Goal: Information Seeking & Learning: Learn about a topic

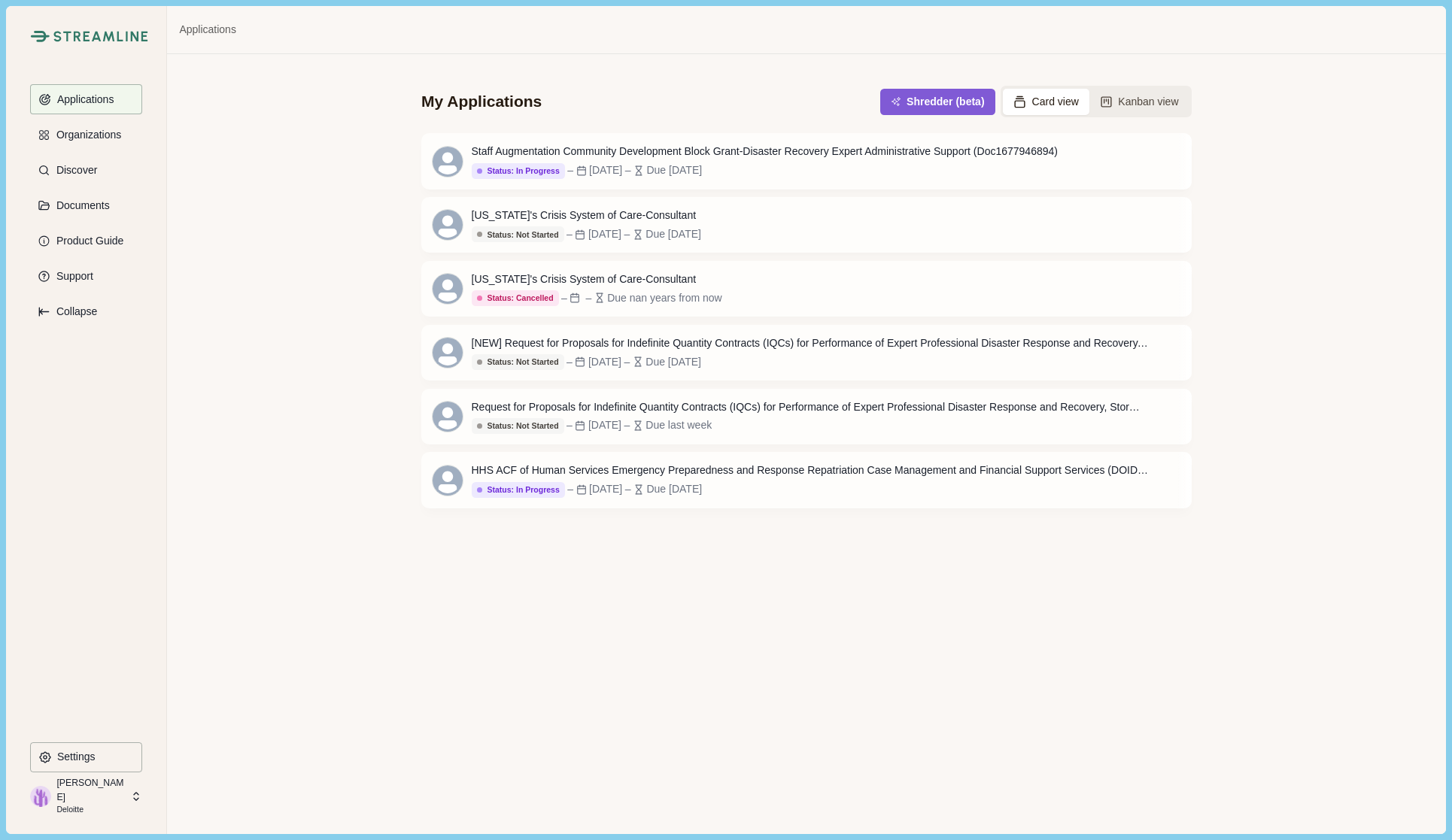
click at [112, 162] on button "Discover" at bounding box center [86, 170] width 112 height 30
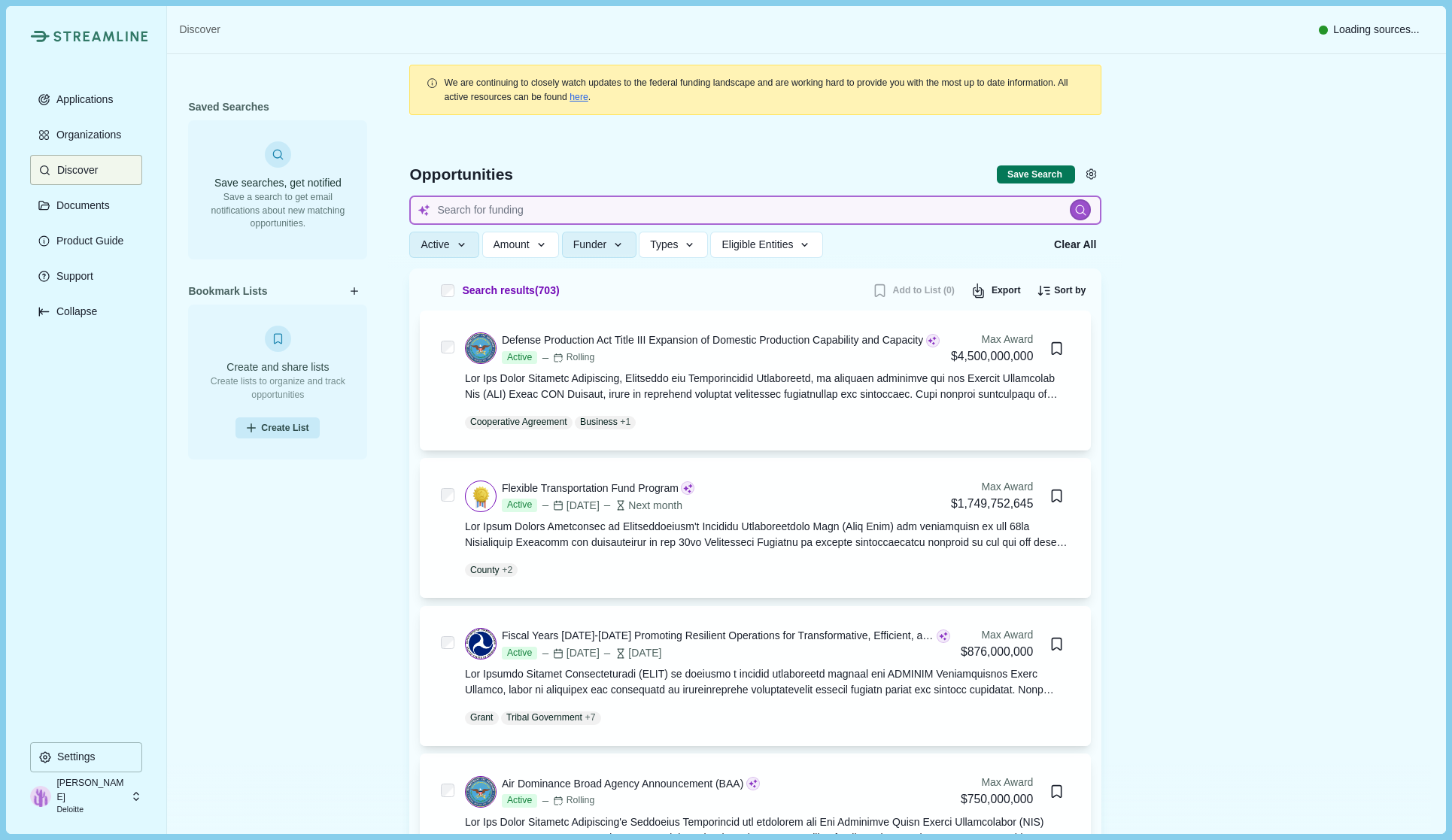
click at [511, 220] on input at bounding box center [756, 210] width 692 height 29
click at [457, 257] on button "Active" at bounding box center [444, 245] width 70 height 26
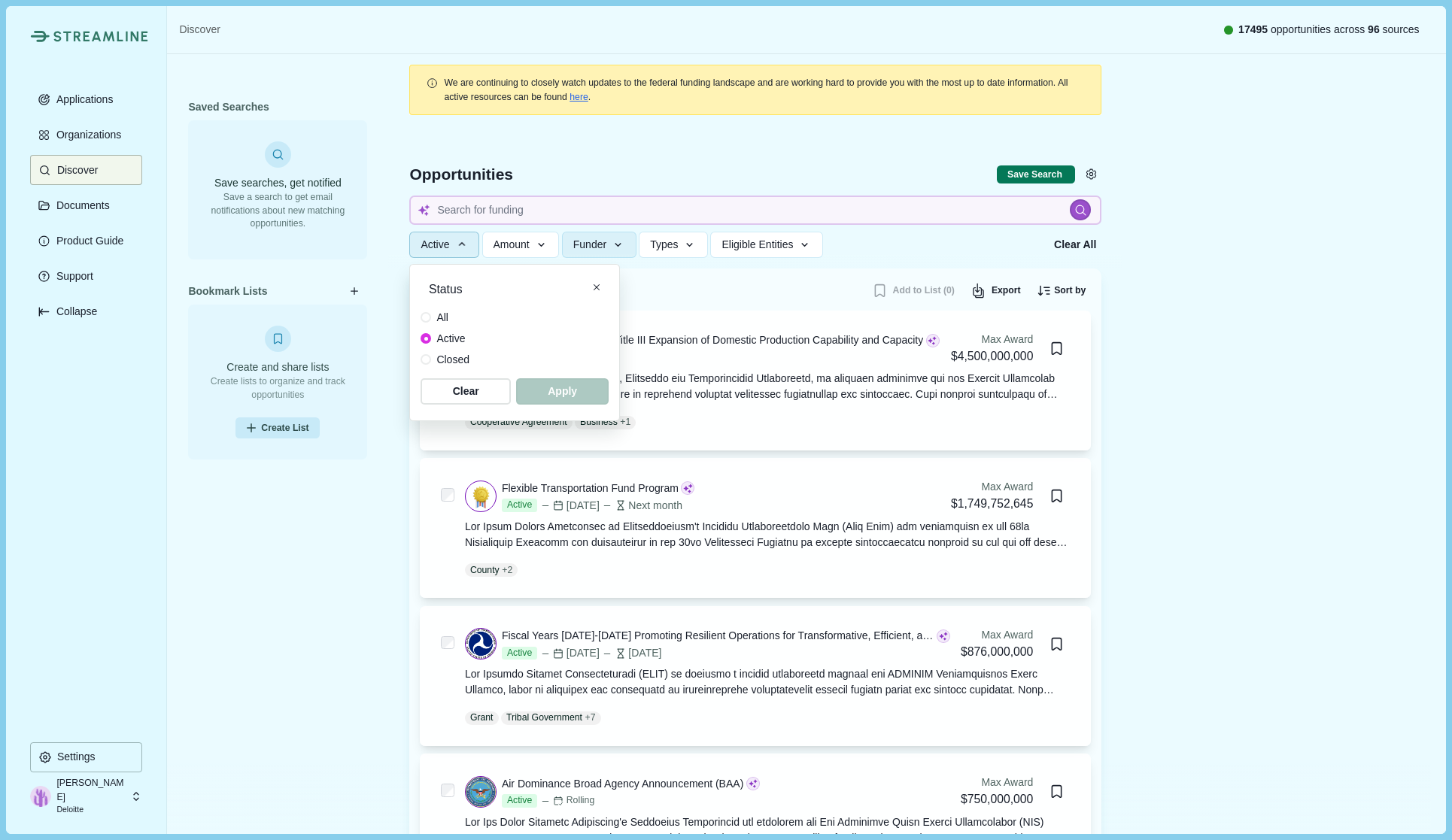
click at [457, 257] on button "Active" at bounding box center [444, 245] width 70 height 26
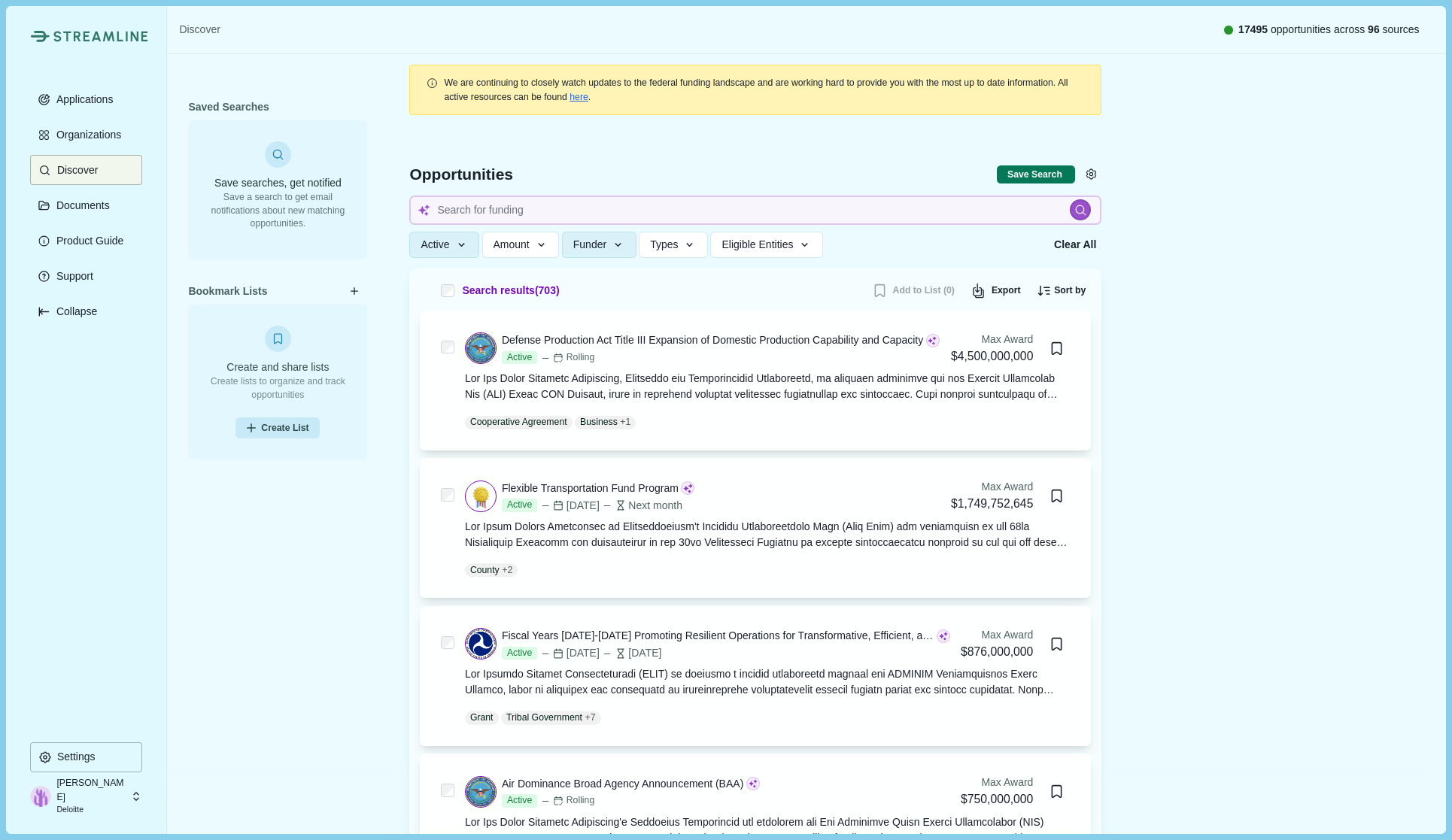
click at [541, 252] on button "Amount" at bounding box center [521, 245] width 78 height 26
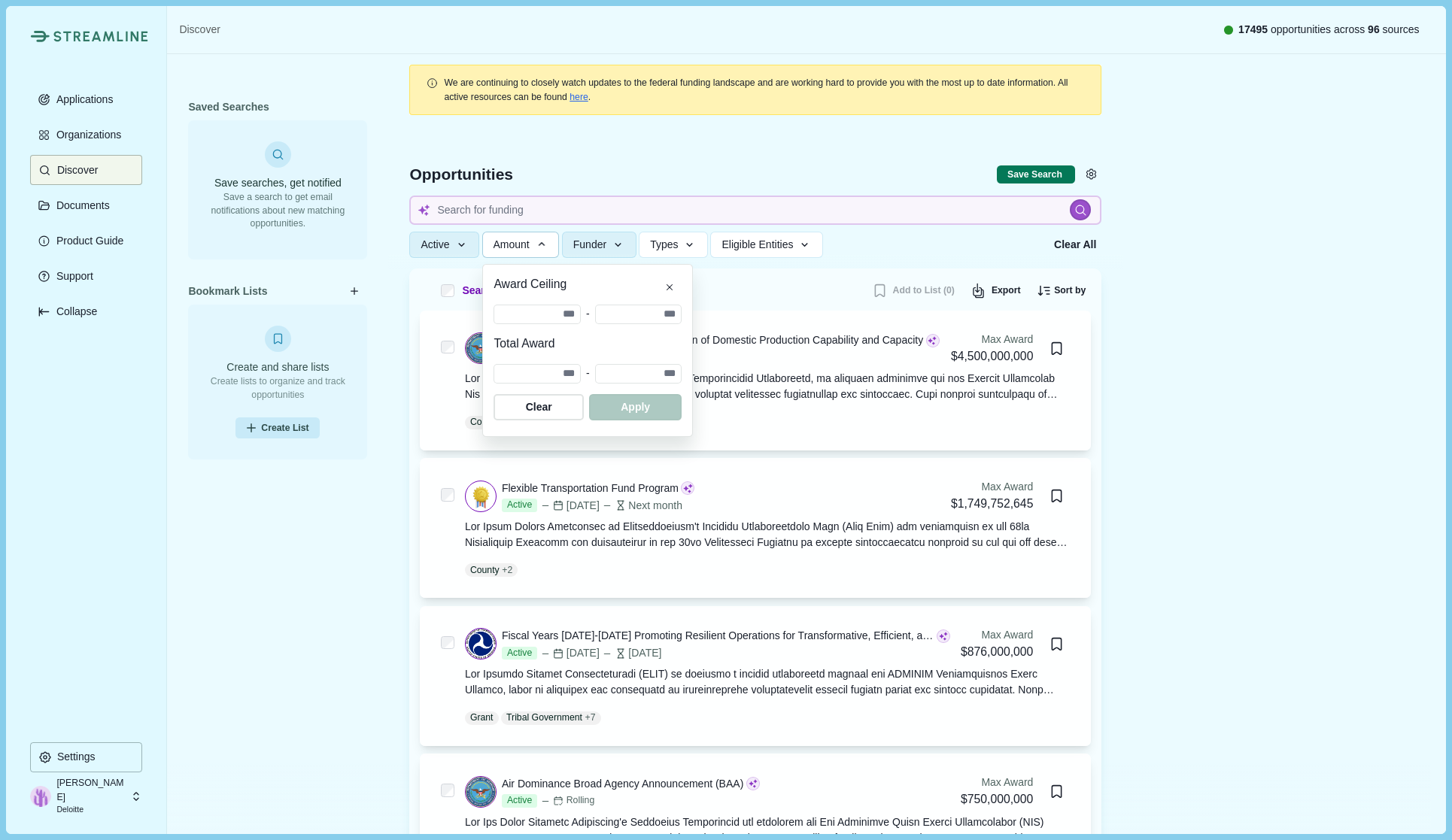
click at [540, 246] on icon "button" at bounding box center [541, 244] width 13 height 13
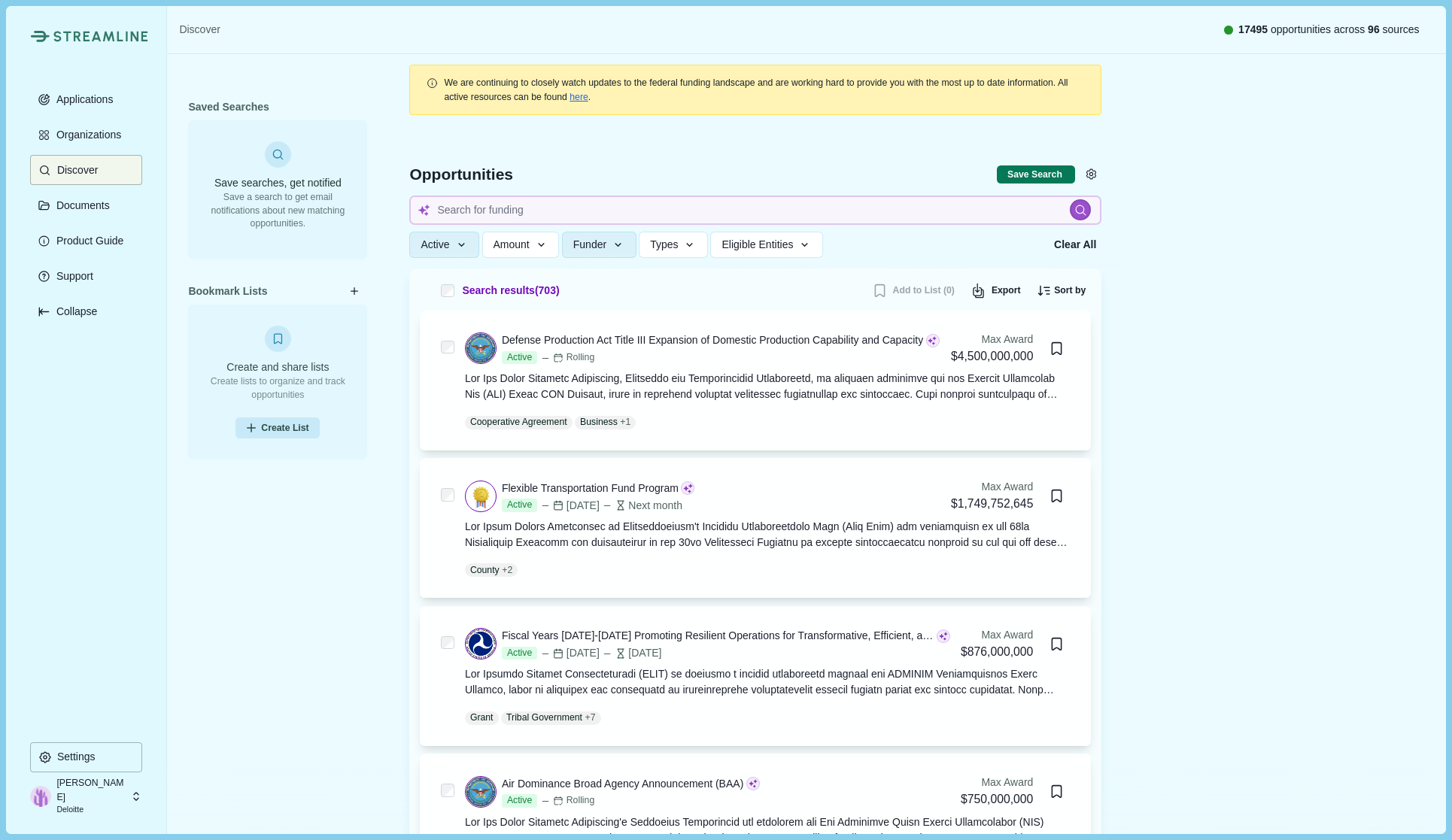
click at [617, 246] on icon "button" at bounding box center [618, 245] width 13 height 13
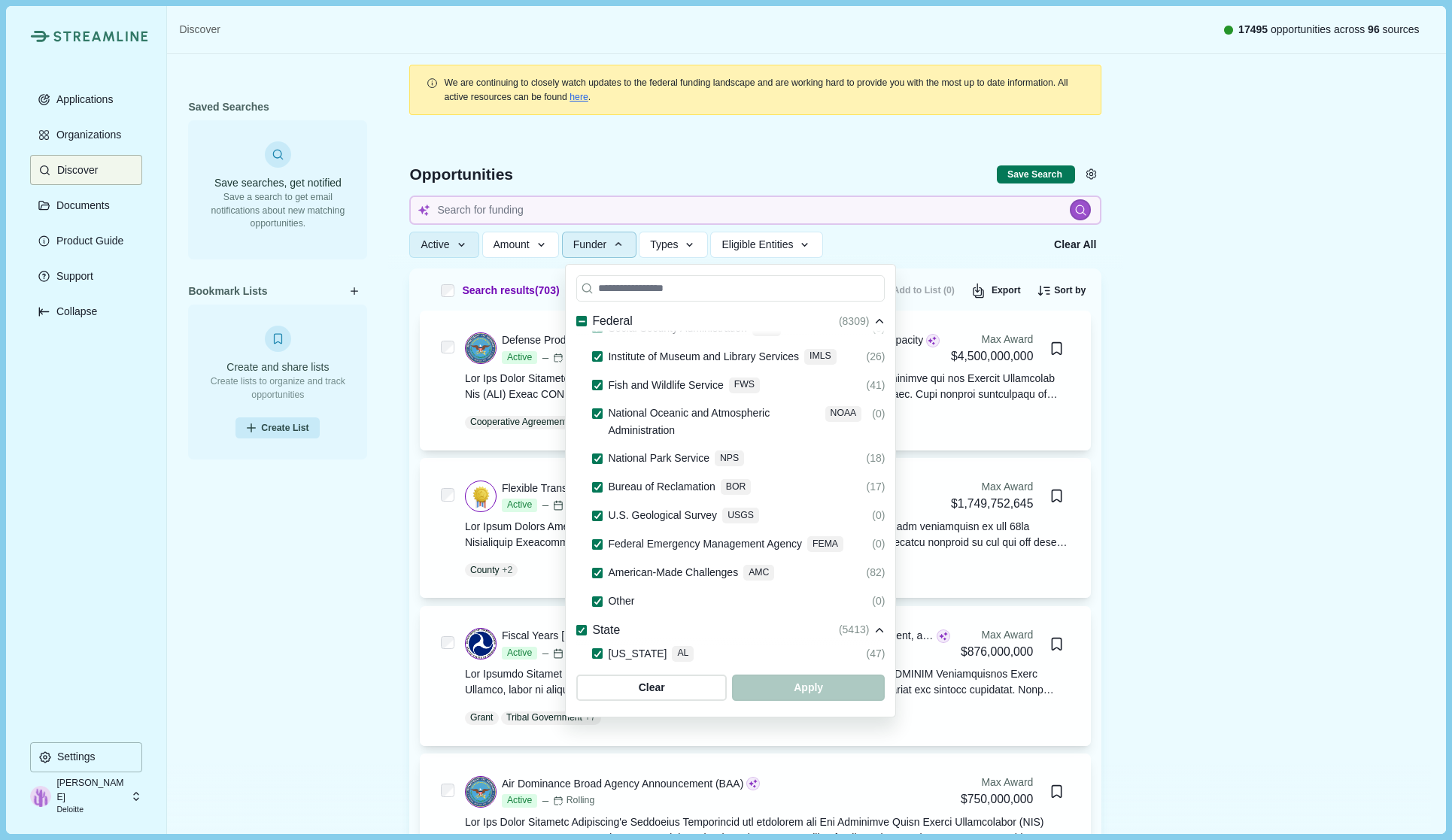
scroll to position [1128, 0]
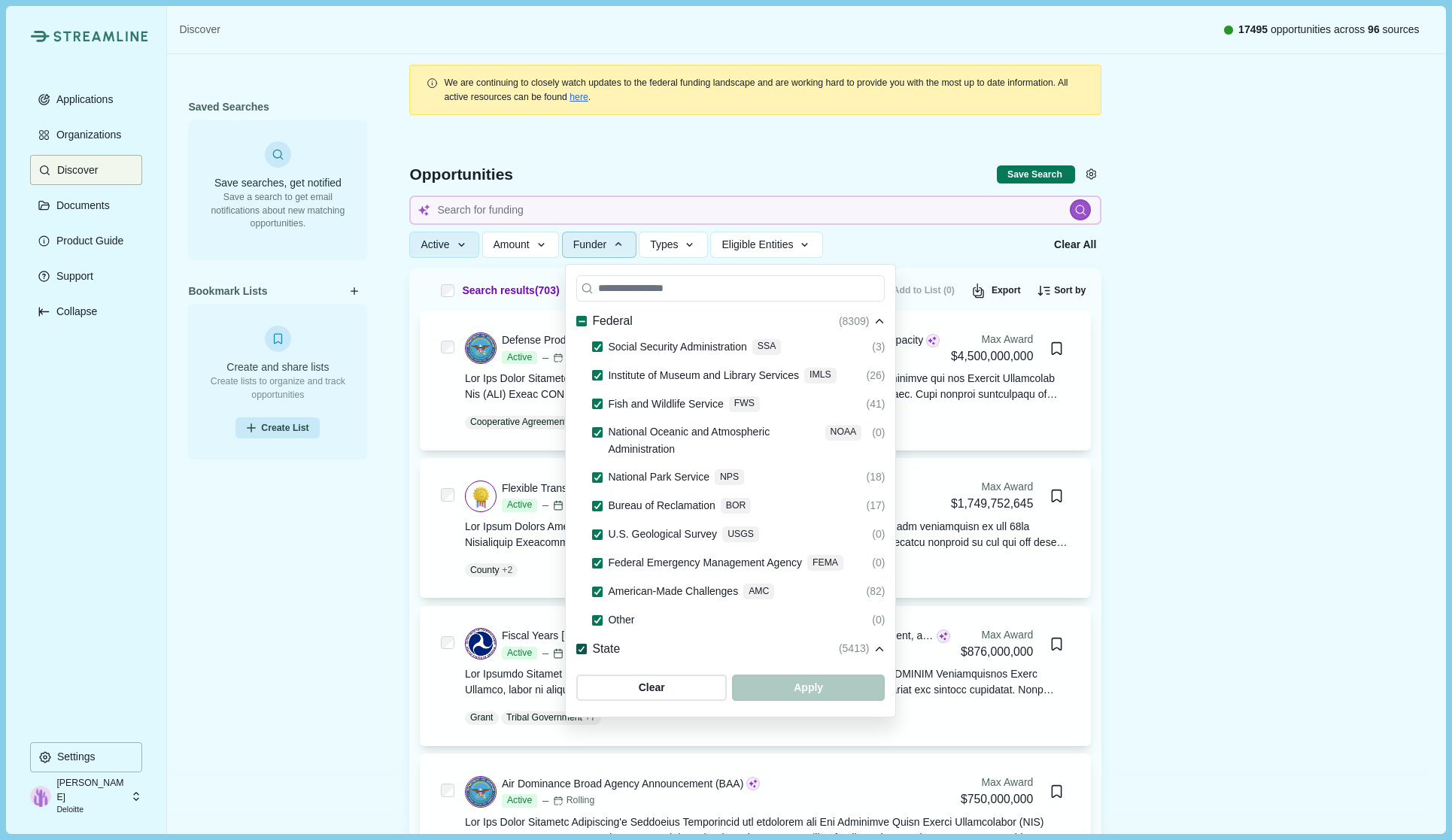
click at [583, 646] on icon at bounding box center [581, 649] width 8 height 7
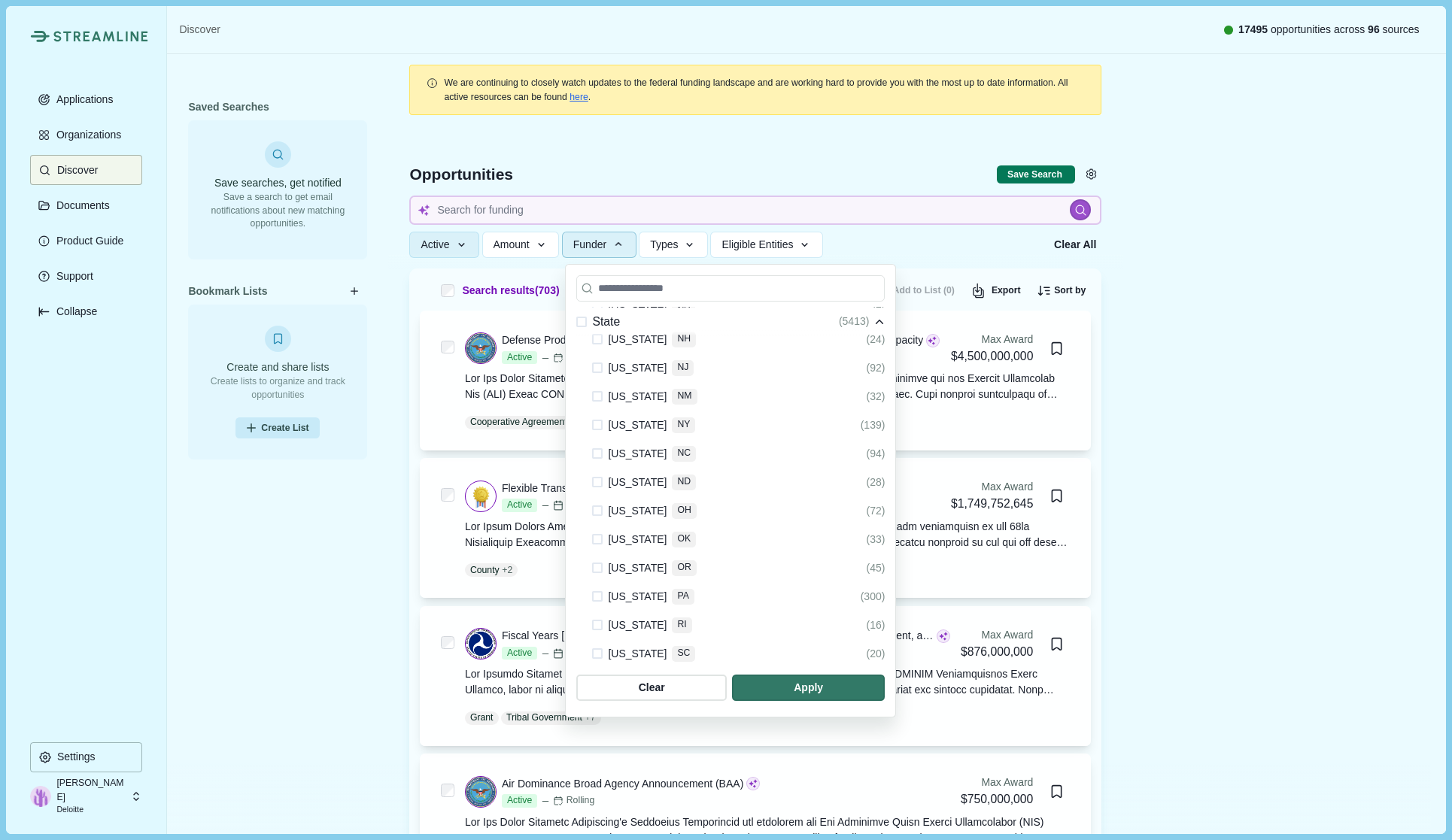
scroll to position [2293, 0]
click at [596, 702] on span at bounding box center [596, 707] width 10 height 10
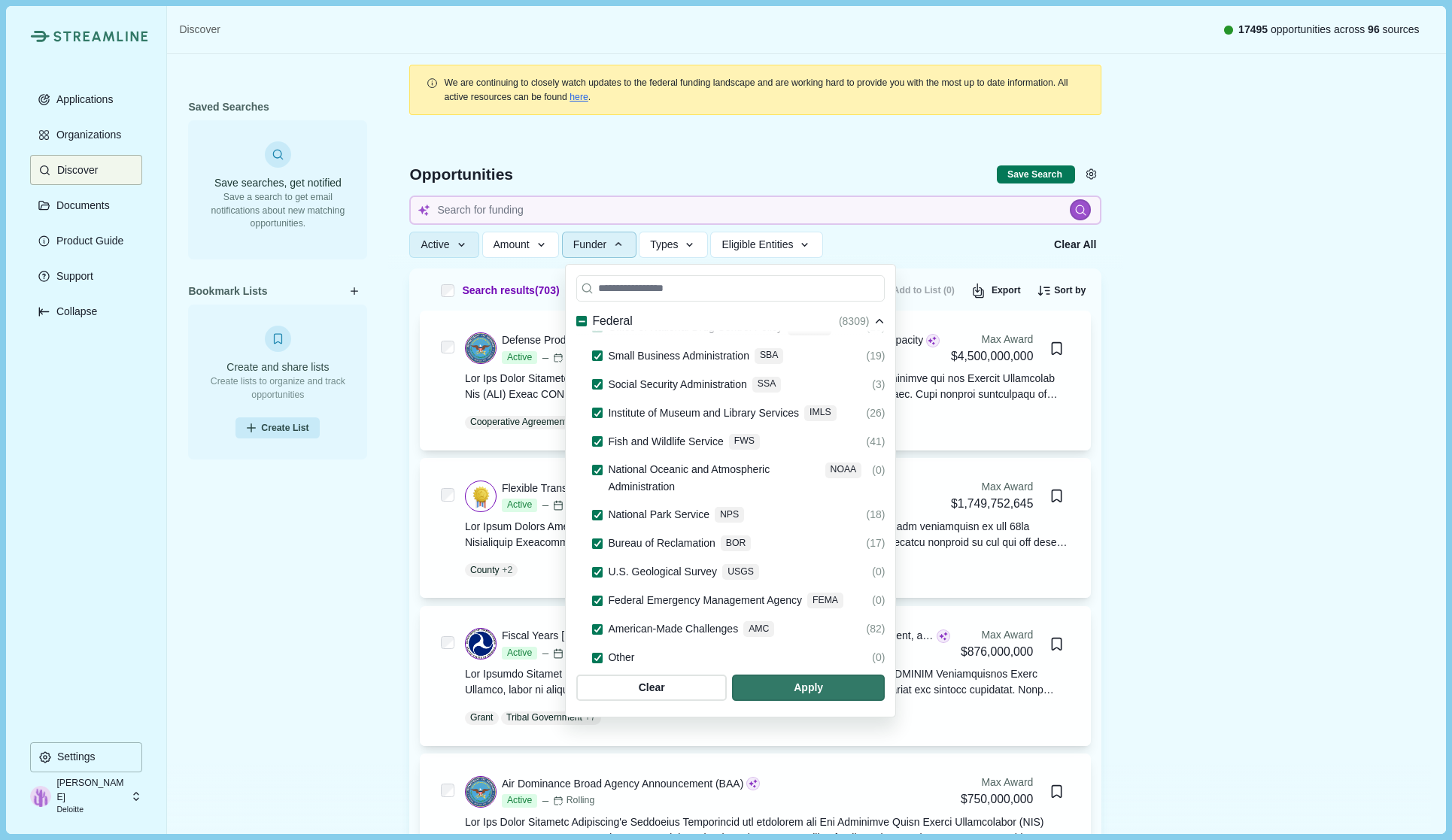
scroll to position [1089, 0]
click at [584, 683] on icon at bounding box center [581, 687] width 8 height 8
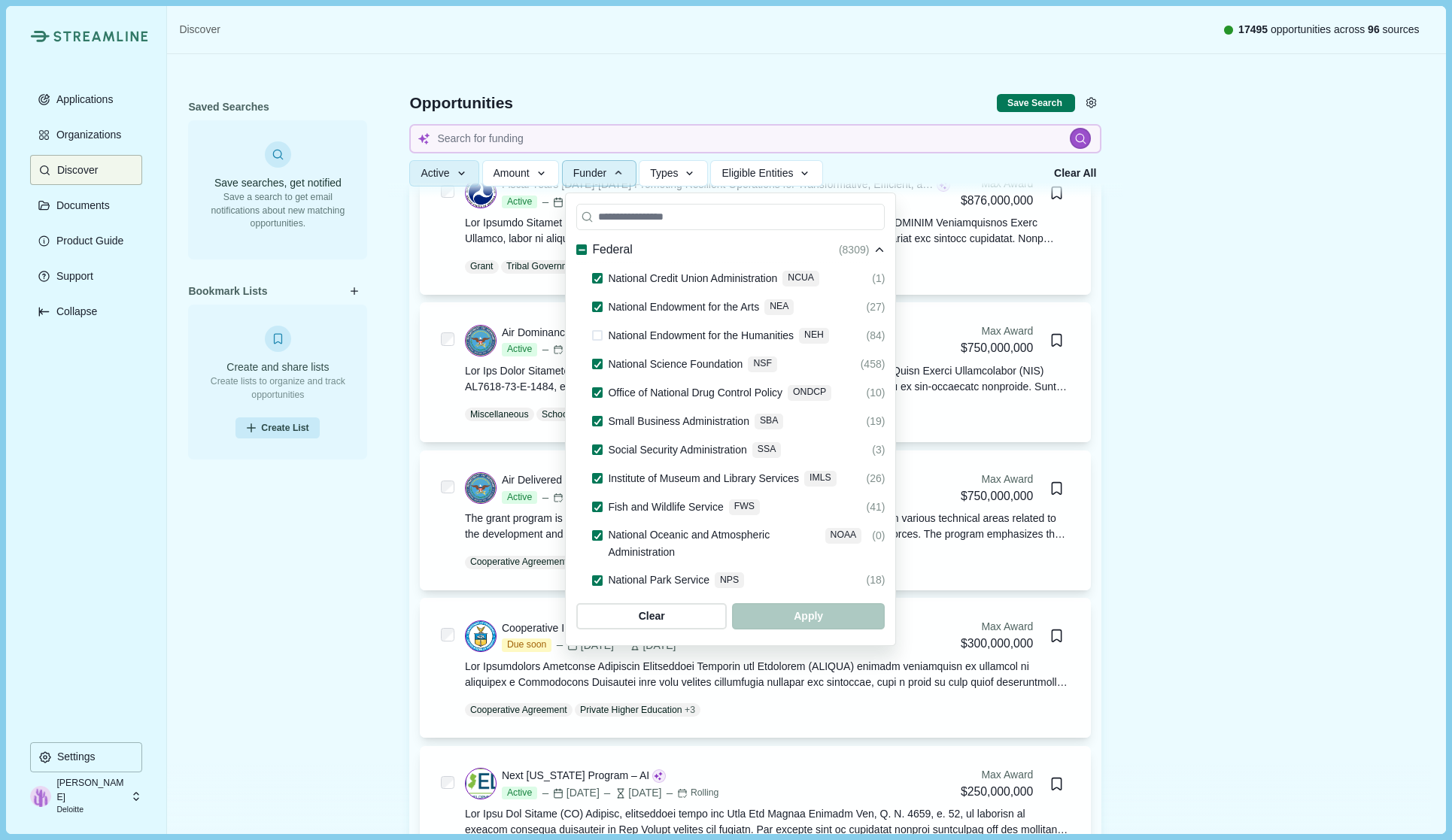
scroll to position [934, 0]
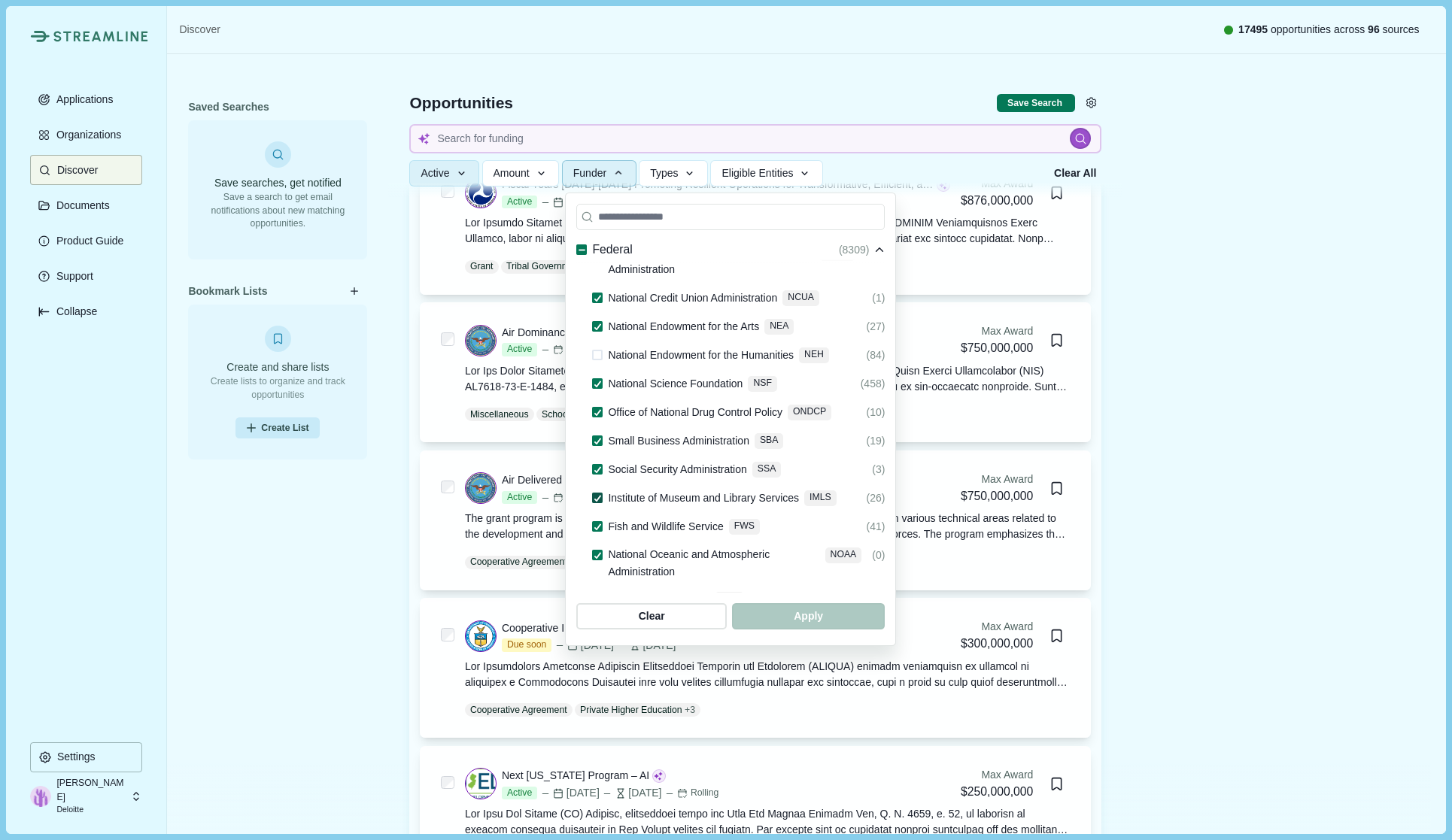
click at [600, 495] on icon at bounding box center [597, 498] width 8 height 7
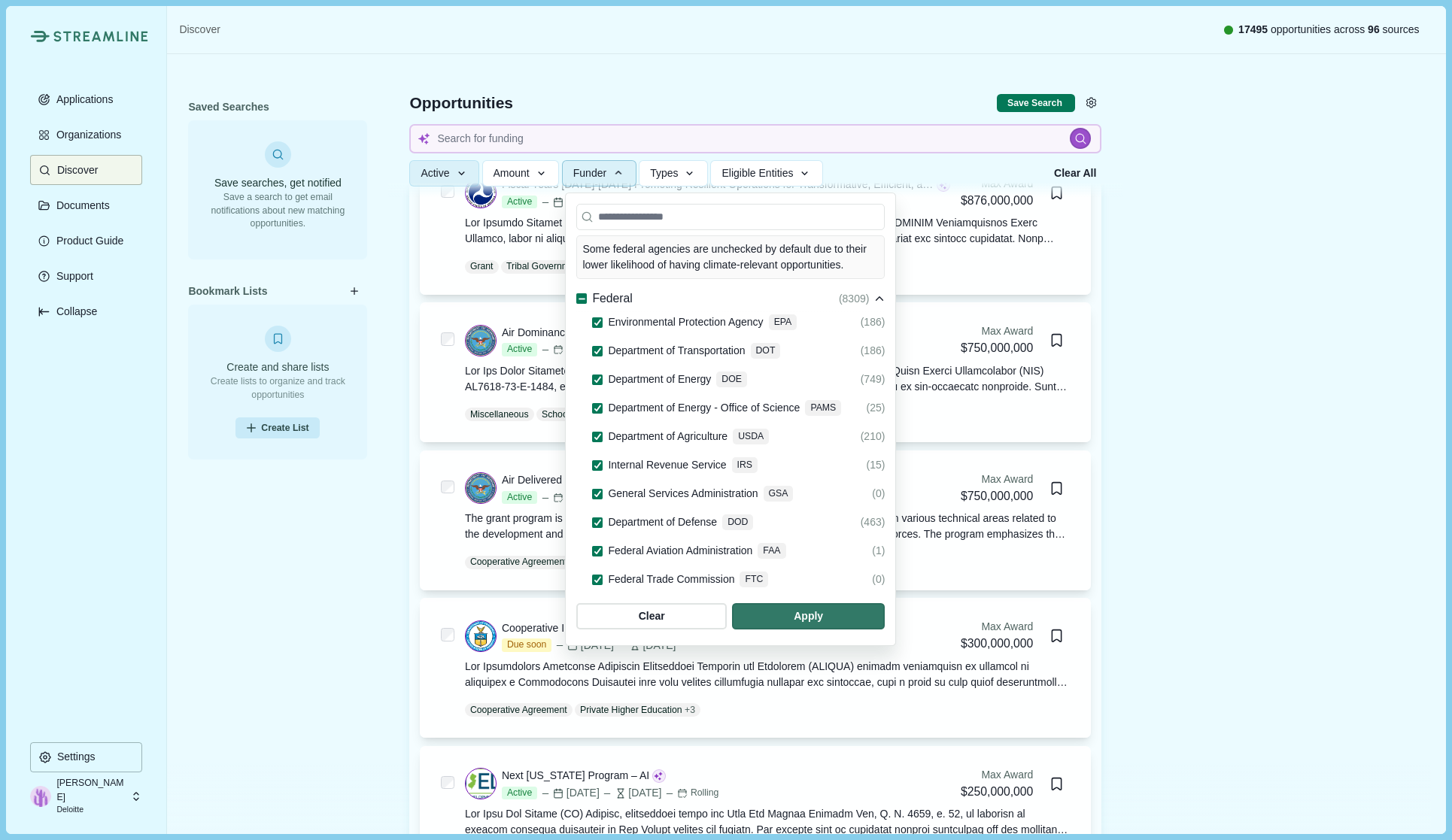
scroll to position [150, 0]
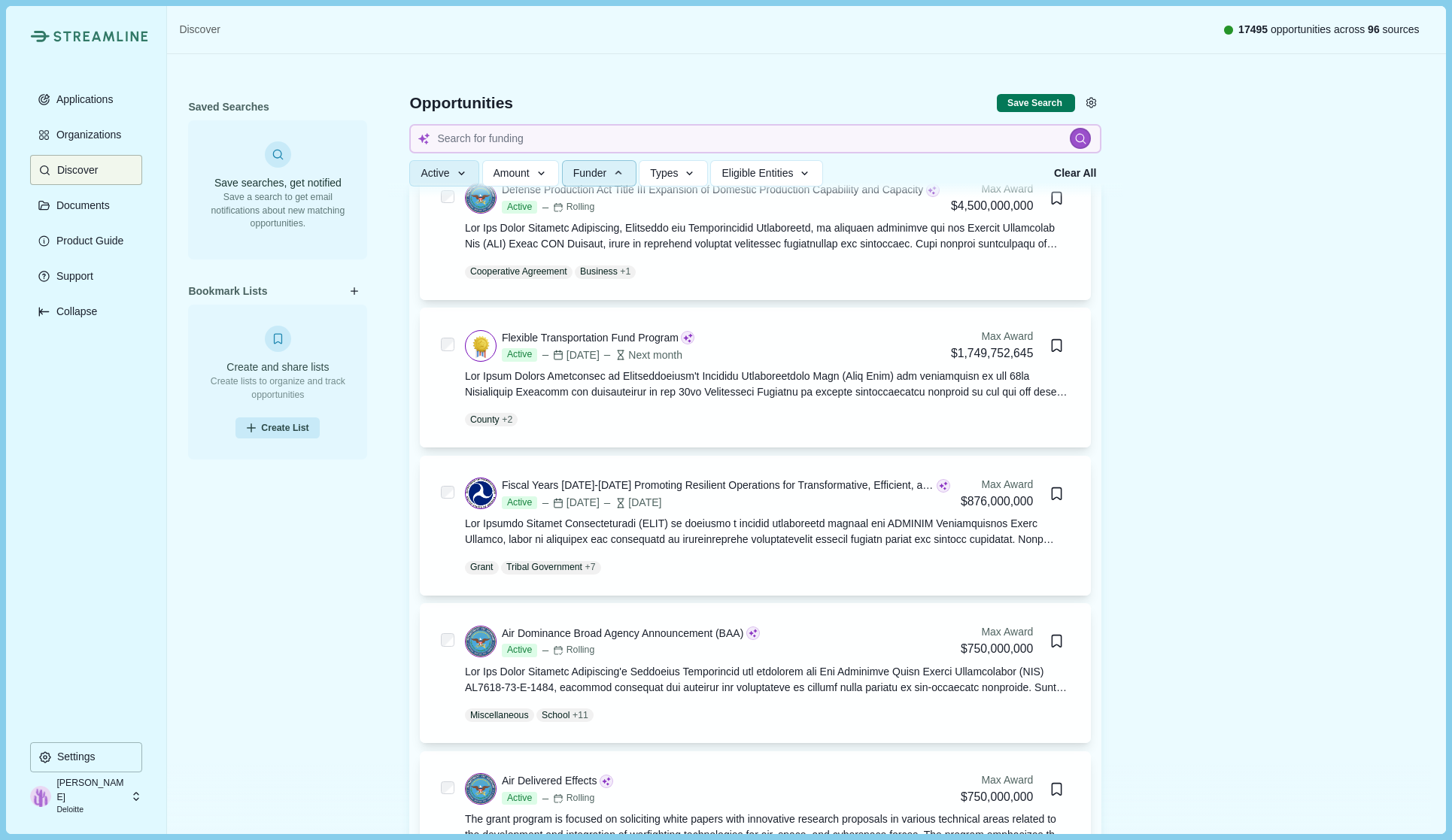
click at [690, 177] on icon "button" at bounding box center [689, 173] width 13 height 13
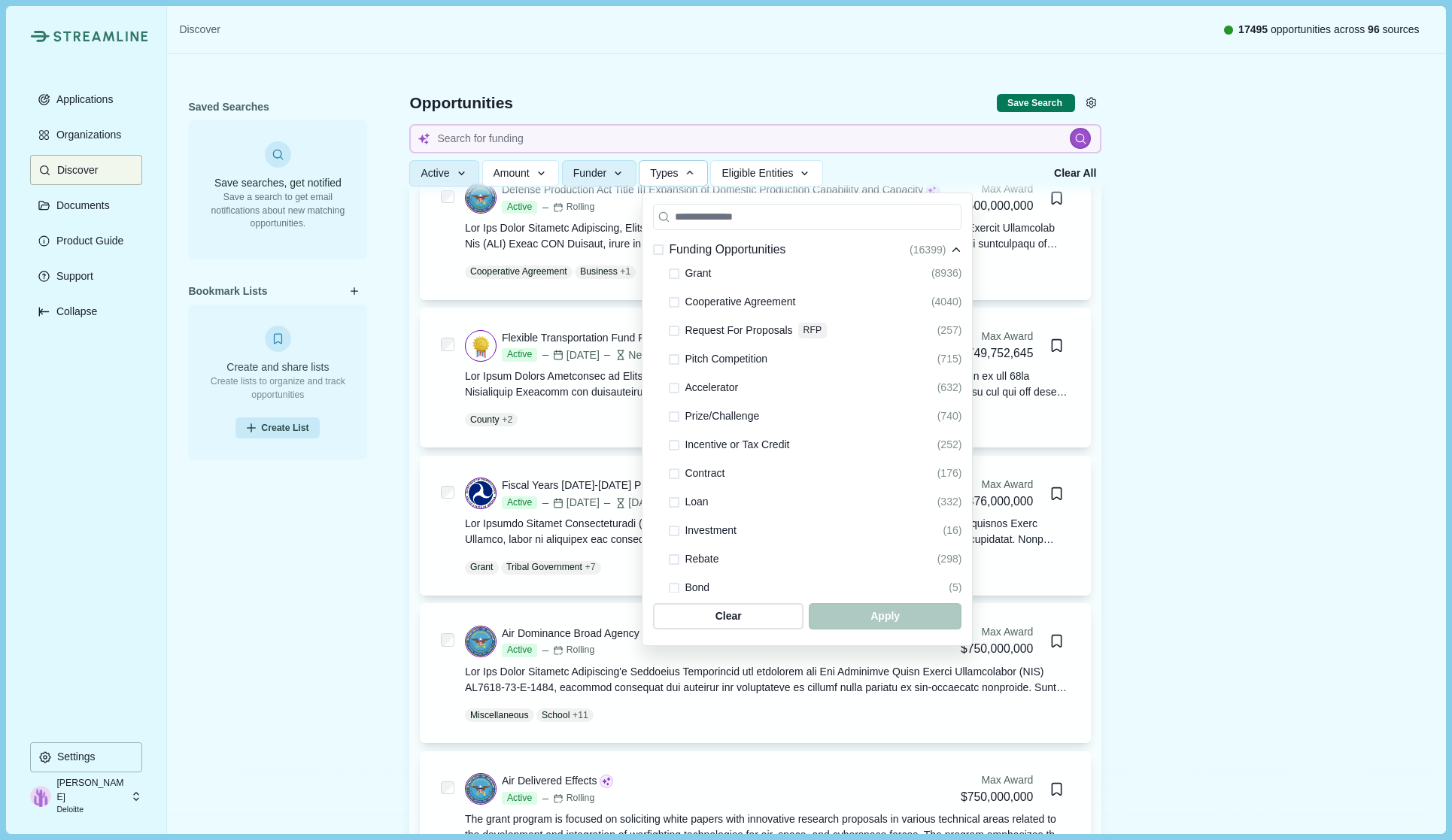
click at [676, 445] on span at bounding box center [673, 445] width 10 height 10
click at [674, 268] on label at bounding box center [673, 273] width 10 height 10
click at [678, 474] on span at bounding box center [673, 473] width 10 height 10
click at [676, 507] on span at bounding box center [673, 502] width 10 height 10
click at [676, 589] on span at bounding box center [673, 587] width 10 height 10
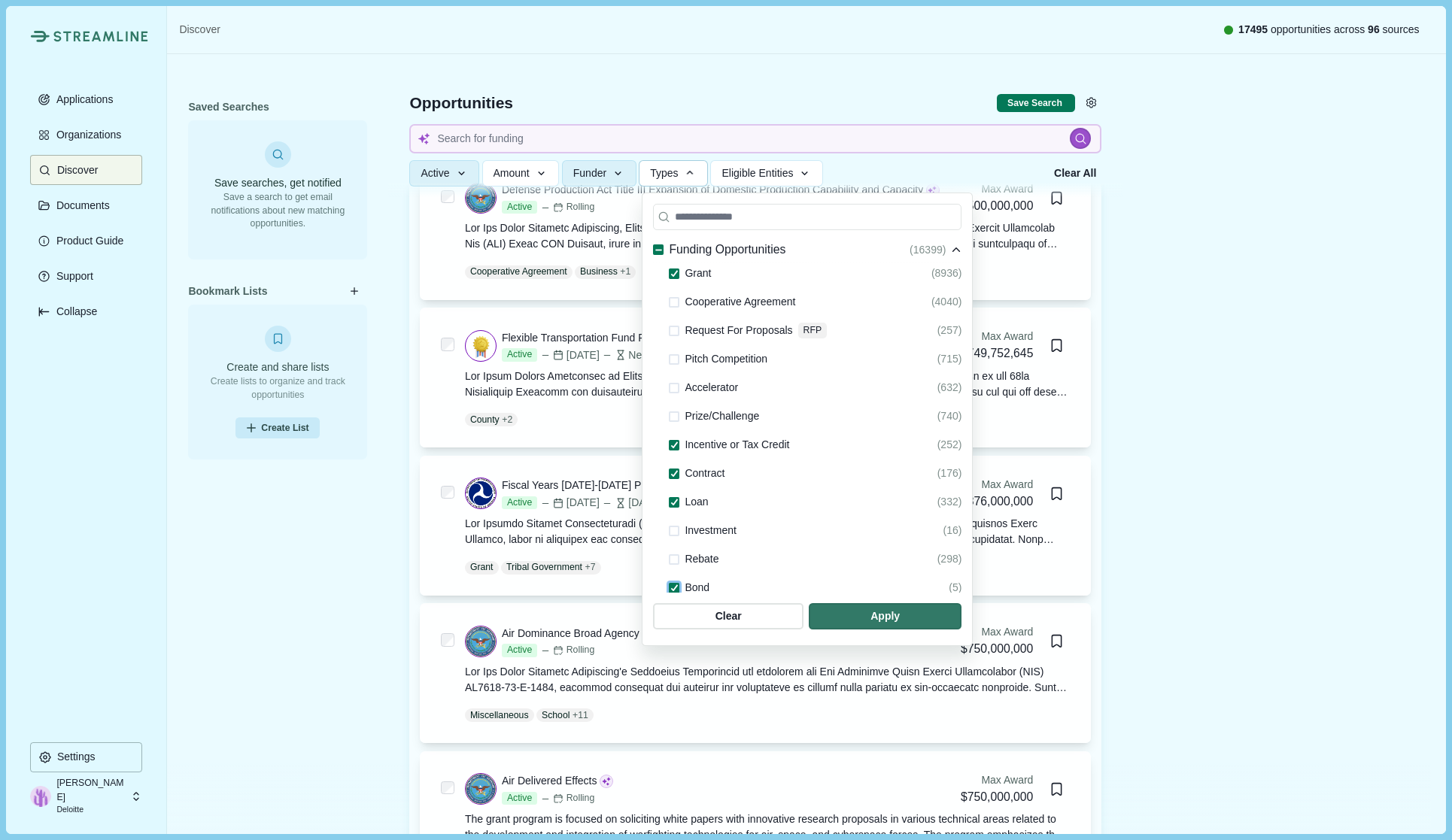
click at [681, 558] on div "Rebate" at bounding box center [693, 559] width 50 height 18
click at [679, 554] on span at bounding box center [673, 559] width 10 height 10
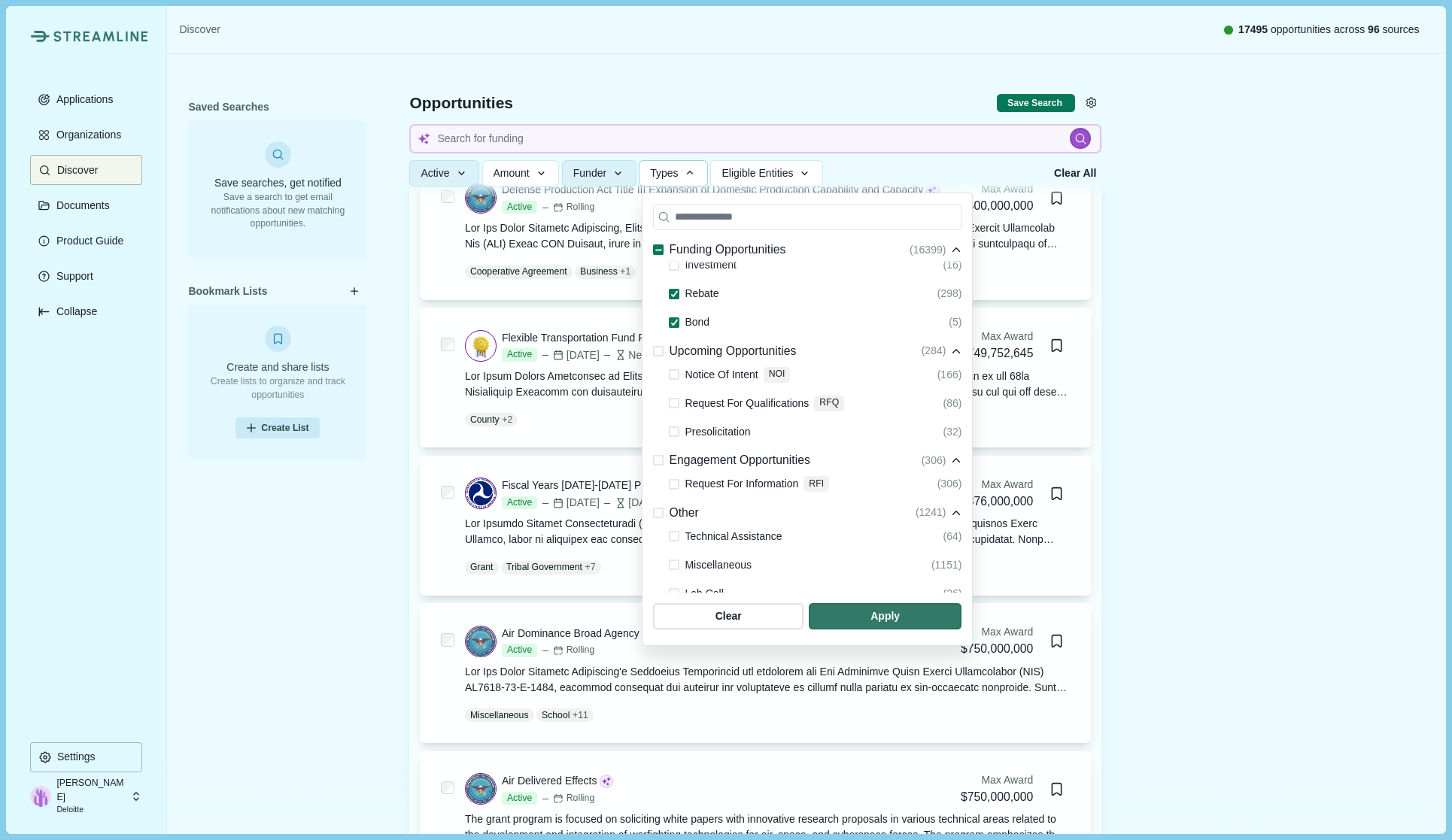
scroll to position [279, 0]
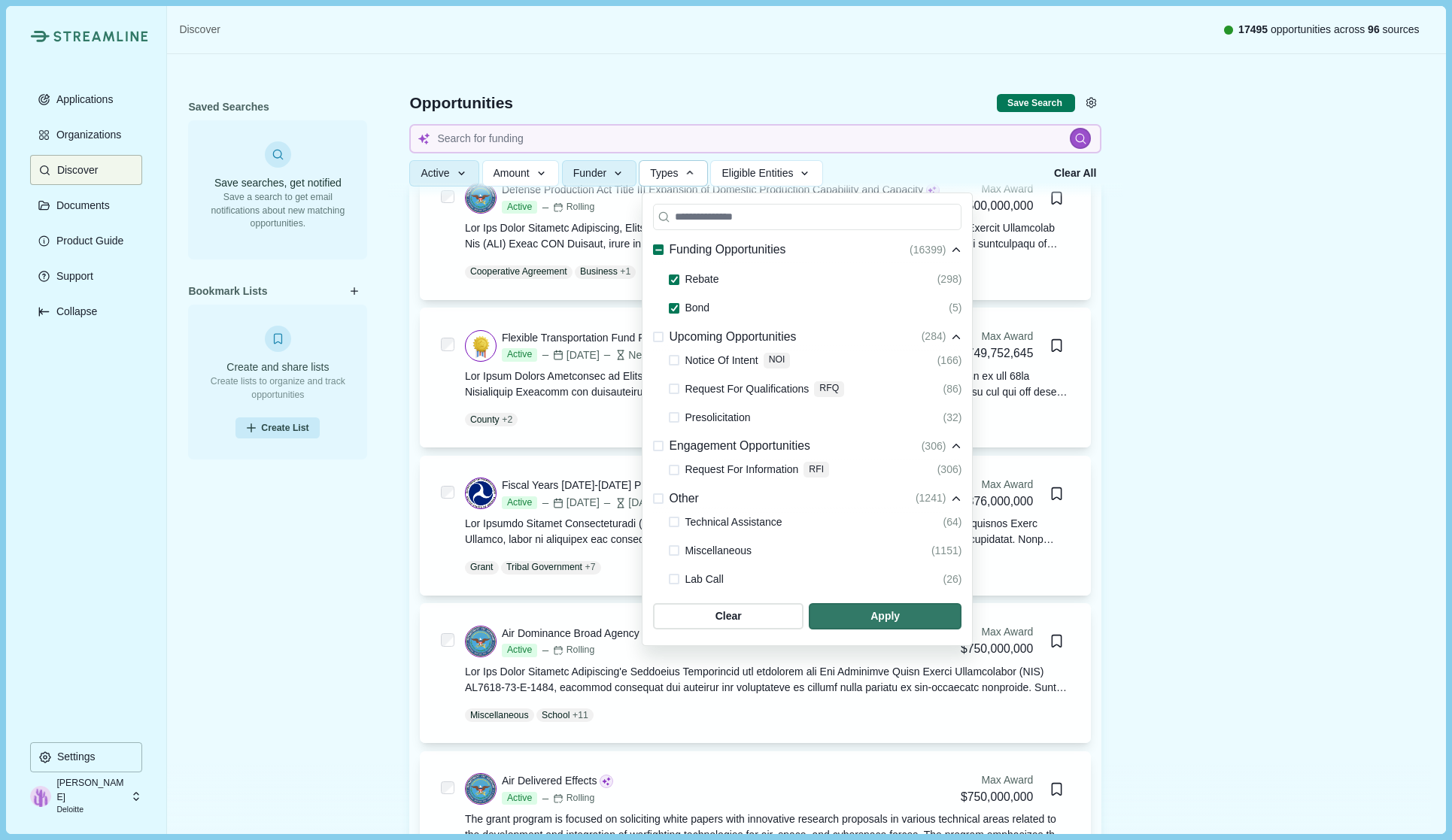
drag, startPoint x: 674, startPoint y: 394, endPoint x: 676, endPoint y: 418, distance: 24.1
click at [674, 394] on span at bounding box center [673, 388] width 10 height 10
click at [669, 359] on span at bounding box center [673, 359] width 10 height 10
click at [672, 416] on span at bounding box center [673, 416] width 10 height 10
click at [674, 468] on span at bounding box center [673, 469] width 10 height 10
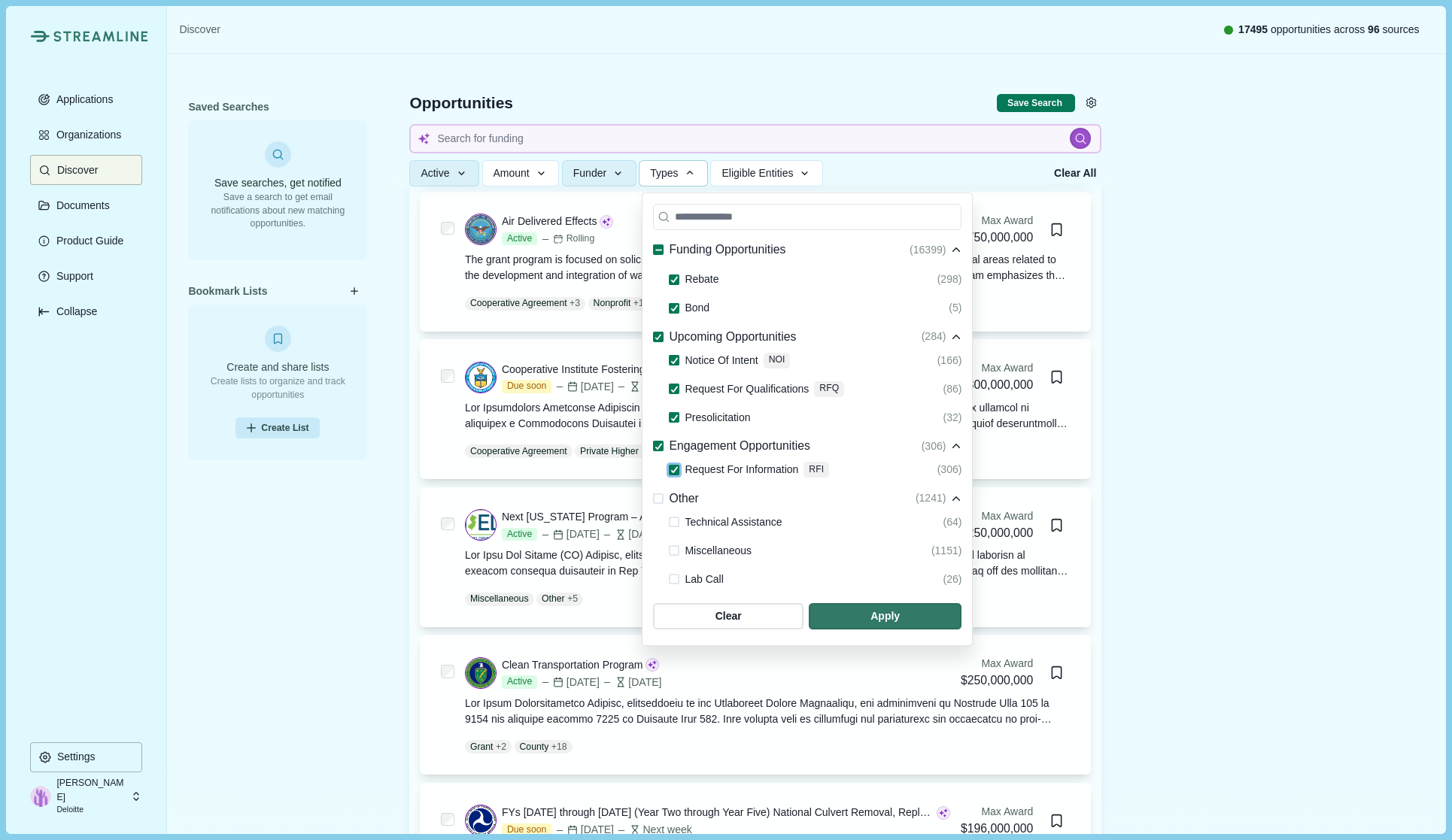
scroll to position [752, 0]
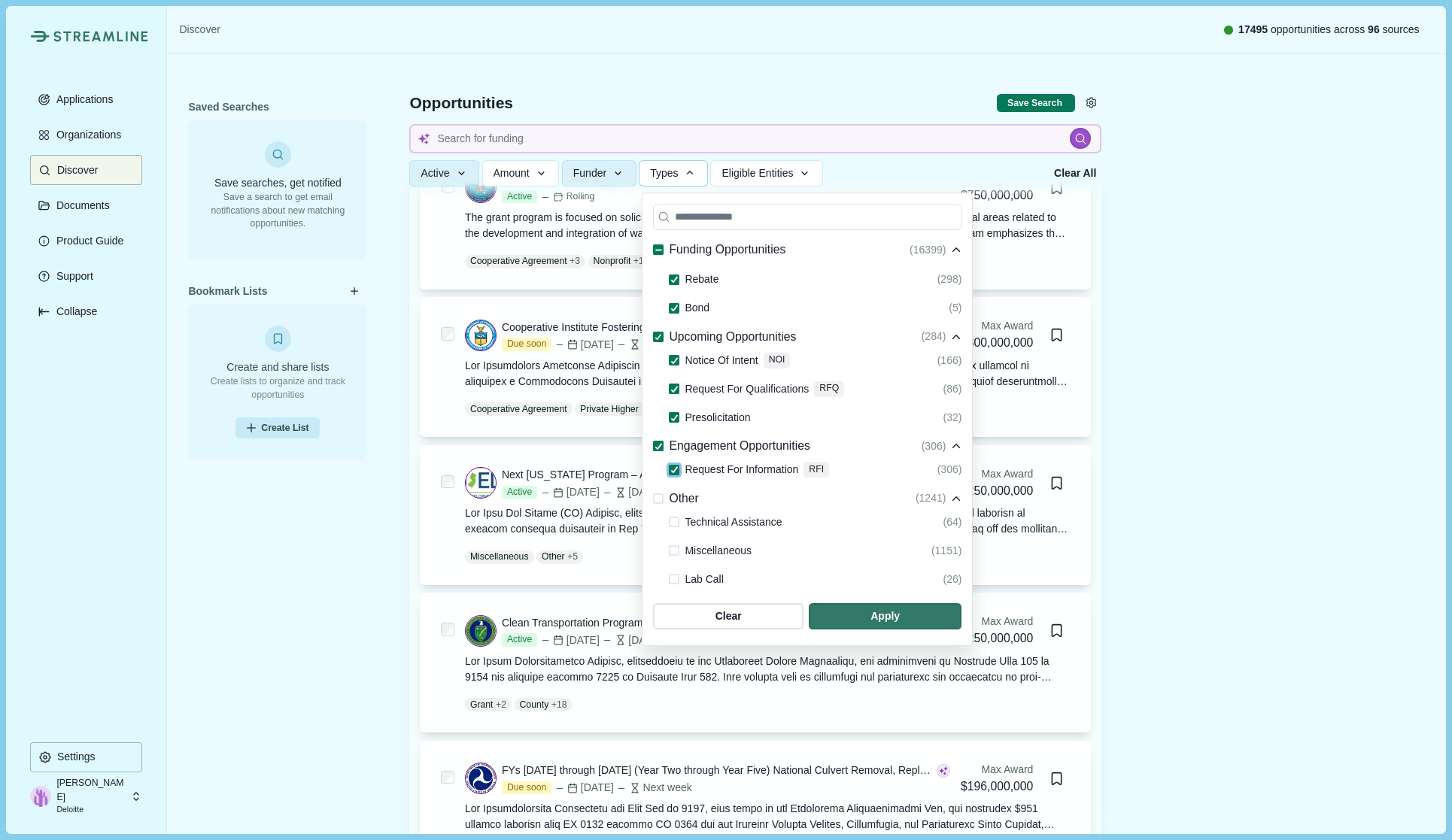
click at [873, 622] on span "button" at bounding box center [885, 617] width 153 height 26
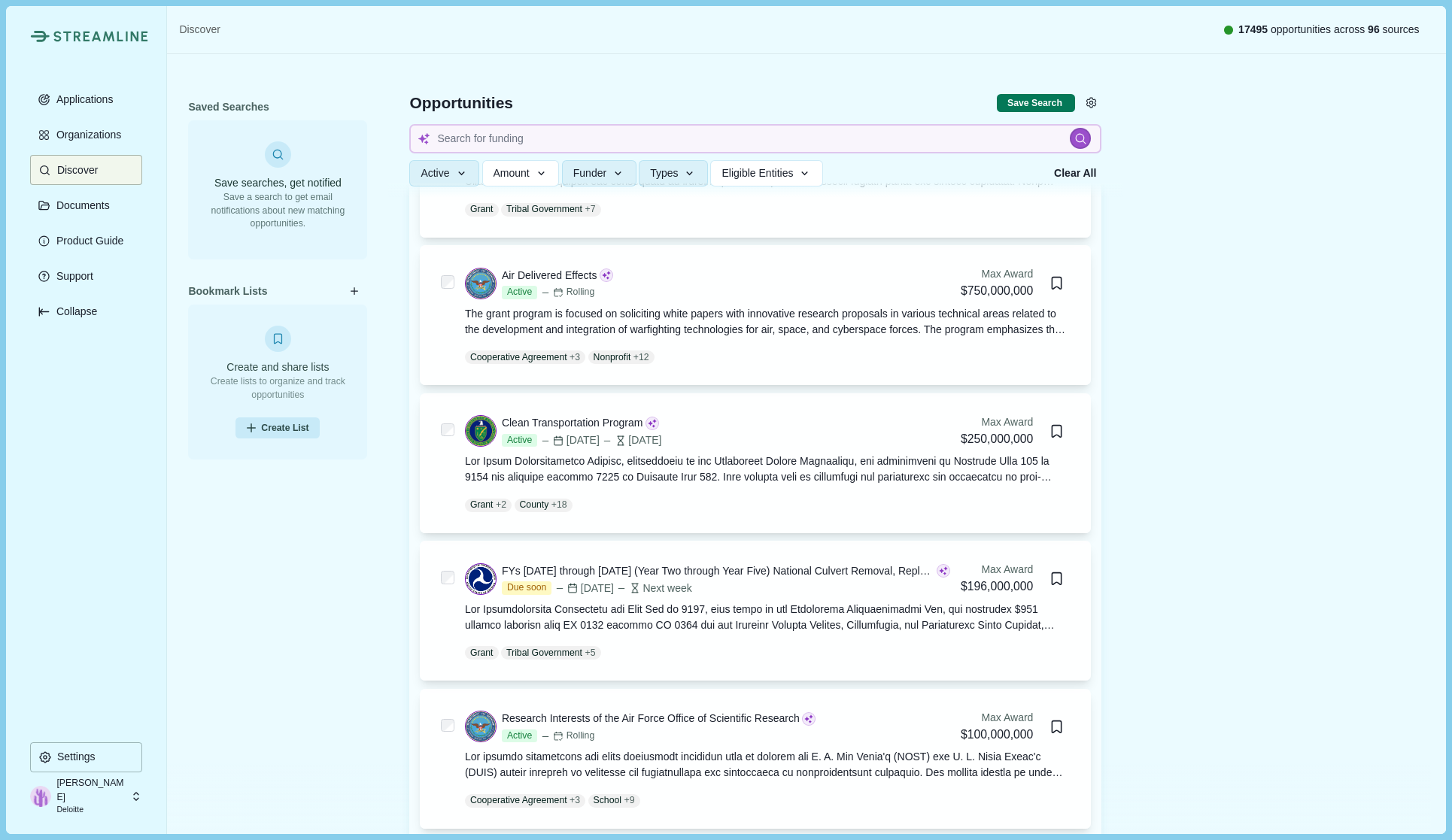
scroll to position [83, 0]
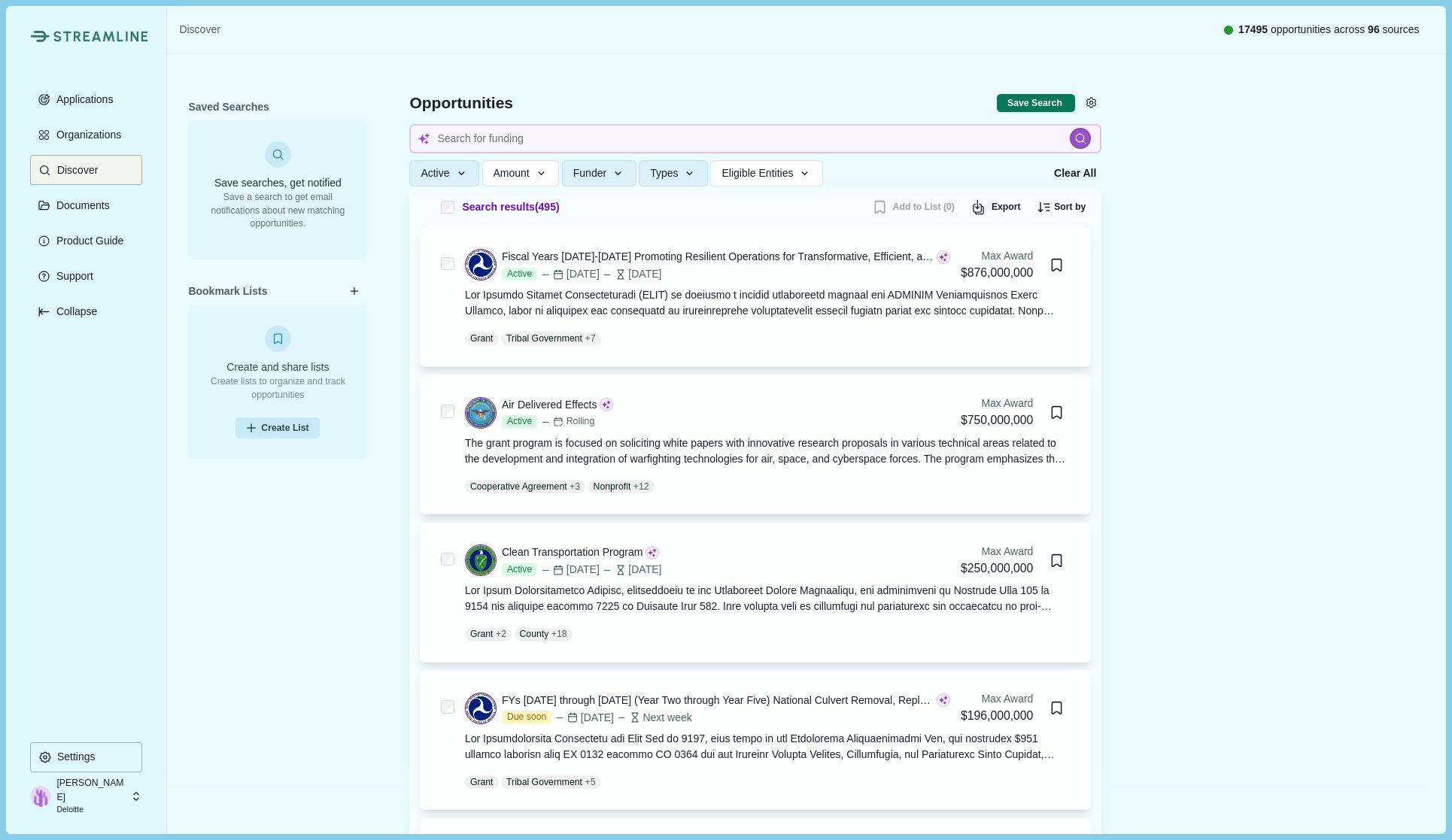
click at [764, 172] on span "Eligible Entities" at bounding box center [757, 173] width 71 height 13
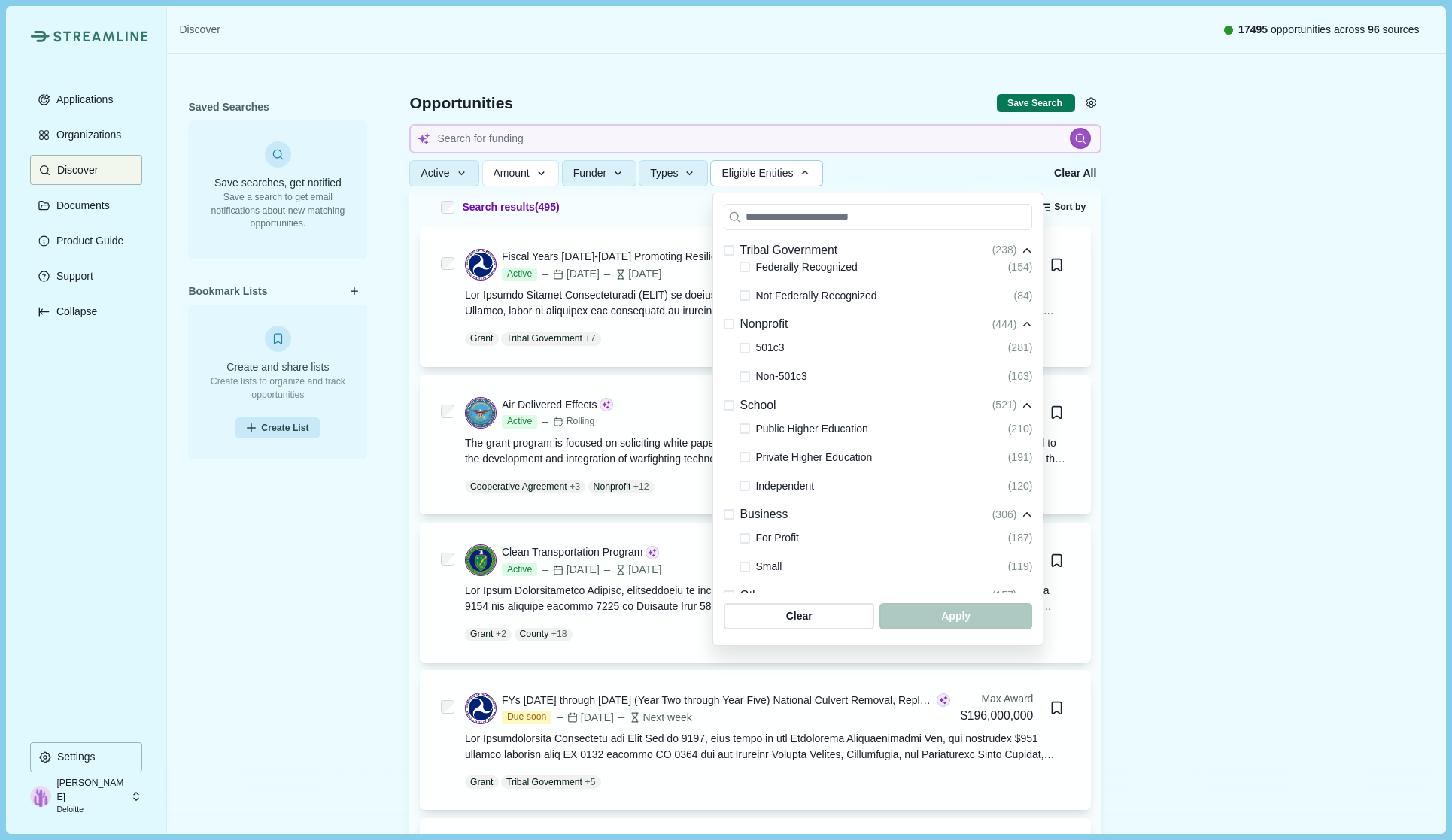
scroll to position [226, 0]
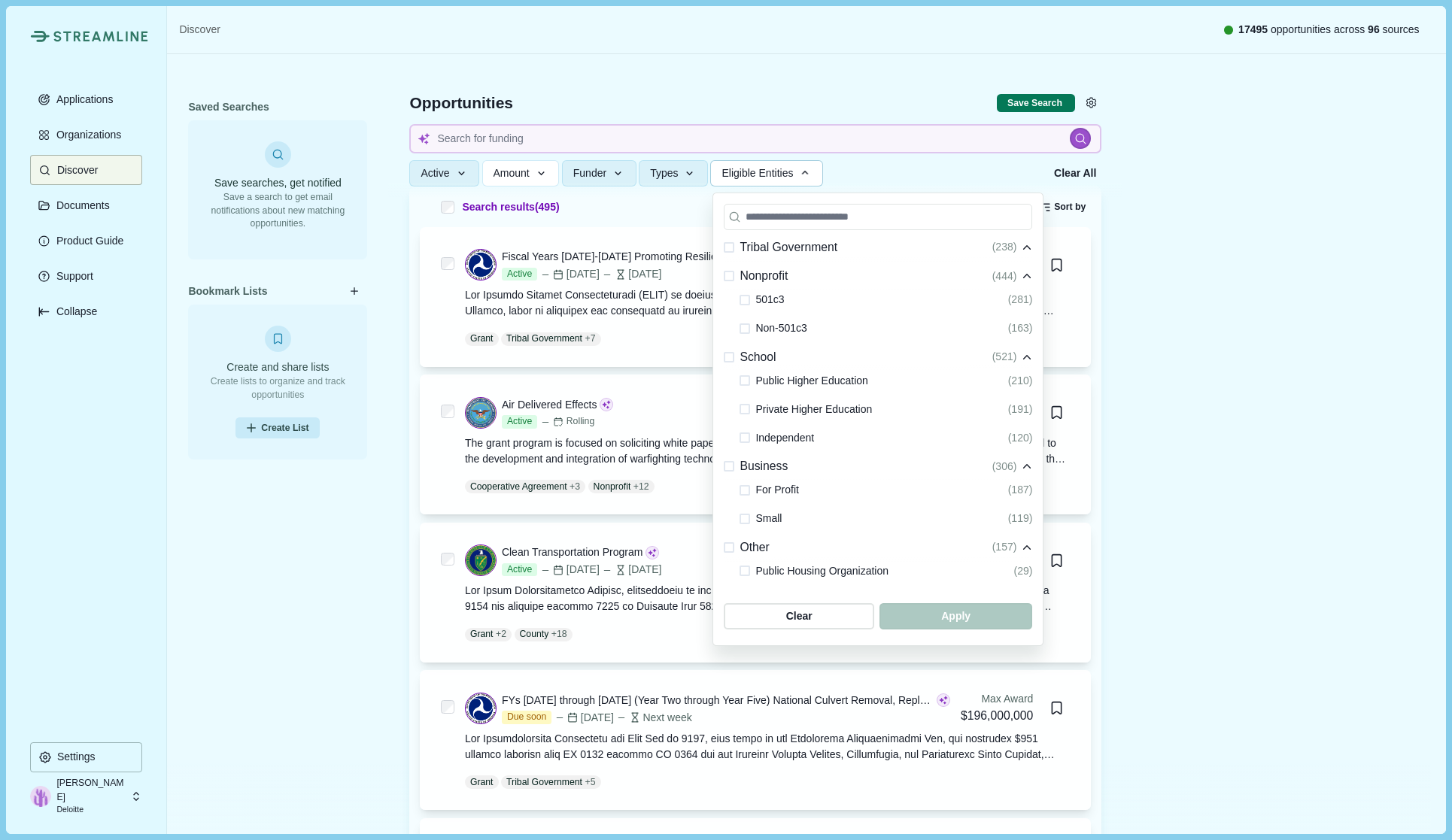
click at [729, 465] on span at bounding box center [729, 466] width 10 height 10
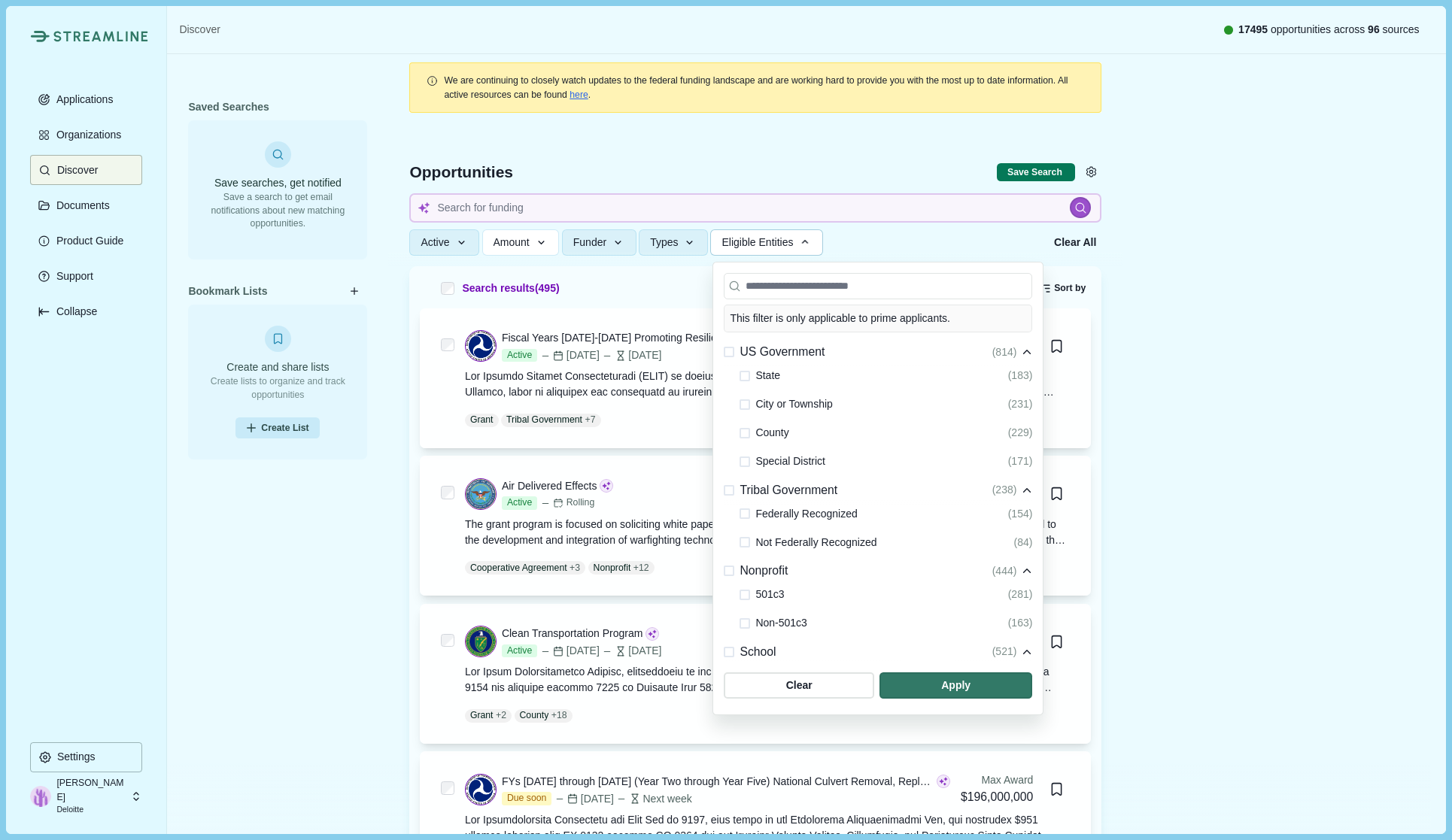
scroll to position [0, 0]
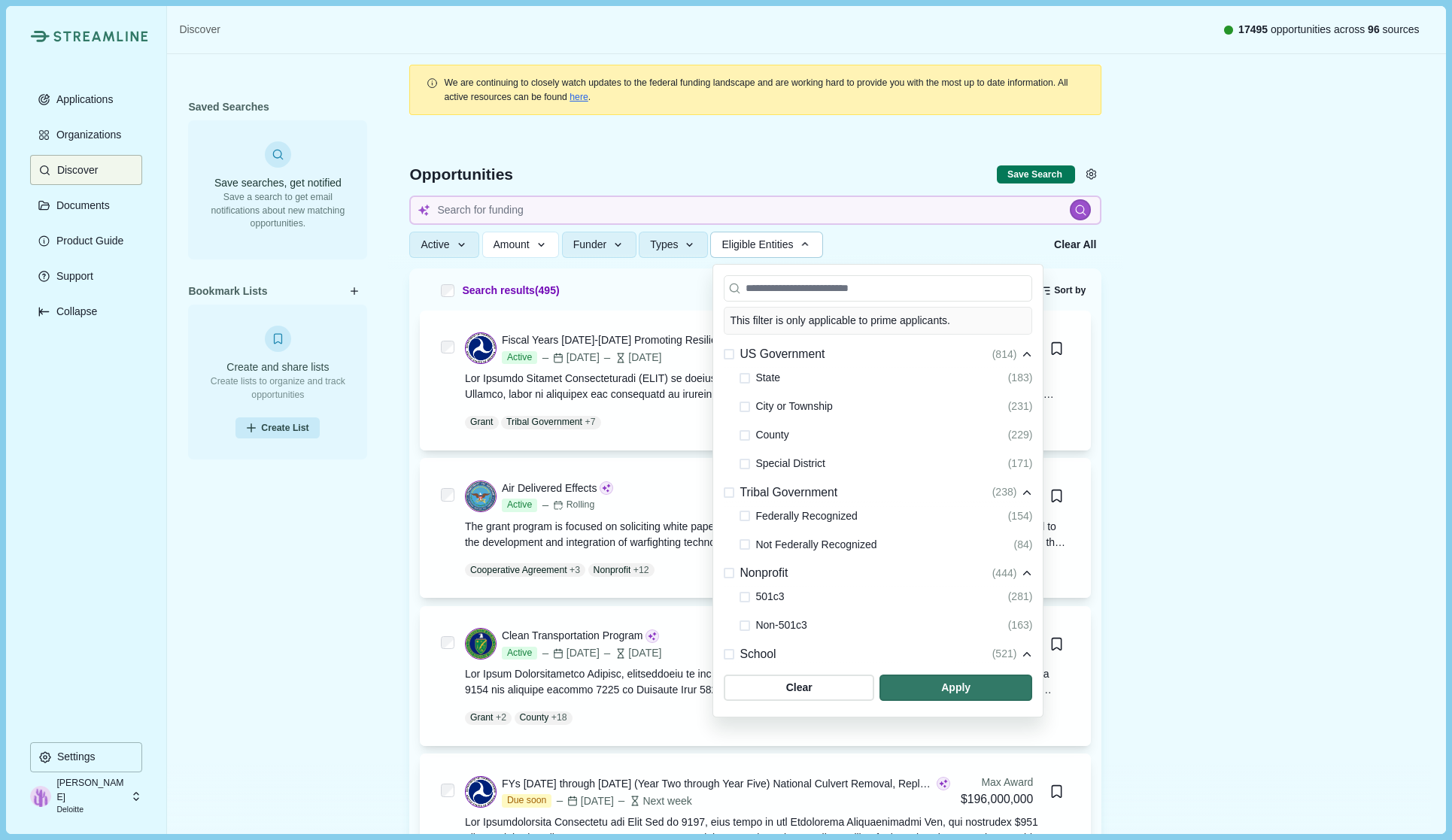
click at [726, 359] on span at bounding box center [729, 354] width 10 height 10
click at [726, 490] on span at bounding box center [729, 492] width 10 height 10
click at [940, 681] on span "button" at bounding box center [955, 687] width 153 height 26
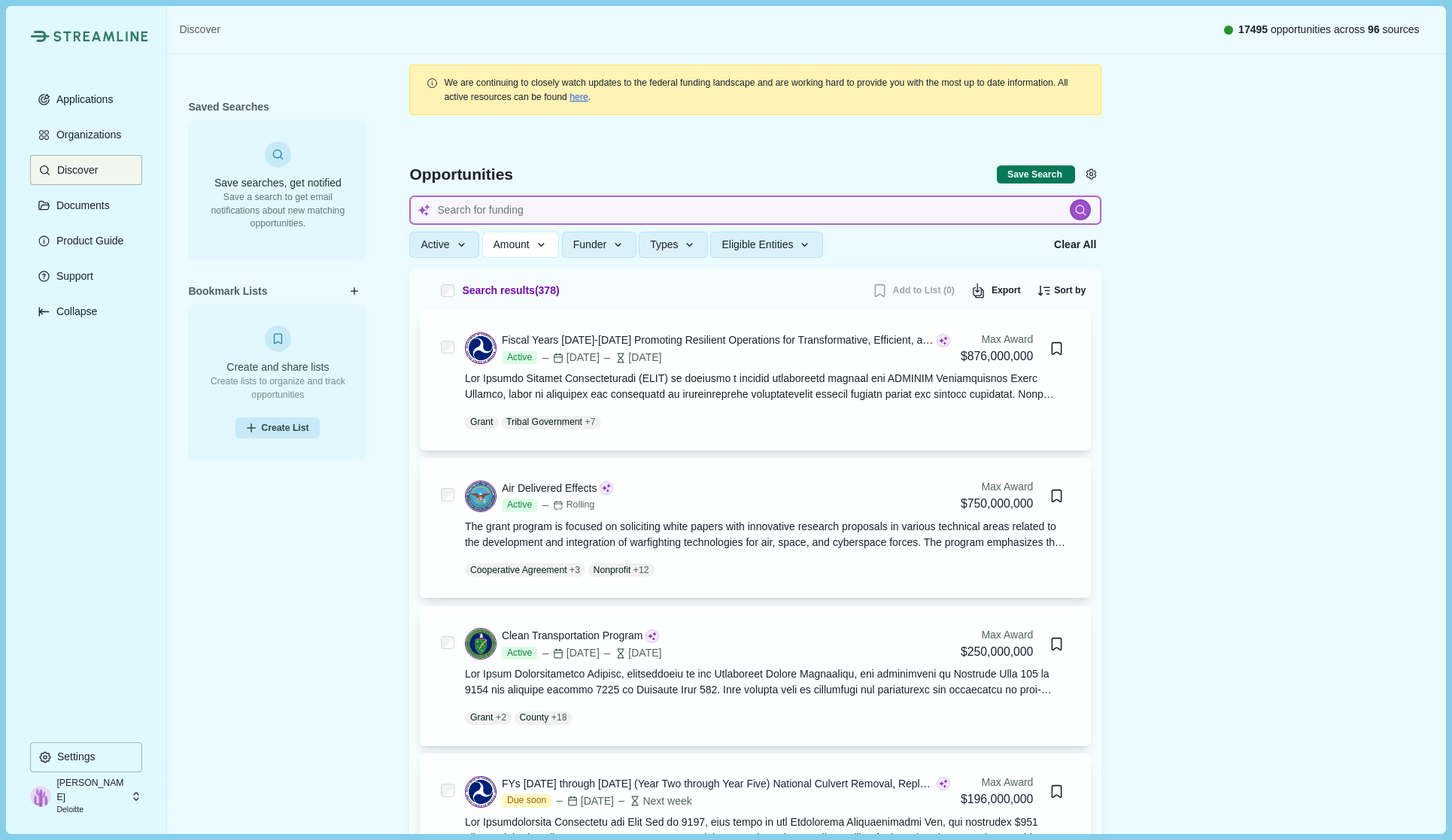
click at [532, 205] on input at bounding box center [756, 210] width 692 height 29
type input "Data Centers"
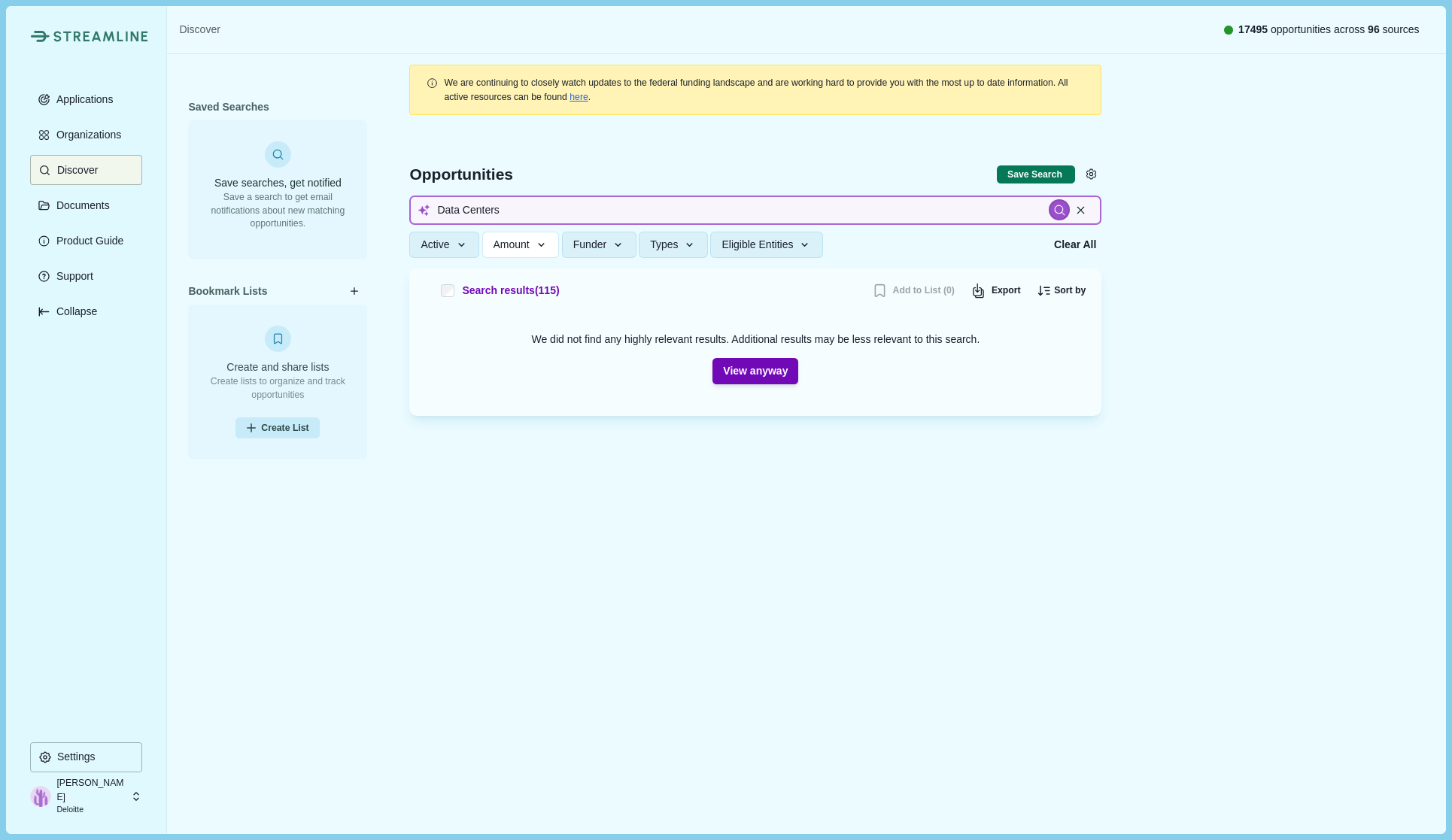
drag, startPoint x: 512, startPoint y: 212, endPoint x: 309, endPoint y: 203, distance: 203.2
click at [309, 203] on div "Saved Searches Save searches, get notified Save a search to get email notificat…" at bounding box center [806, 411] width 1279 height 714
type input "Renewable energy and water management for supporting data center"
click at [529, 212] on input "Renewable energy and water management for supporting data center" at bounding box center [756, 210] width 692 height 29
drag, startPoint x: 780, startPoint y: 215, endPoint x: 639, endPoint y: 208, distance: 141.2
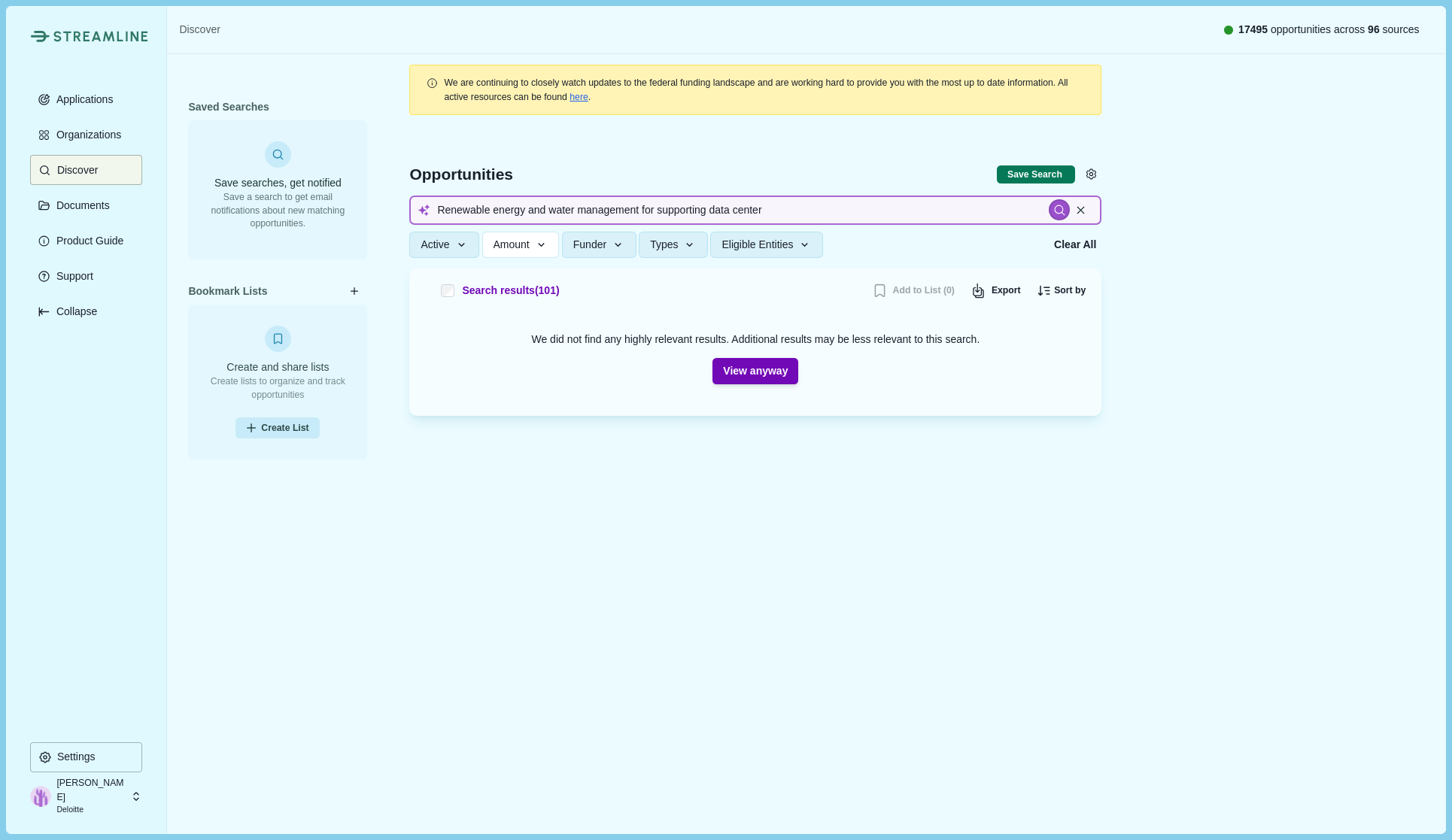
click at [639, 208] on input "Renewable energy and water management for supporting data center" at bounding box center [756, 210] width 692 height 29
type input "Renewable energy and water management"
click at [639, 208] on input "Renewable energy and water management" at bounding box center [756, 210] width 692 height 29
drag, startPoint x: 639, startPoint y: 208, endPoint x: 201, endPoint y: 192, distance: 438.3
click at [201, 192] on div "Saved Searches Save searches, get notified Save a search to get email notificat…" at bounding box center [806, 411] width 1279 height 714
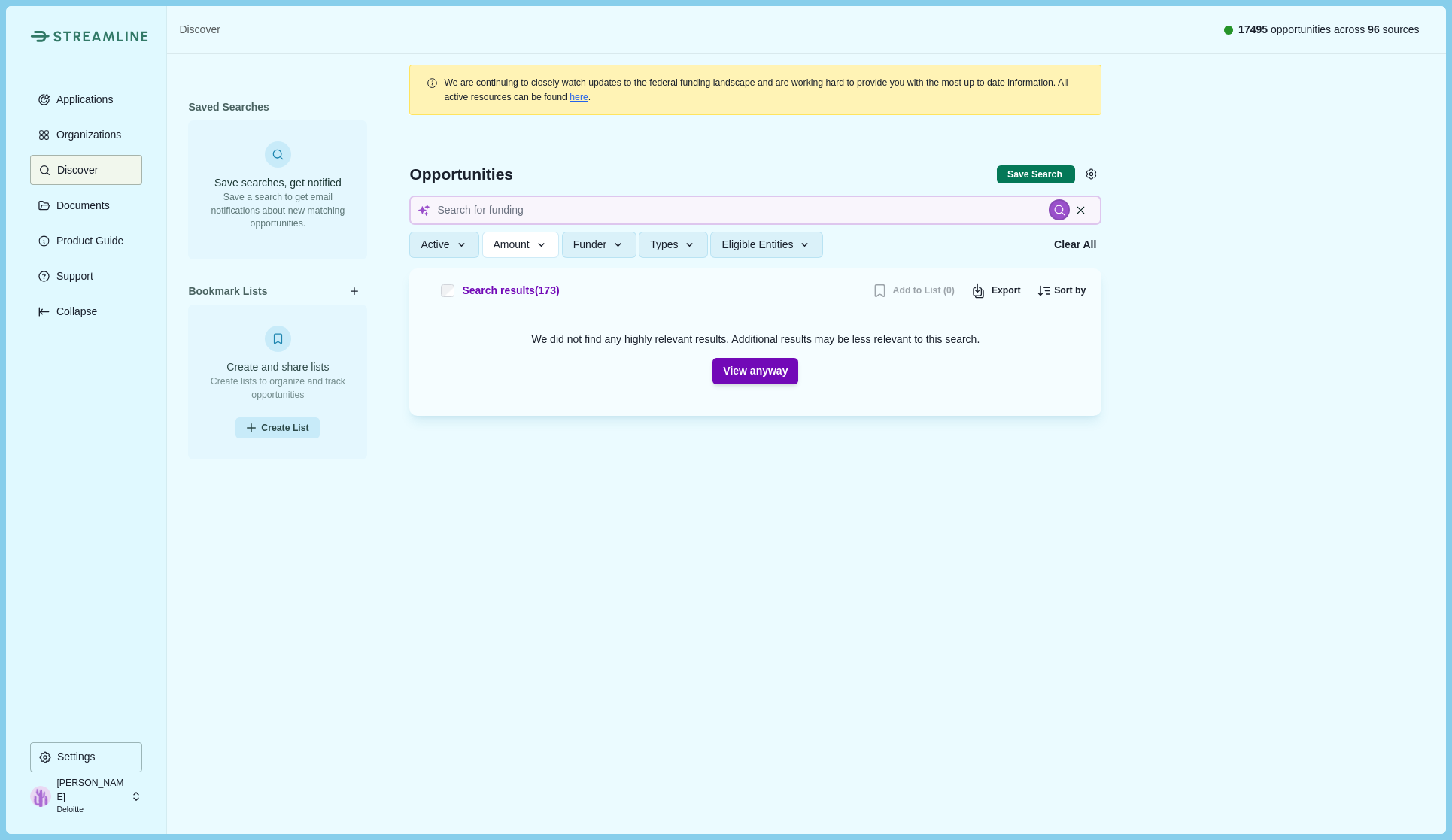
click at [445, 253] on button "Active" at bounding box center [444, 245] width 70 height 26
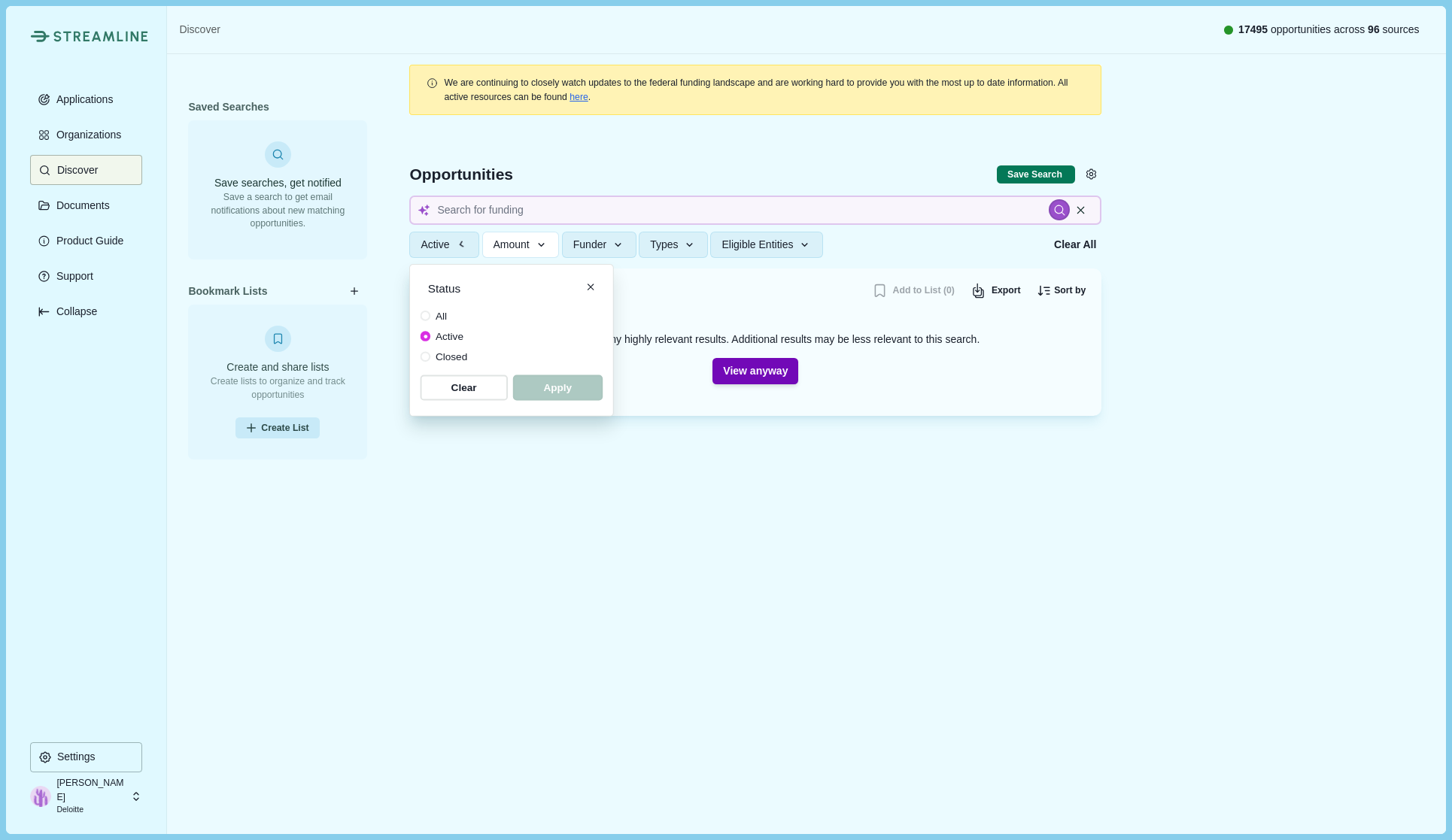
click at [515, 245] on span "Amount" at bounding box center [512, 245] width 36 height 13
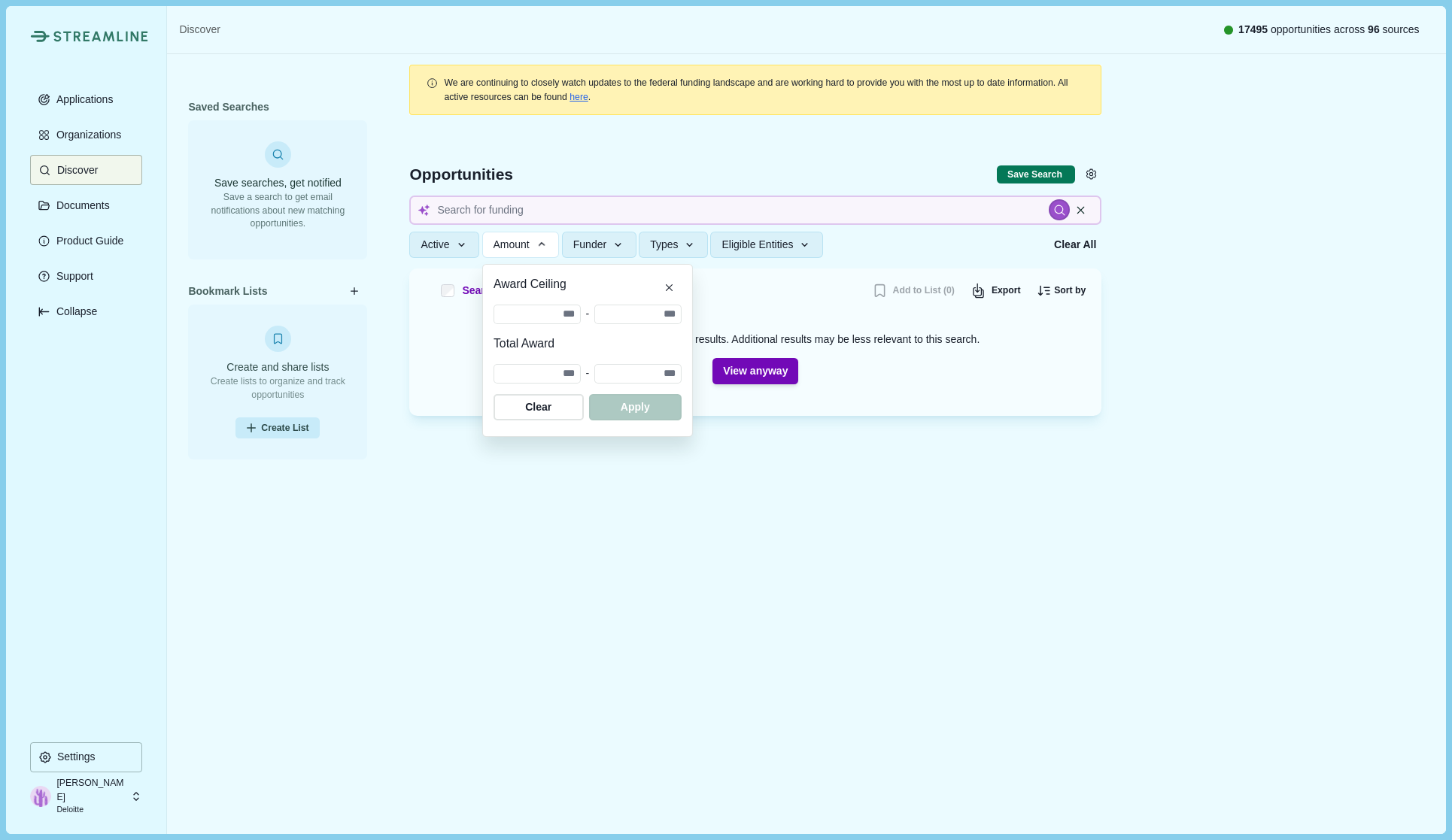
click at [593, 239] on span "Funder" at bounding box center [590, 245] width 33 height 13
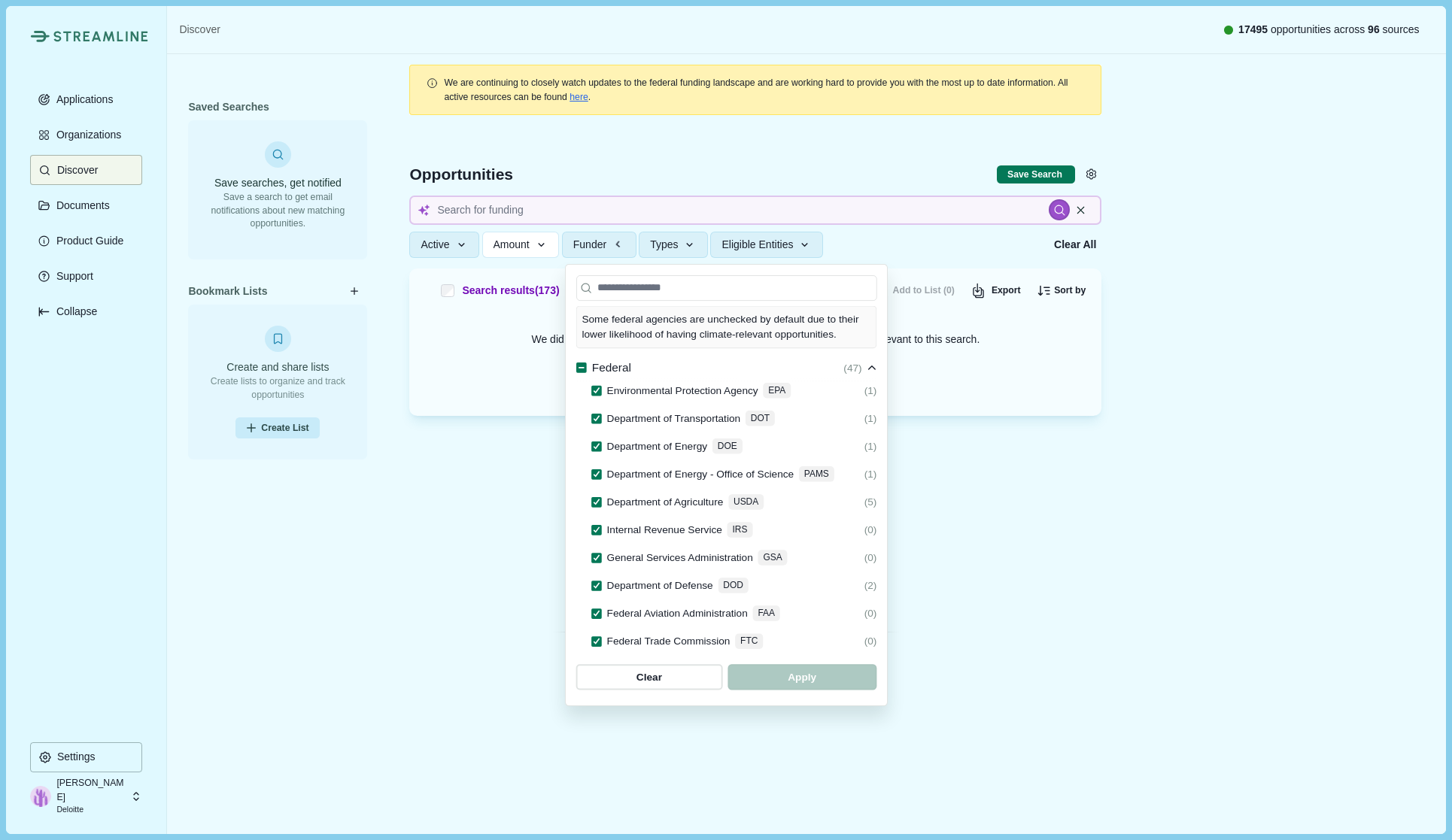
click at [672, 241] on span "Types" at bounding box center [664, 245] width 28 height 13
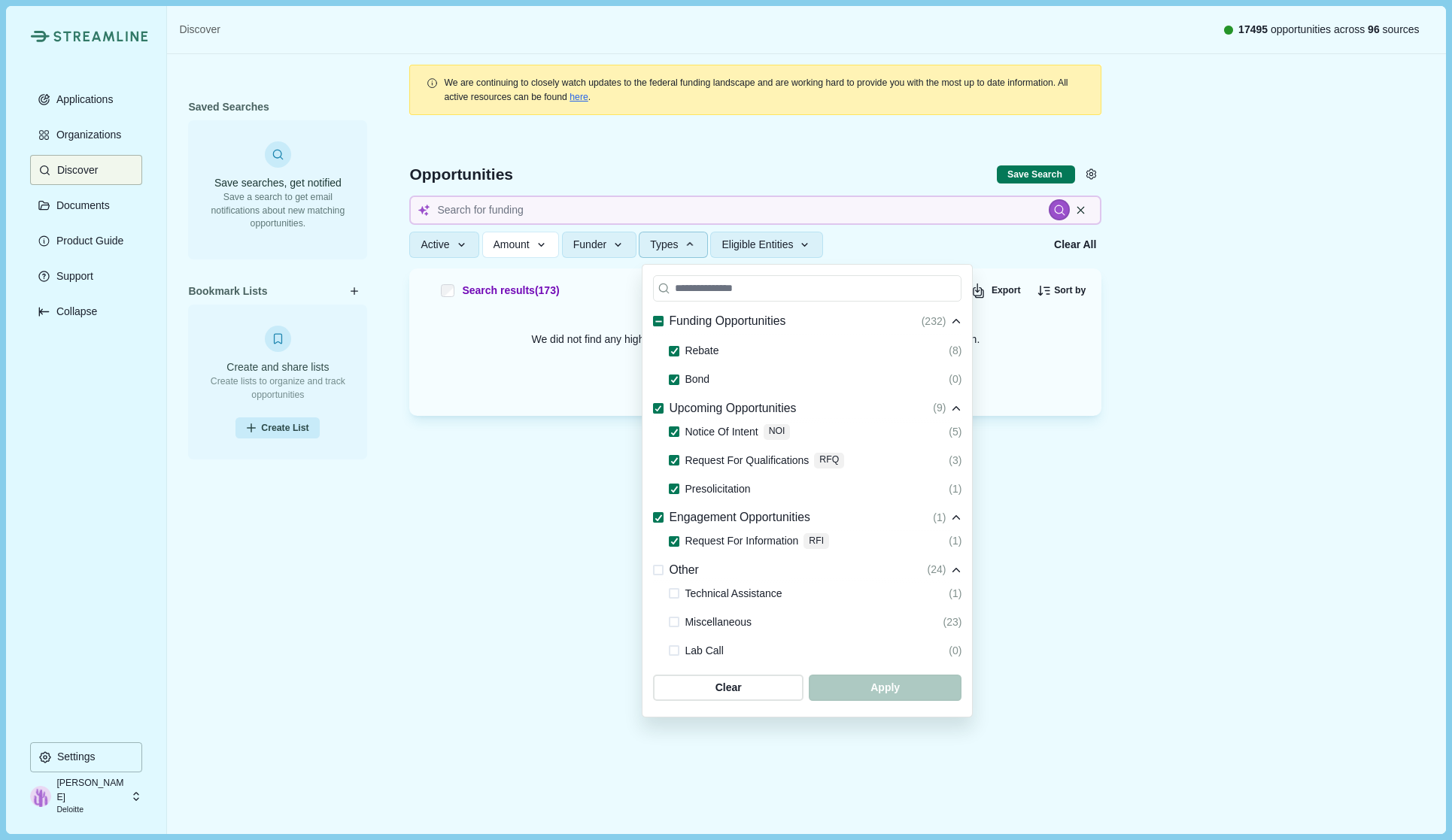
click at [544, 201] on input at bounding box center [756, 210] width 692 height 29
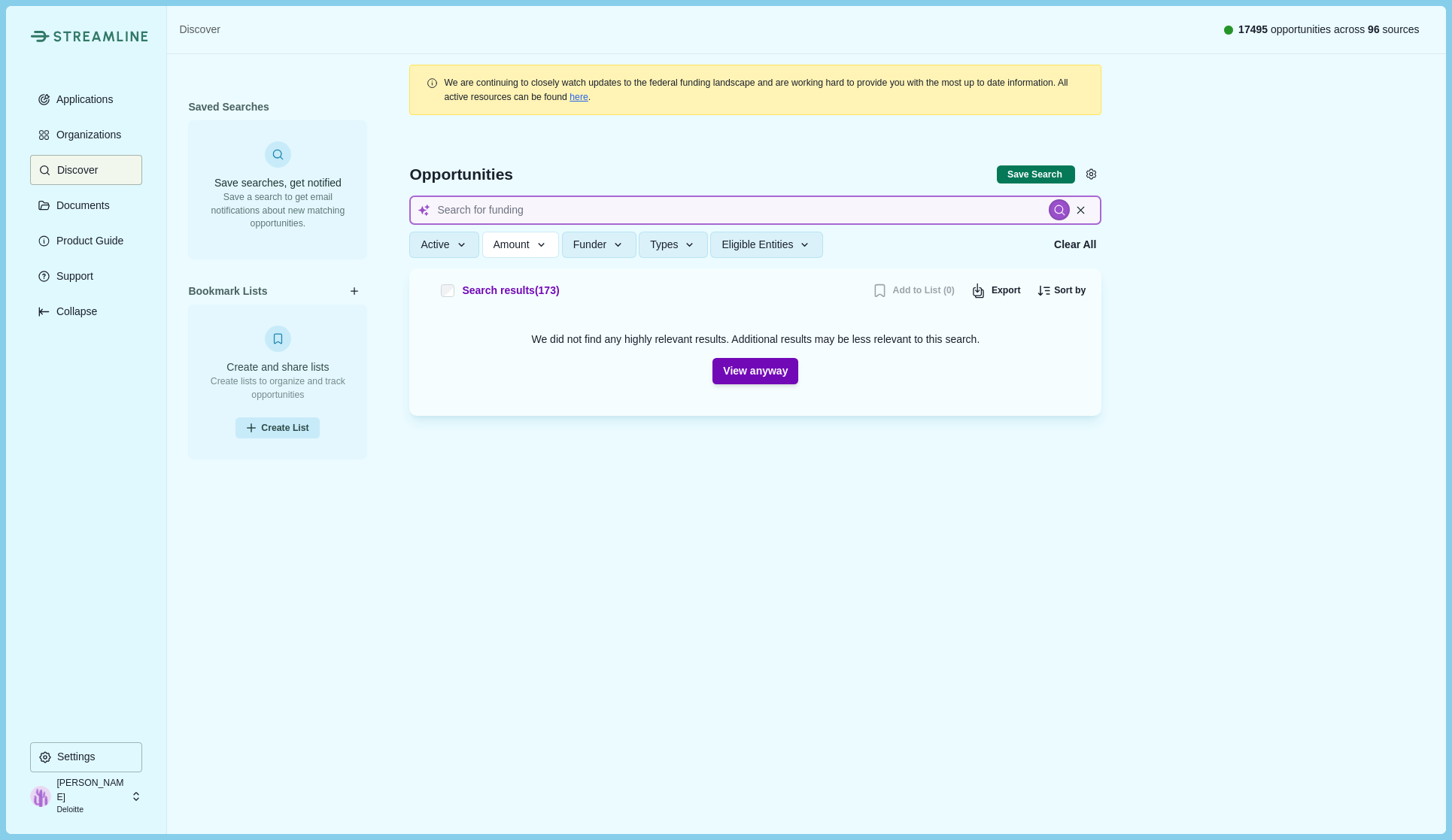
click at [540, 209] on input at bounding box center [756, 210] width 692 height 29
click at [94, 102] on p "Applications" at bounding box center [82, 100] width 63 height 13
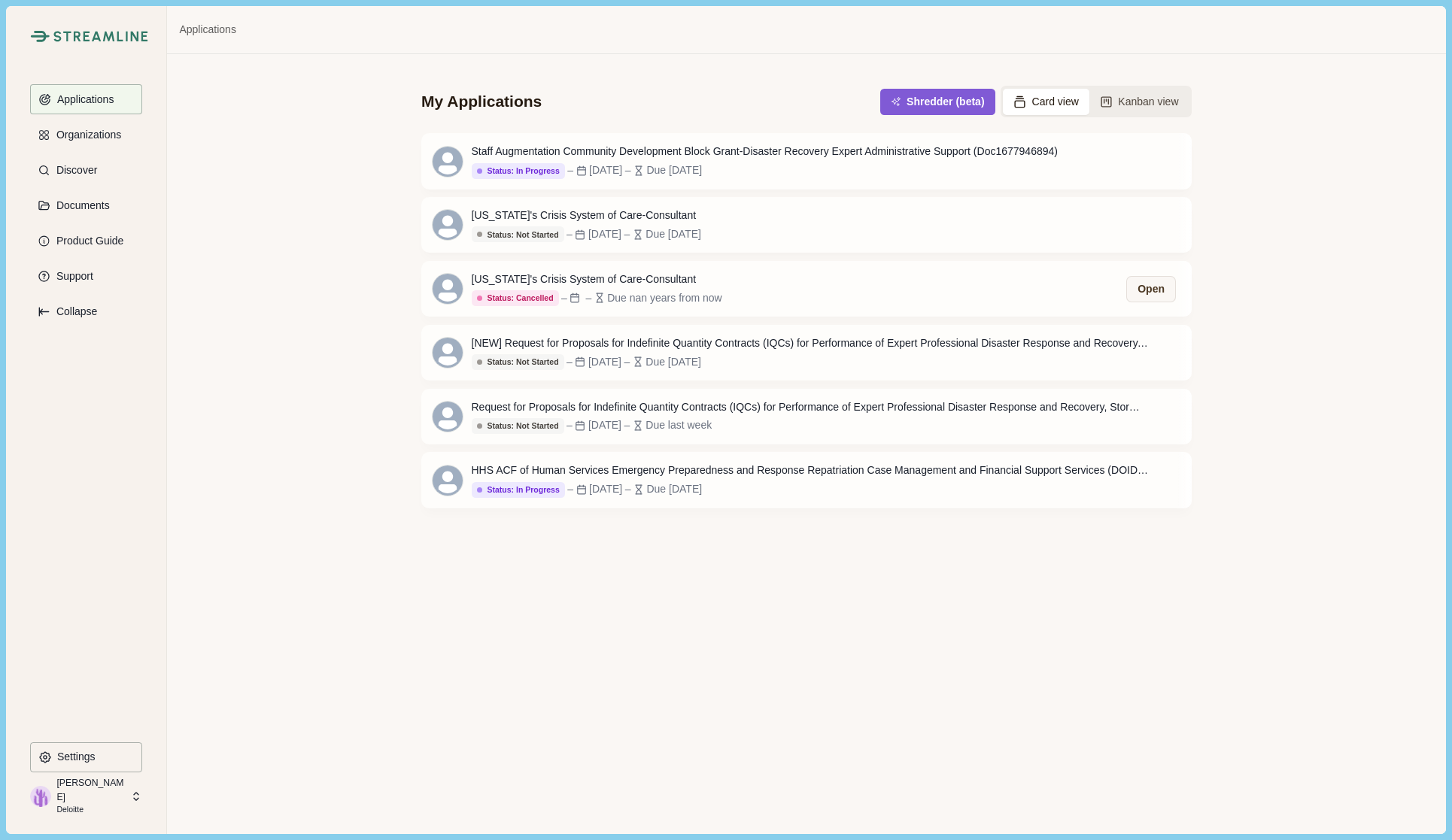
click at [651, 277] on div "[US_STATE]'s Crisis System of Care-Consultant" at bounding box center [597, 279] width 250 height 16
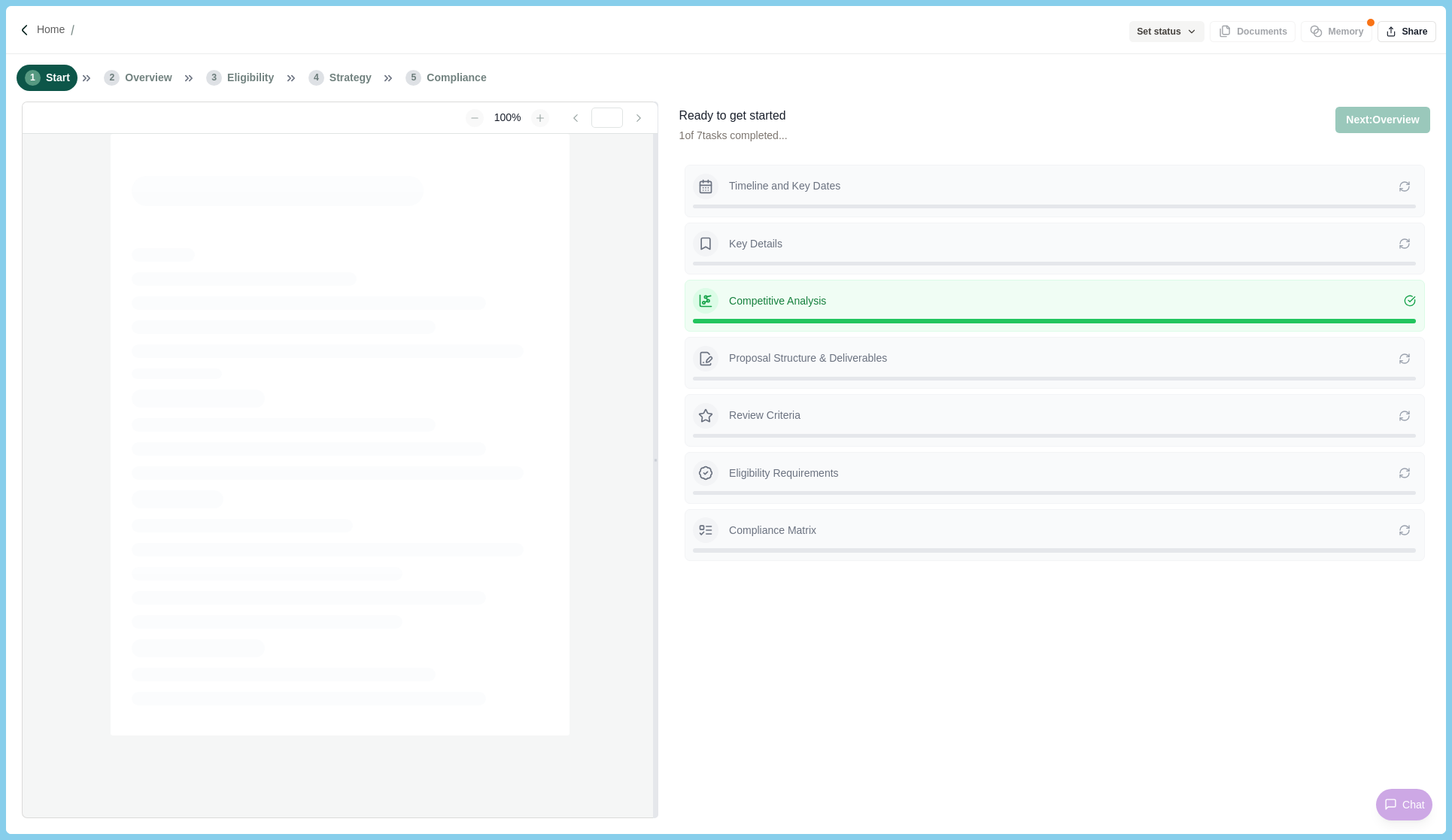
type input "**********"
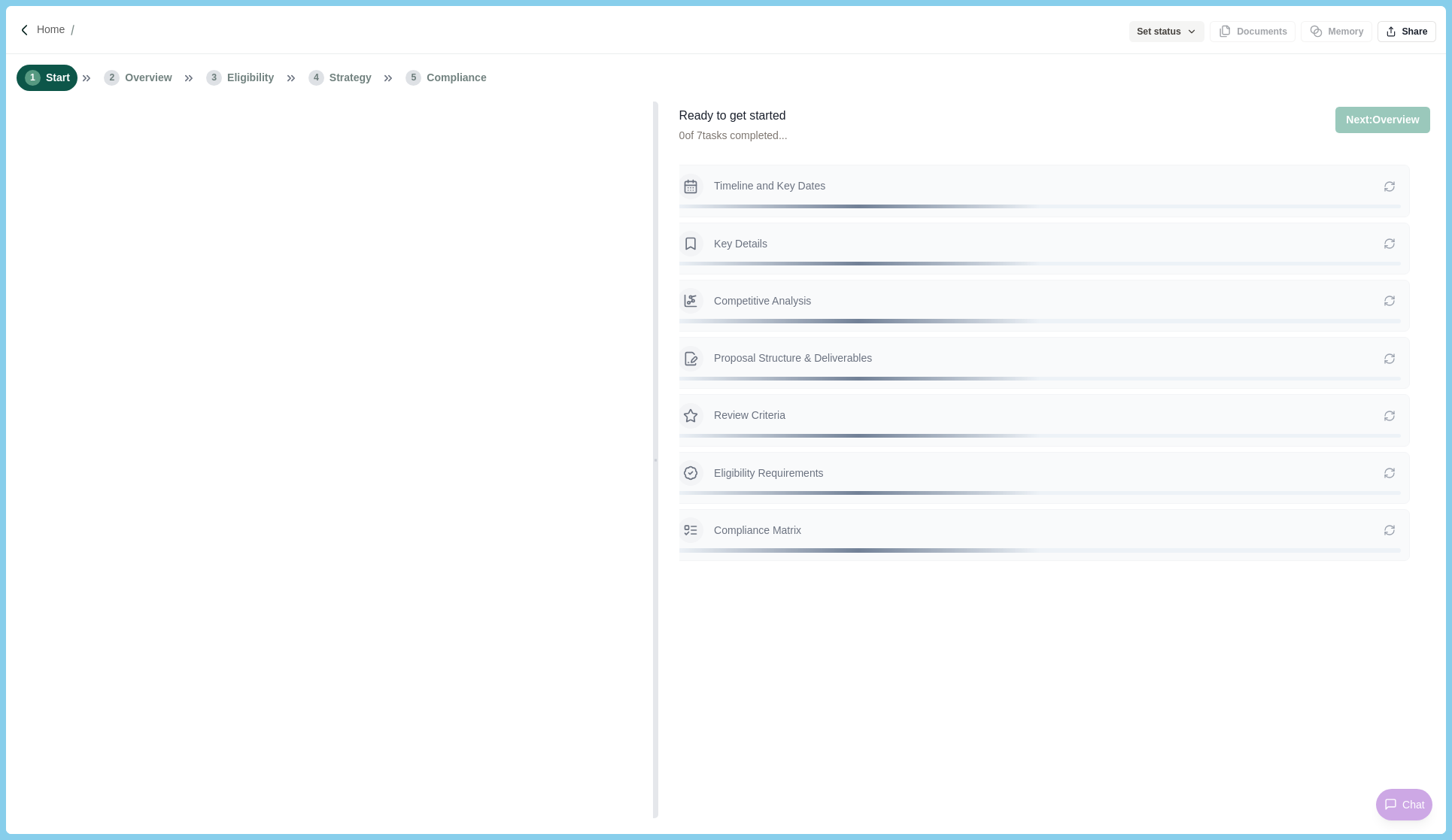
type input "**********"
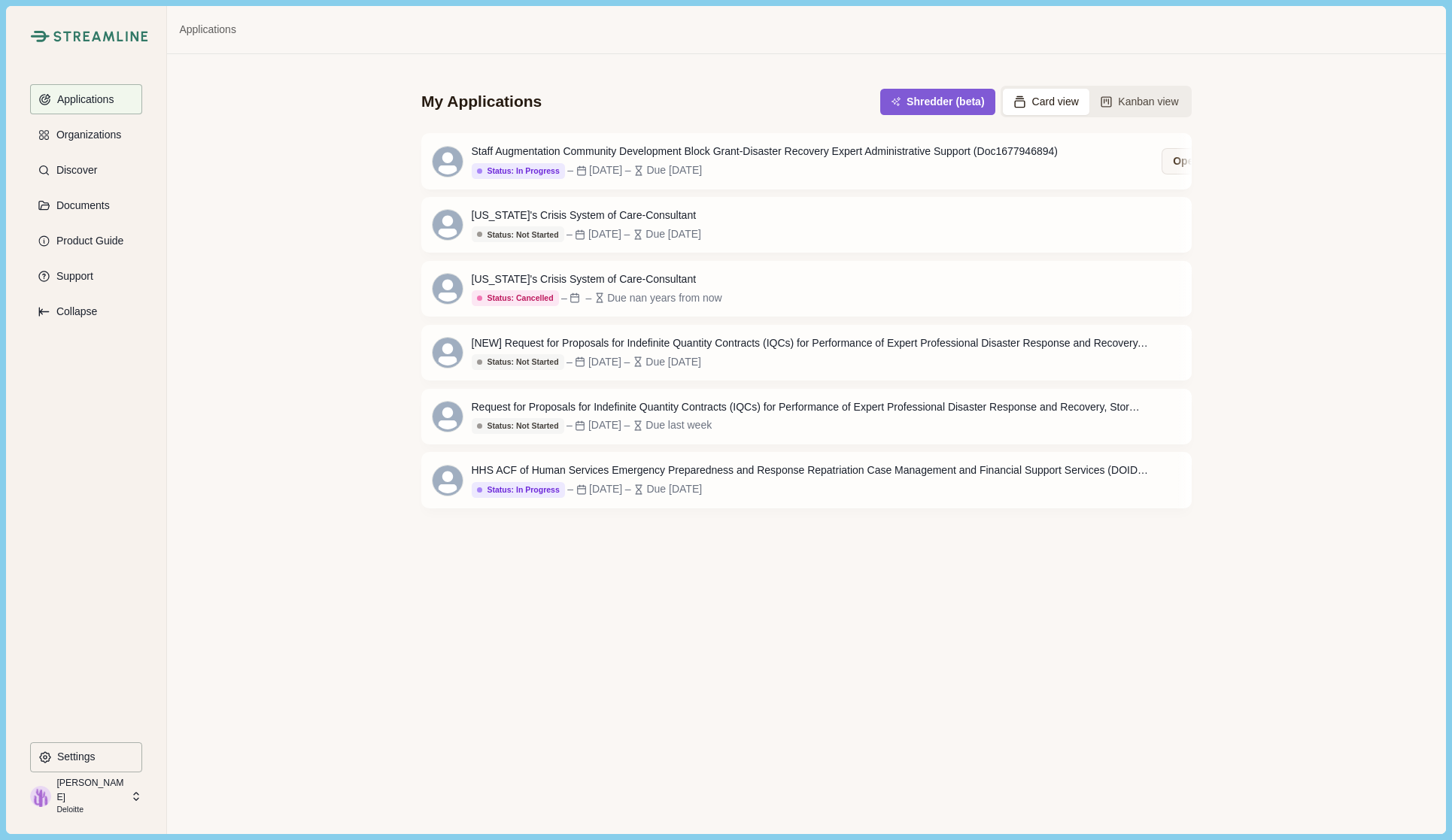
click at [1025, 105] on rect at bounding box center [1019, 104] width 10 height 7
click at [1122, 101] on button "Kanban view" at bounding box center [1139, 101] width 100 height 26
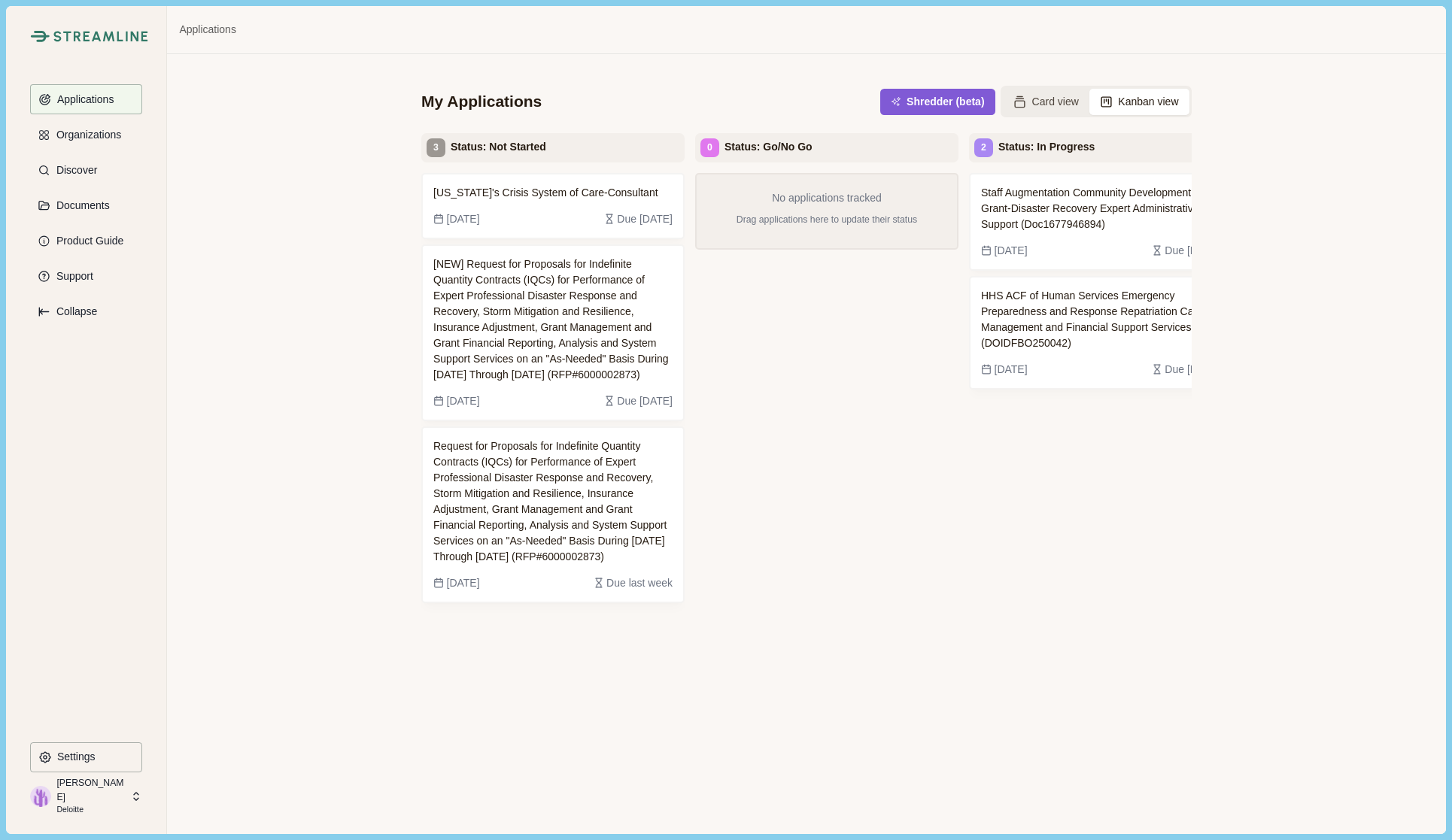
click at [1050, 101] on button "Card view" at bounding box center [1046, 101] width 86 height 26
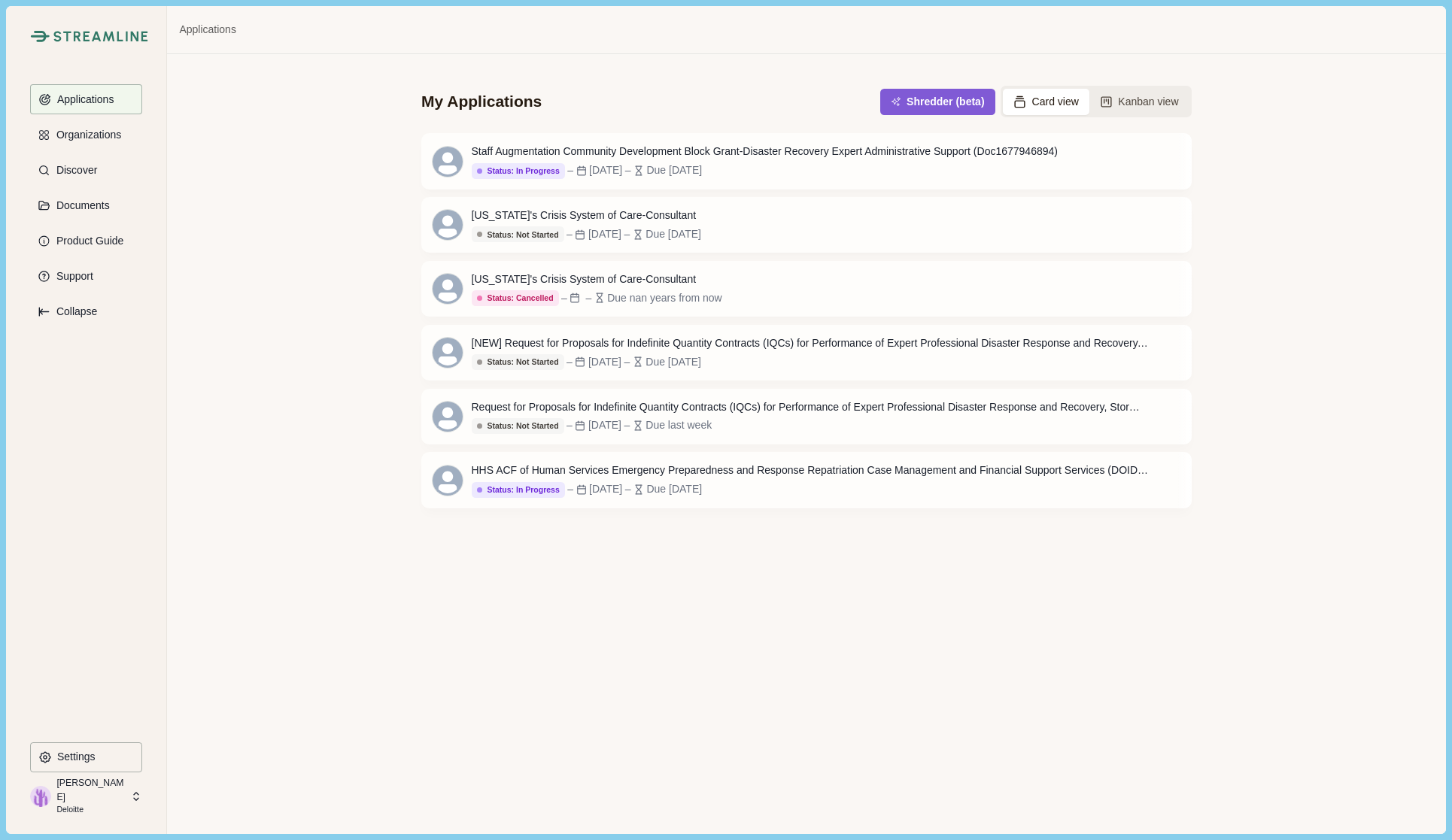
click at [92, 140] on p "Organizations" at bounding box center [86, 135] width 70 height 13
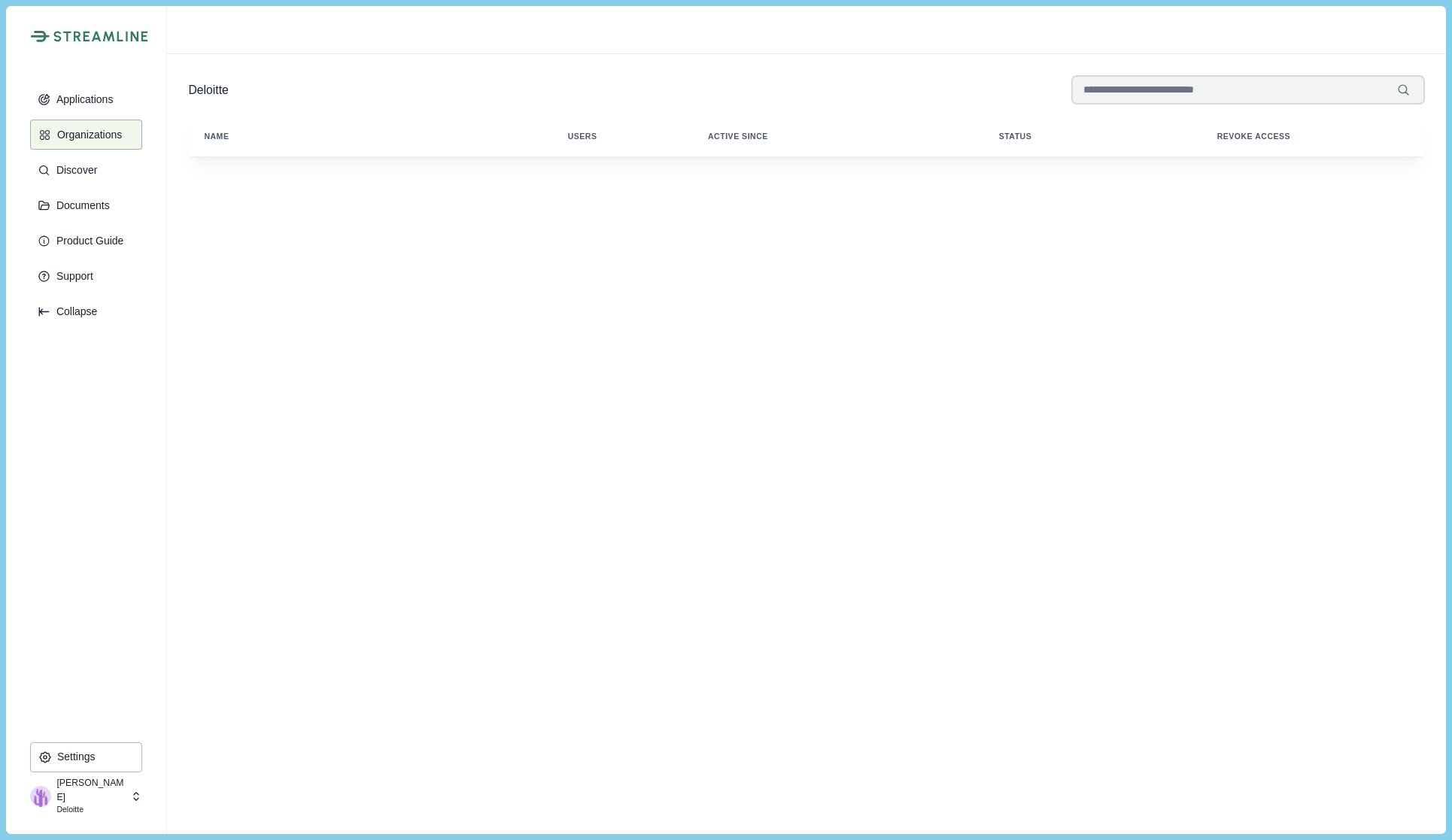
click at [77, 183] on button "Discover" at bounding box center [86, 170] width 112 height 30
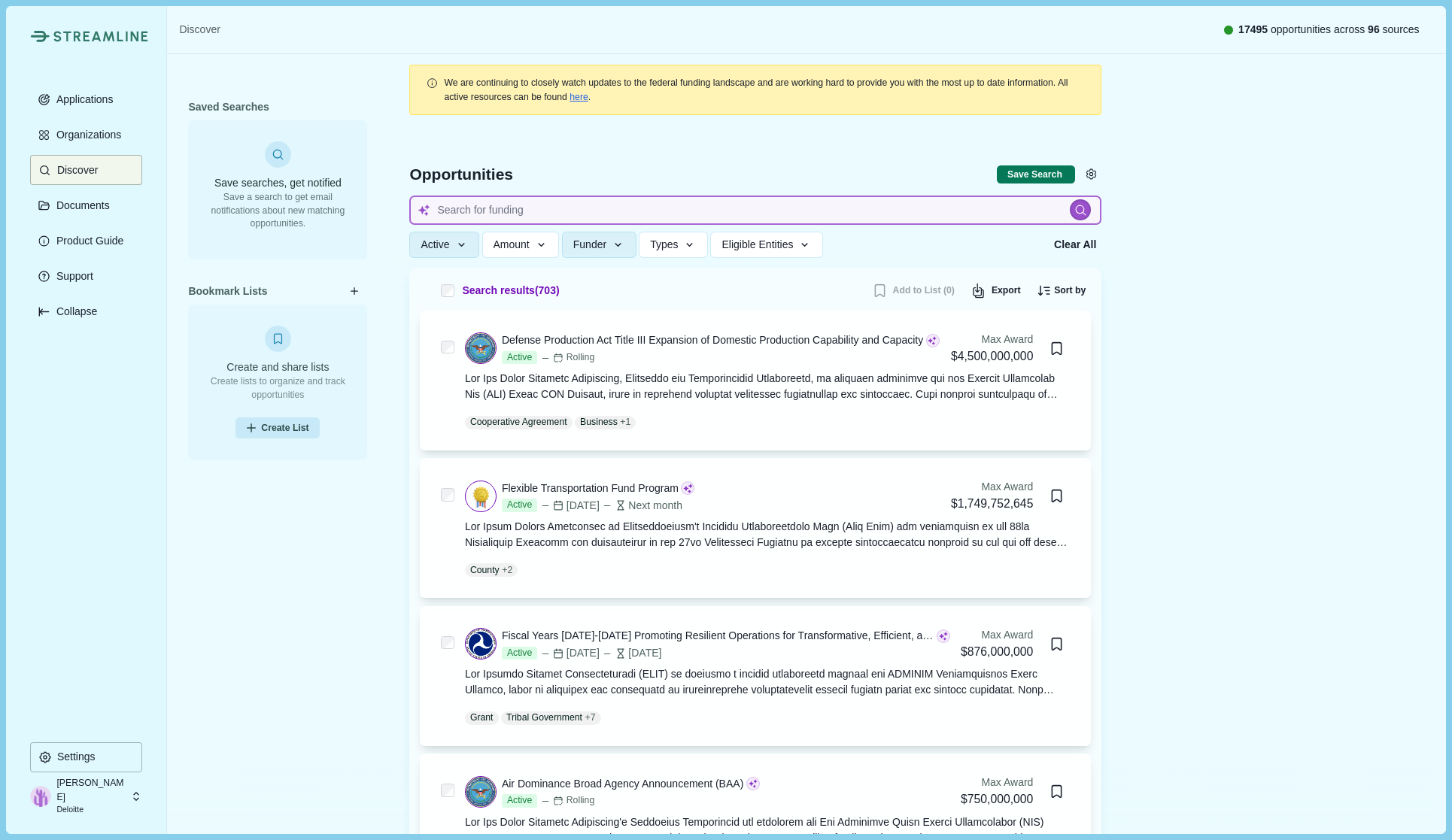
click at [554, 207] on input at bounding box center [756, 210] width 692 height 29
type input "Nuclear microgrid"
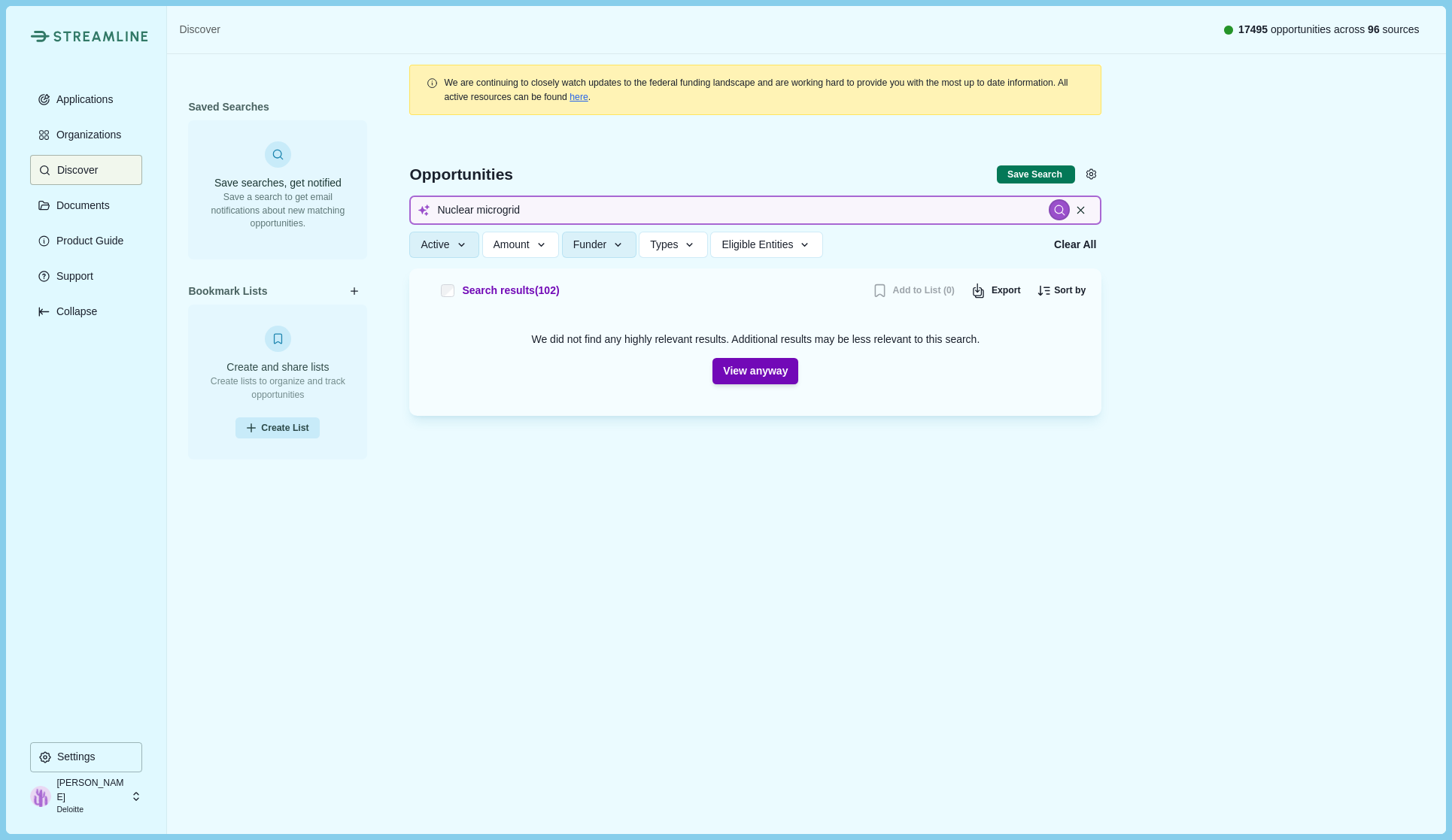
drag, startPoint x: 535, startPoint y: 209, endPoint x: 363, endPoint y: 203, distance: 172.1
click at [363, 203] on div "Saved Searches Save searches, get notified Save a search to get email notificat…" at bounding box center [806, 411] width 1279 height 714
click at [1058, 210] on icon at bounding box center [1060, 210] width 13 height 13
click at [472, 207] on input at bounding box center [756, 210] width 692 height 29
type input "DOE funds for supporting microgrids and nuclear power plant buildout"
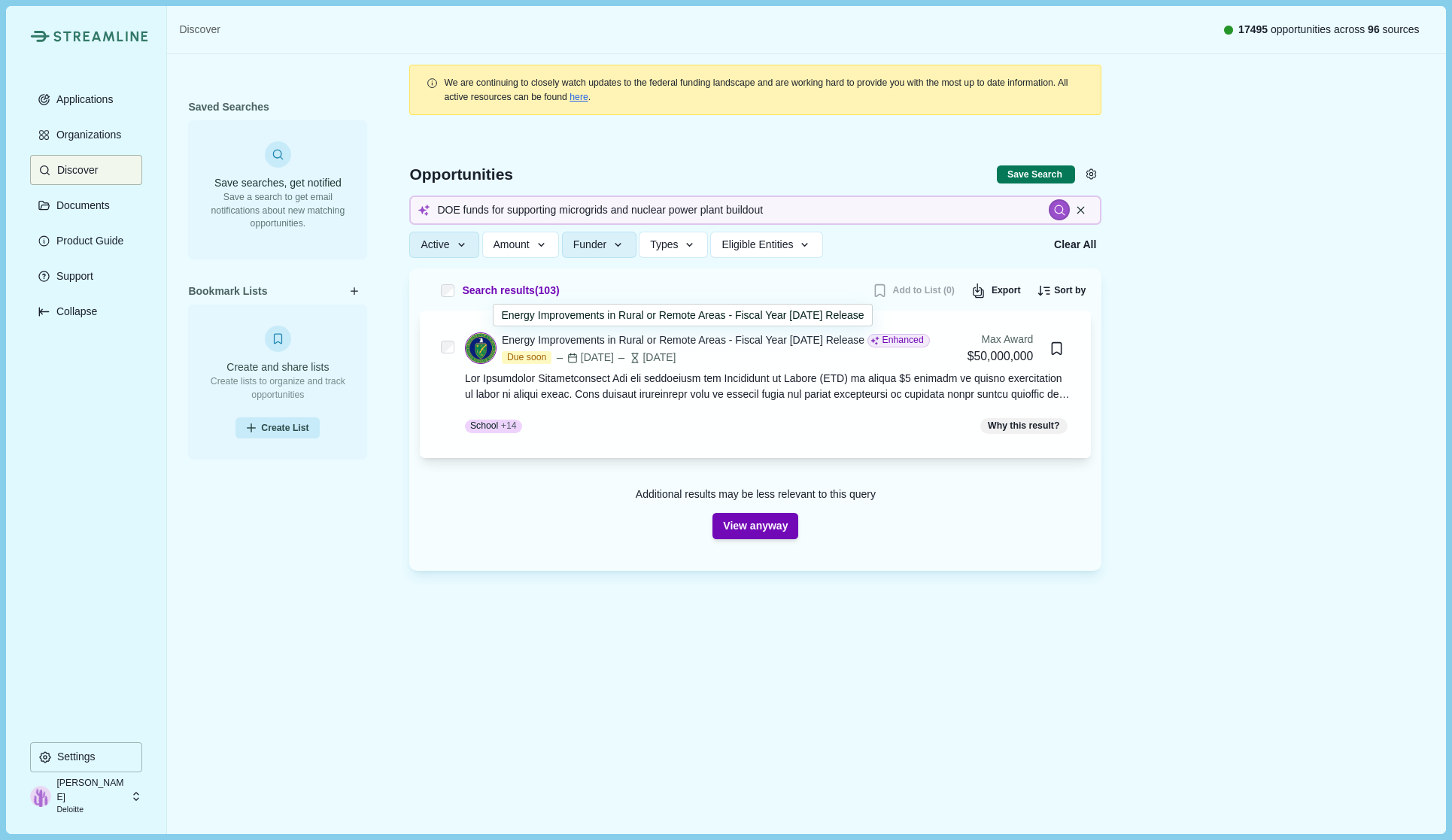
click at [619, 340] on div "Energy Improvements in Rural or Remote Areas - Fiscal Year [DATE] Release" at bounding box center [683, 340] width 363 height 16
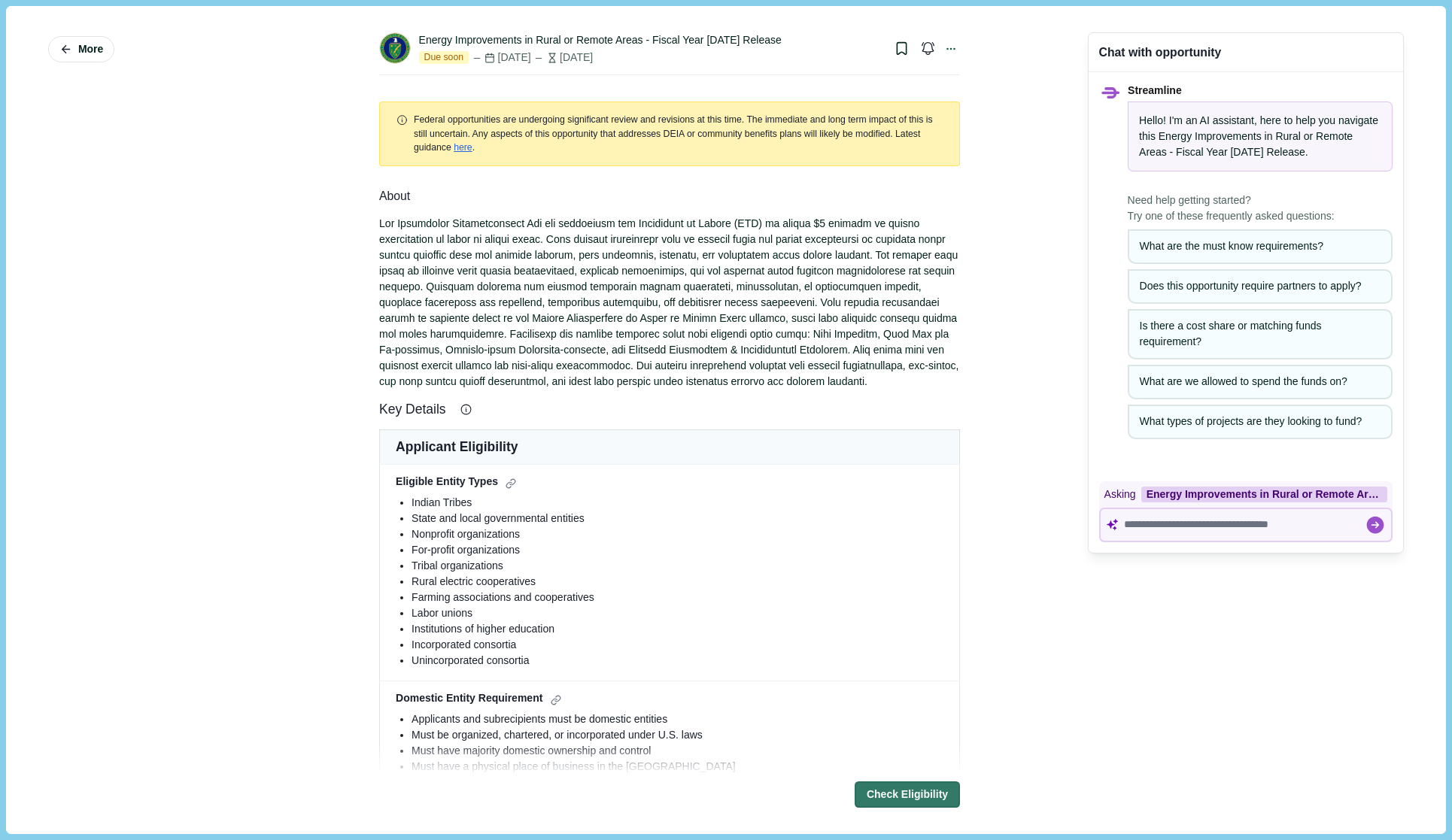
click at [924, 797] on button "Check Eligibility" at bounding box center [907, 794] width 105 height 26
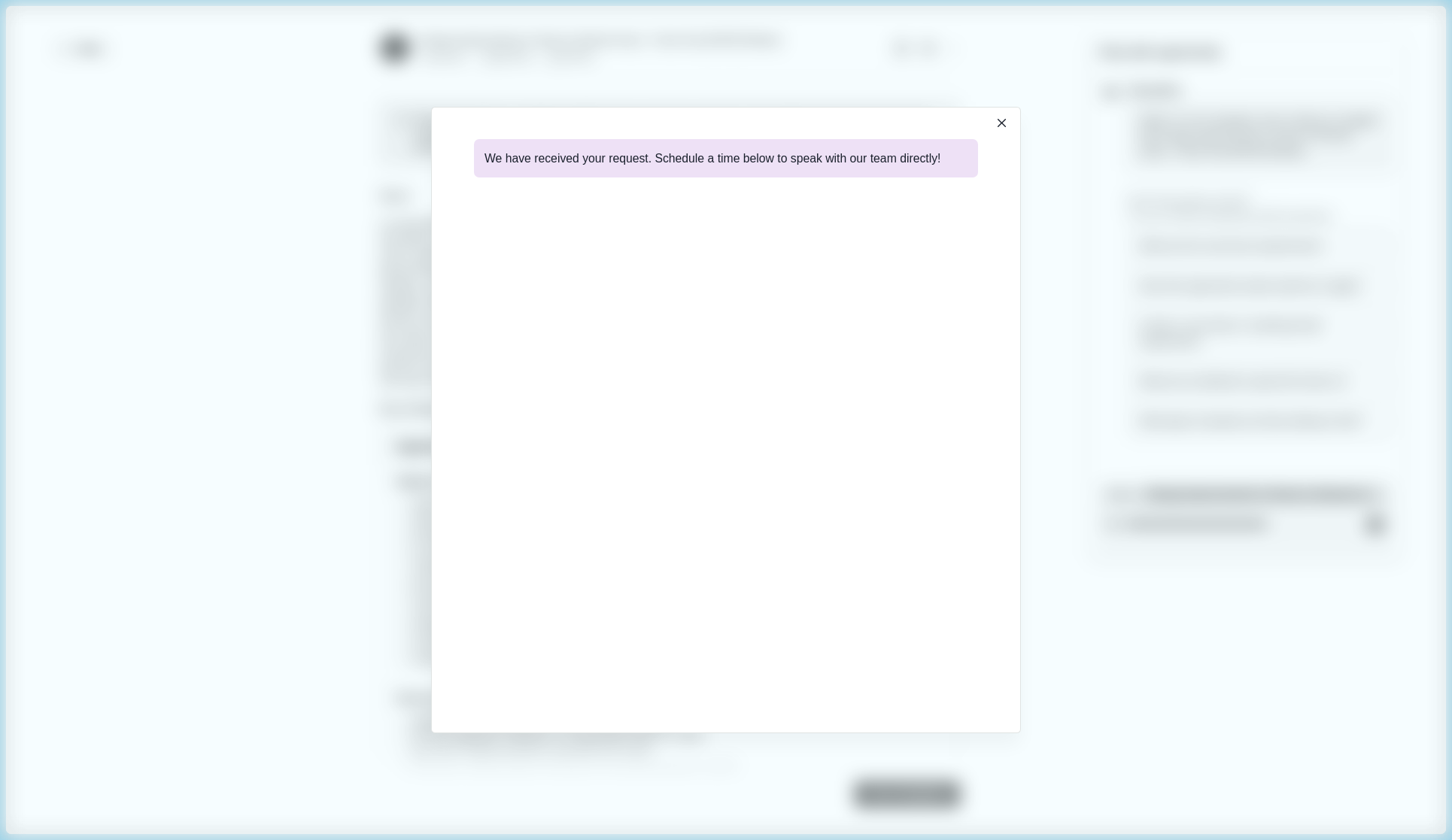
click at [996, 122] on button "Close" at bounding box center [1002, 123] width 21 height 21
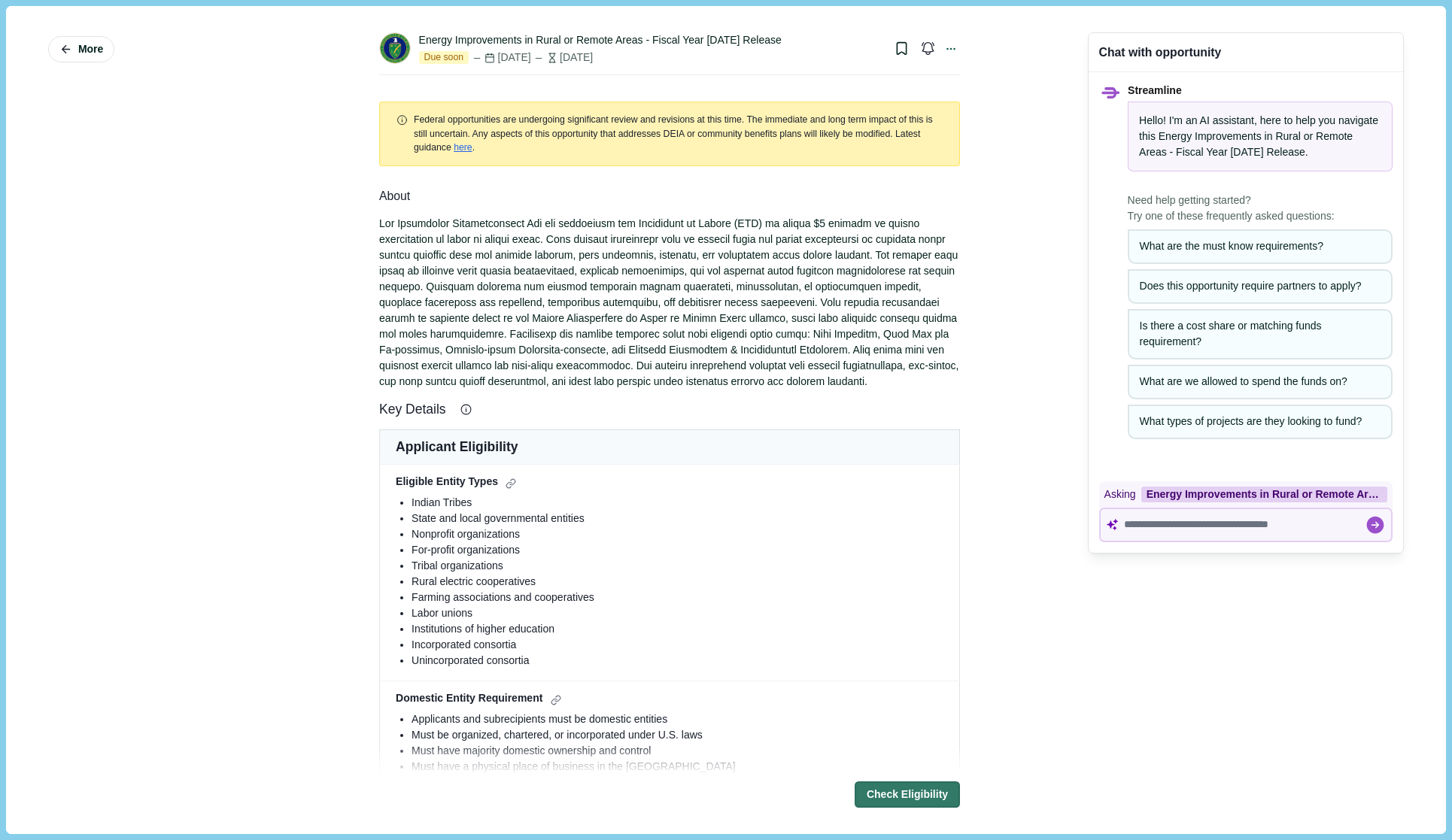
click at [898, 48] on icon "Bookmark this grant." at bounding box center [901, 48] width 16 height 16
click at [945, 42] on div at bounding box center [951, 48] width 19 height 21
click at [1008, 143] on div "More Energy Improvements in Rural or Remote Areas - Fiscal Year 2025 Release Du…" at bounding box center [726, 420] width 1418 height 806
click at [106, 48] on button "More" at bounding box center [82, 49] width 67 height 26
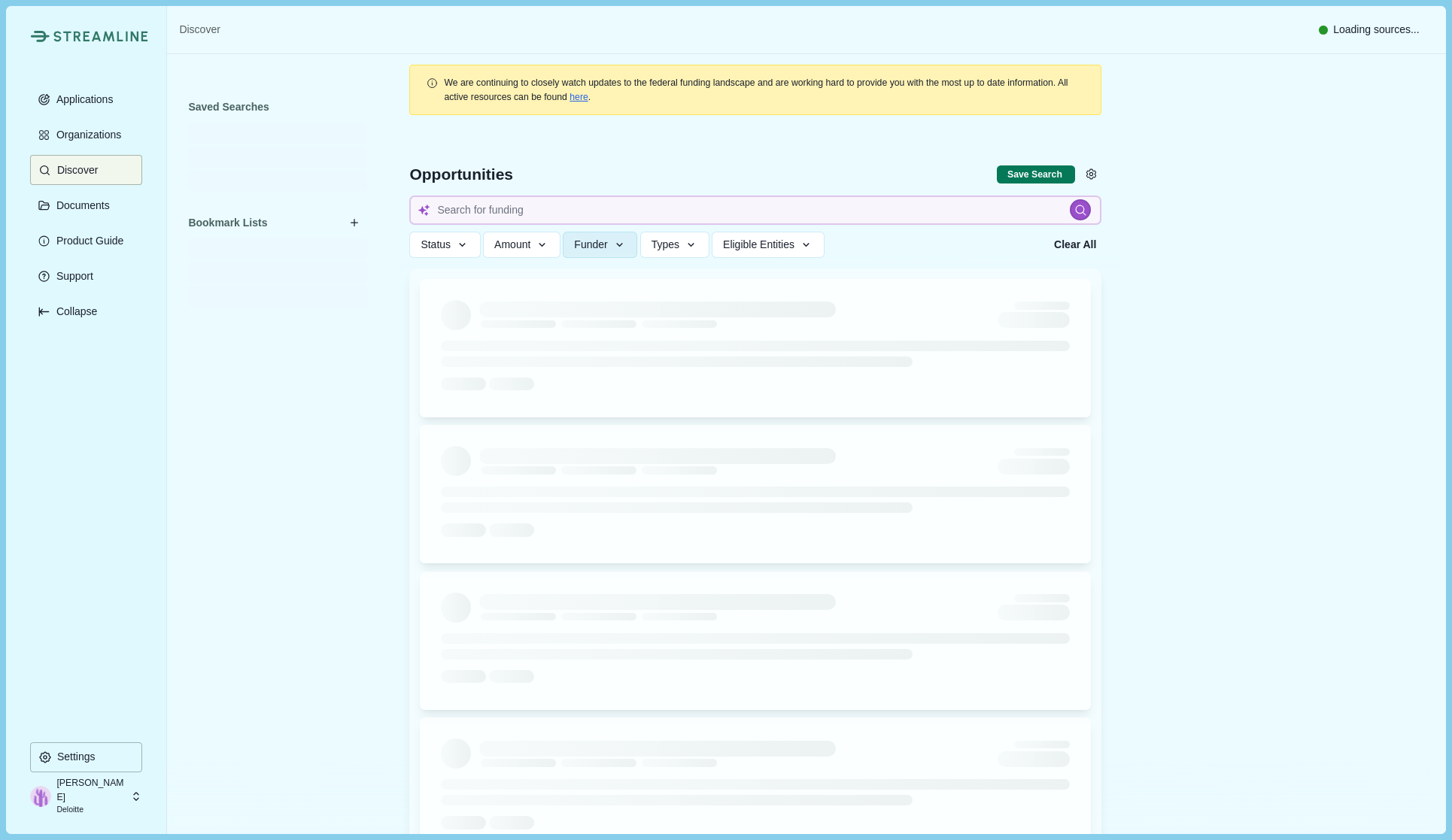
type input "DOE funds for supporting microgrids and nuclear power plant buildout"
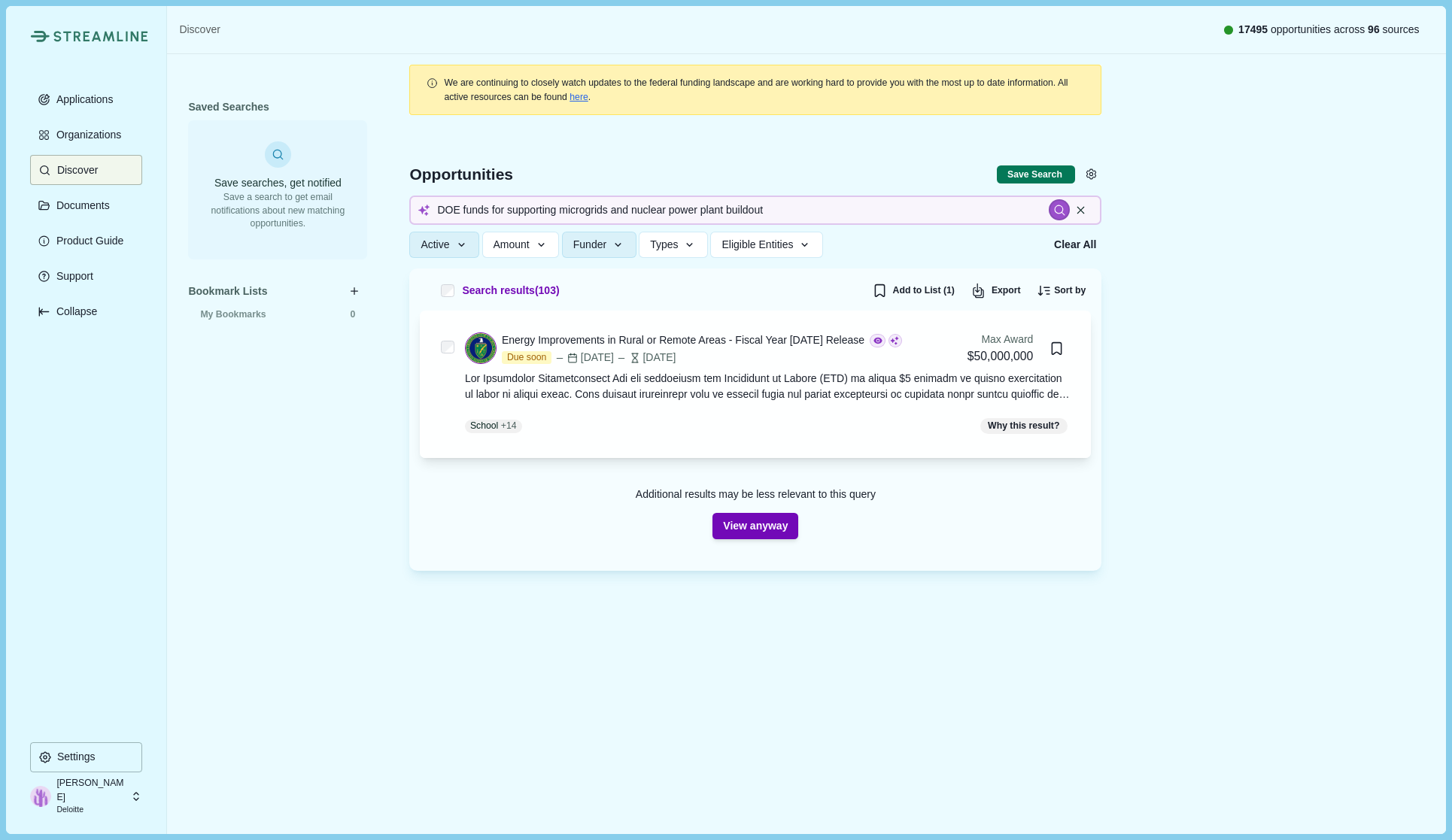
click at [93, 206] on p "Documents" at bounding box center [81, 206] width 59 height 13
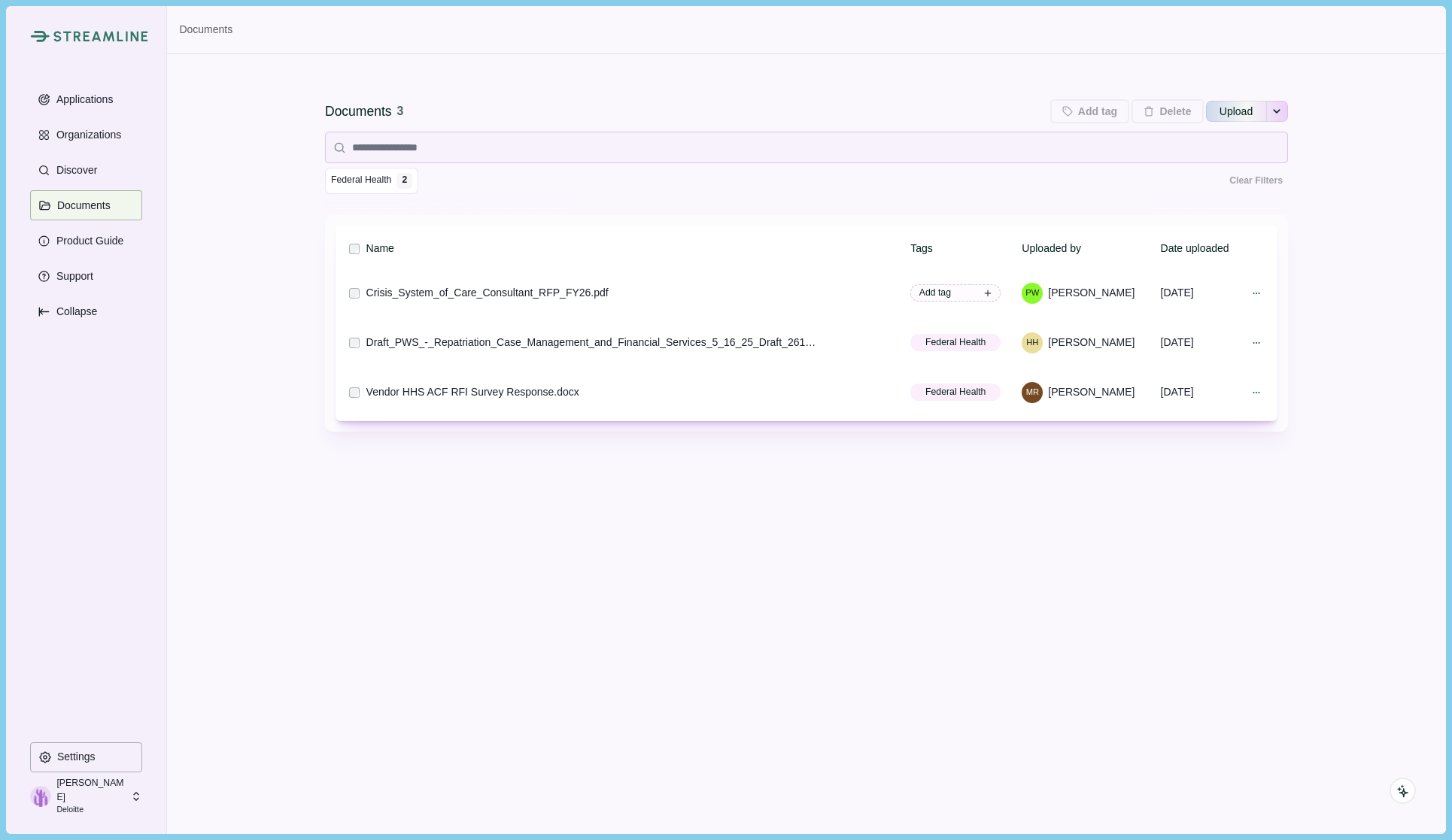
click at [80, 158] on button "Discover" at bounding box center [86, 170] width 112 height 30
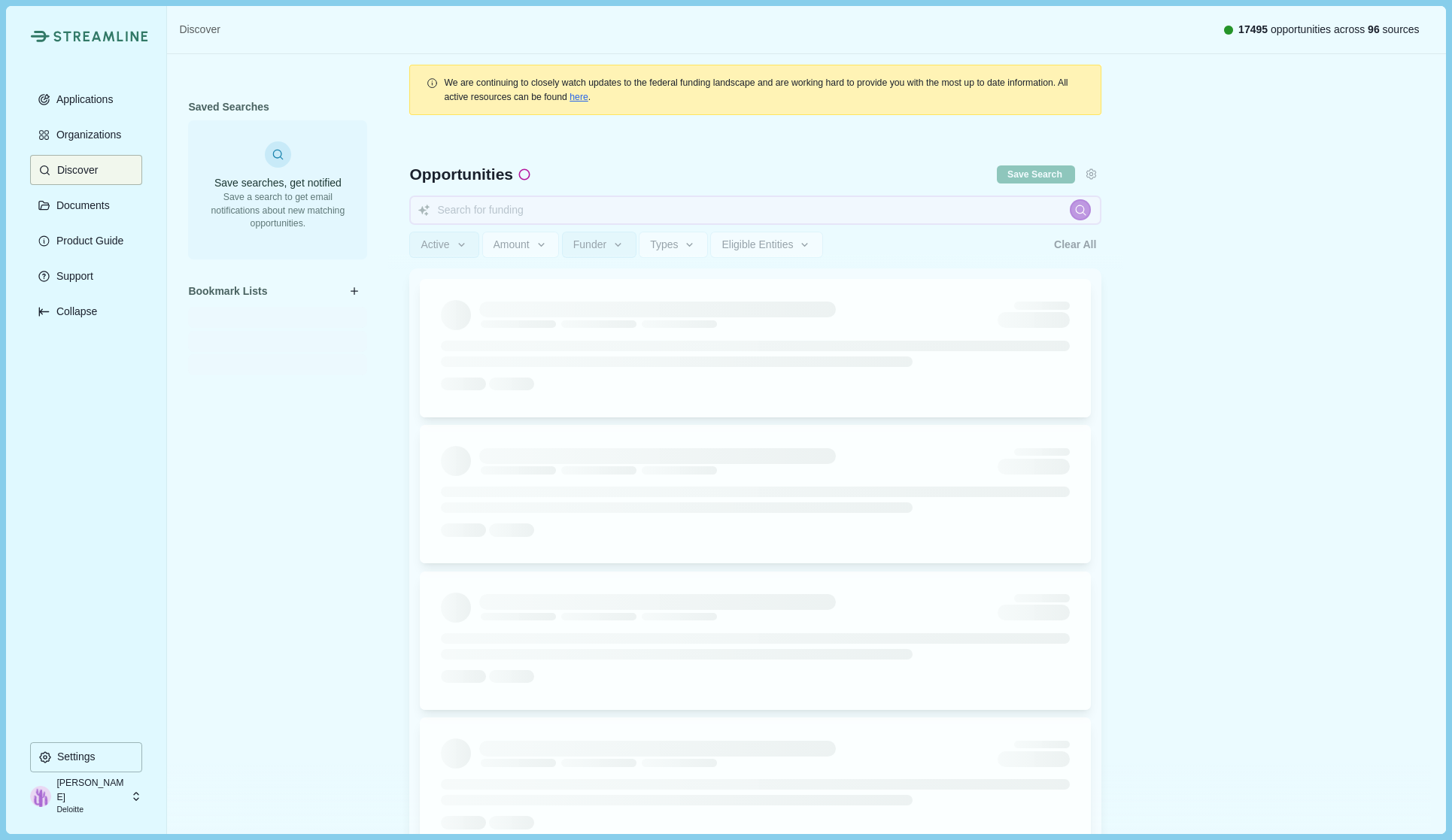
click at [97, 131] on p "Organizations" at bounding box center [86, 135] width 70 height 13
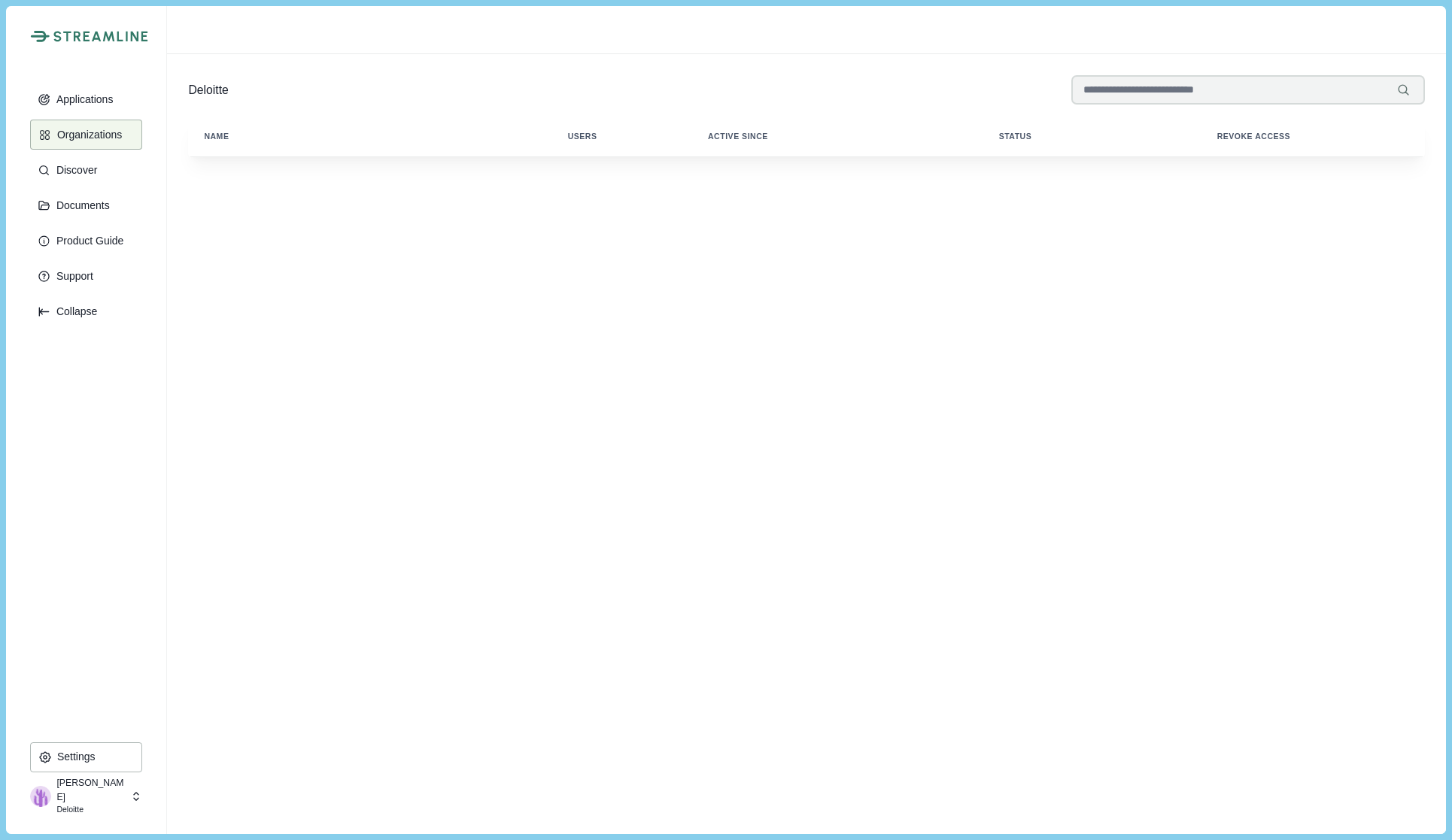
click at [90, 237] on p "Product Guide" at bounding box center [88, 241] width 73 height 13
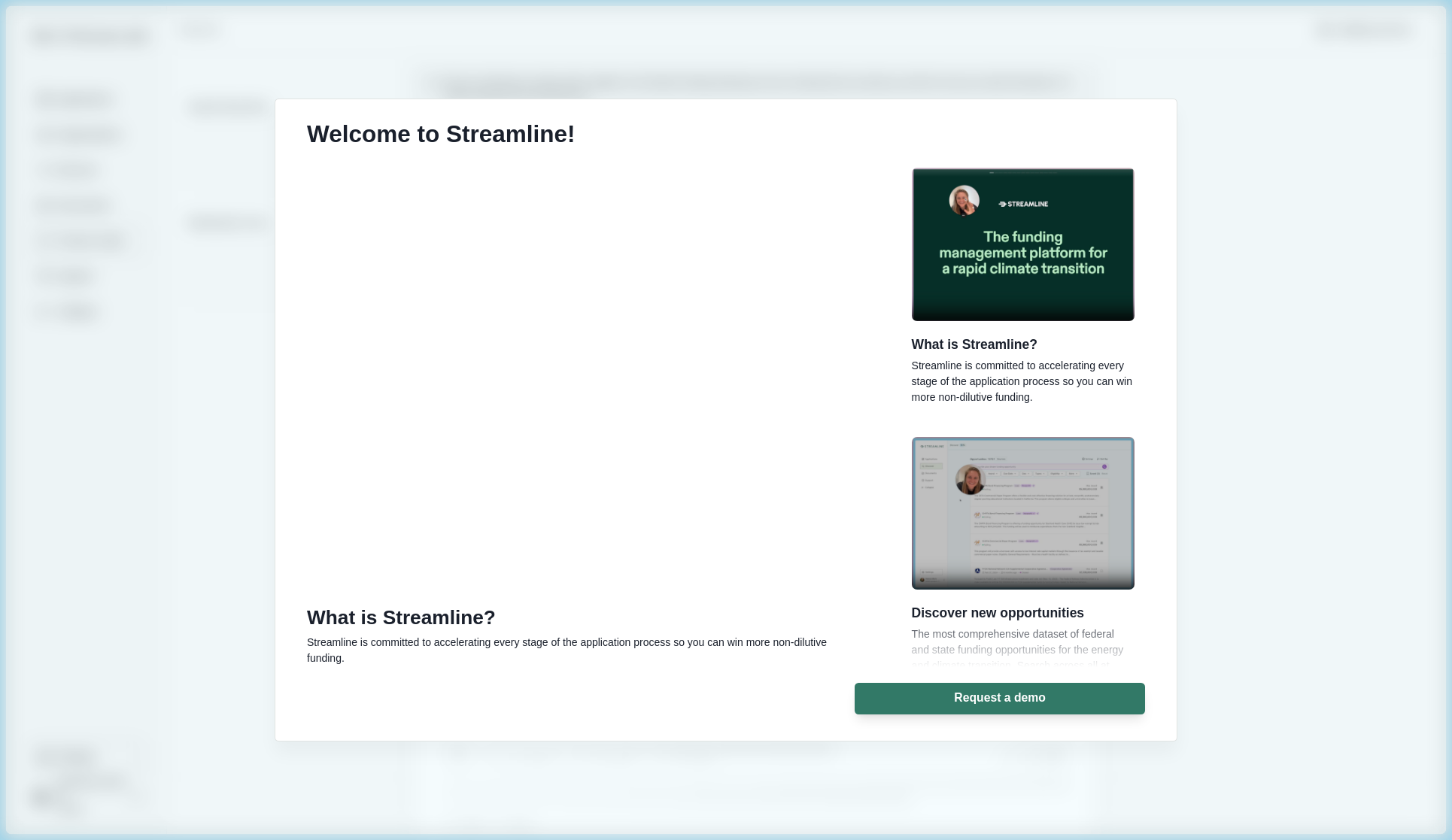
type input "DOE funds for supporting microgrids and nuclear power plant buildout"
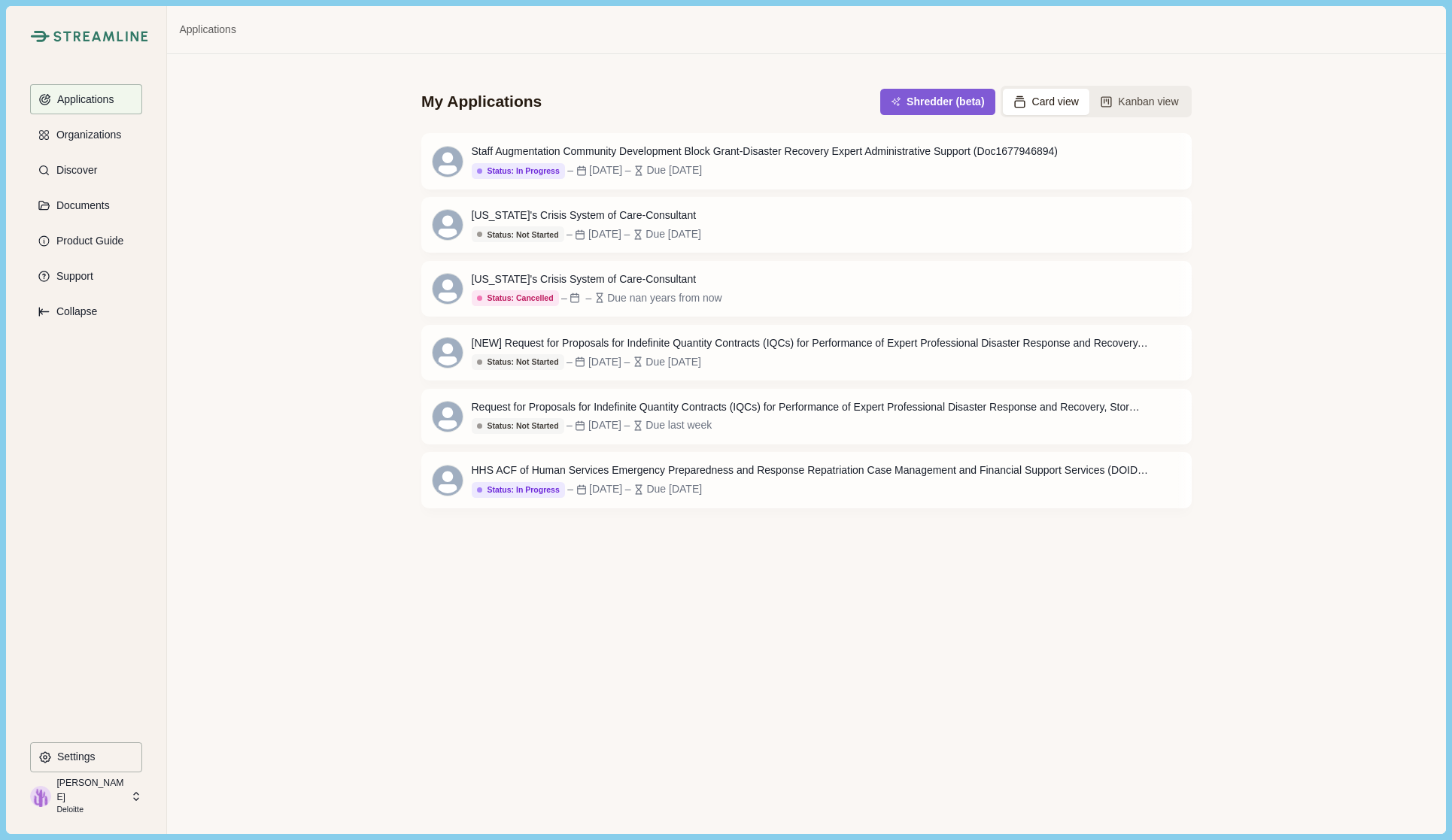
click at [919, 98] on button "Shredder (beta)" at bounding box center [937, 101] width 114 height 26
click at [92, 164] on p "Discover" at bounding box center [74, 170] width 46 height 13
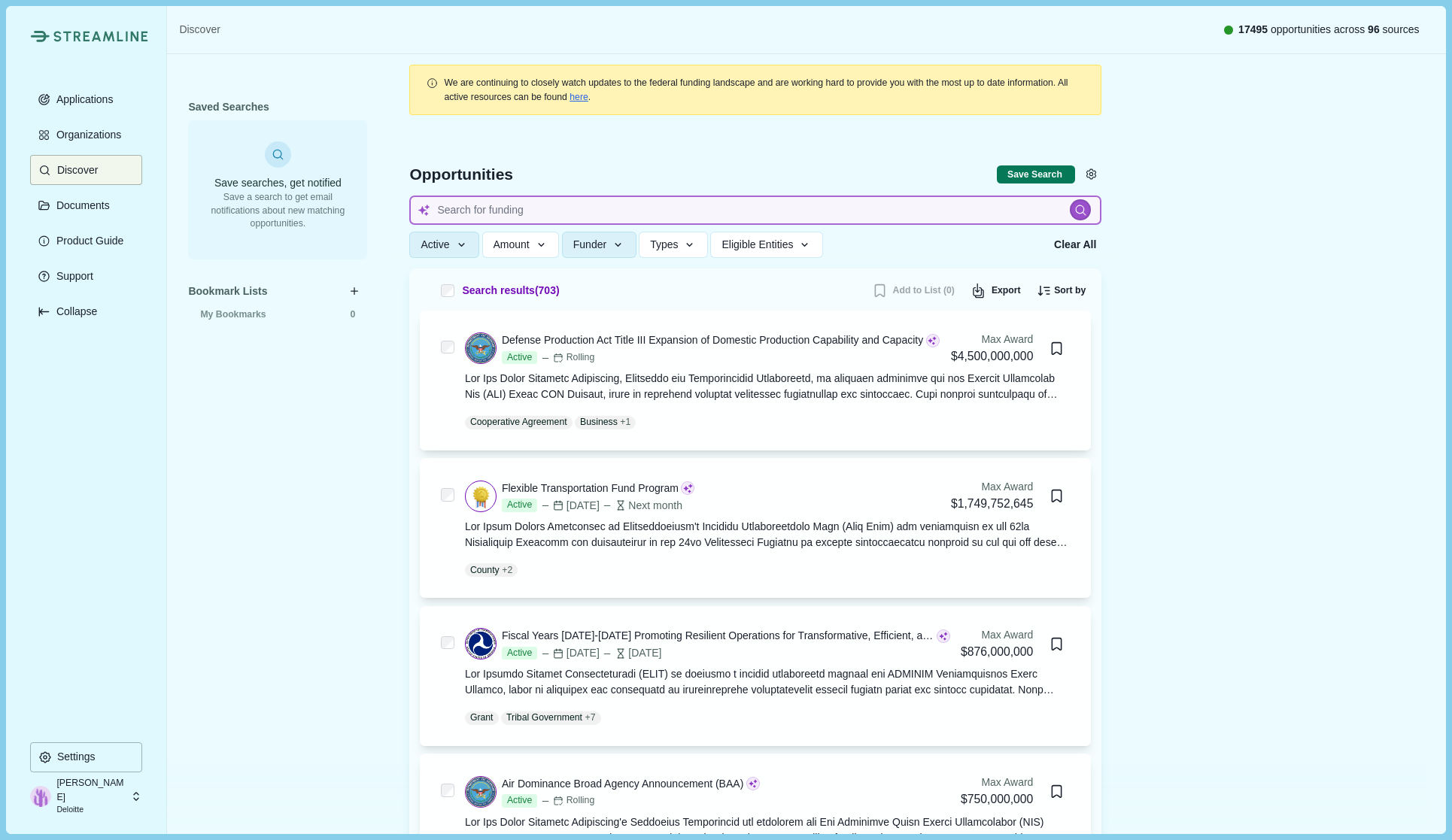
click at [485, 217] on input at bounding box center [756, 210] width 692 height 29
click at [353, 286] on button "button" at bounding box center [354, 291] width 16 height 16
select select "*****"
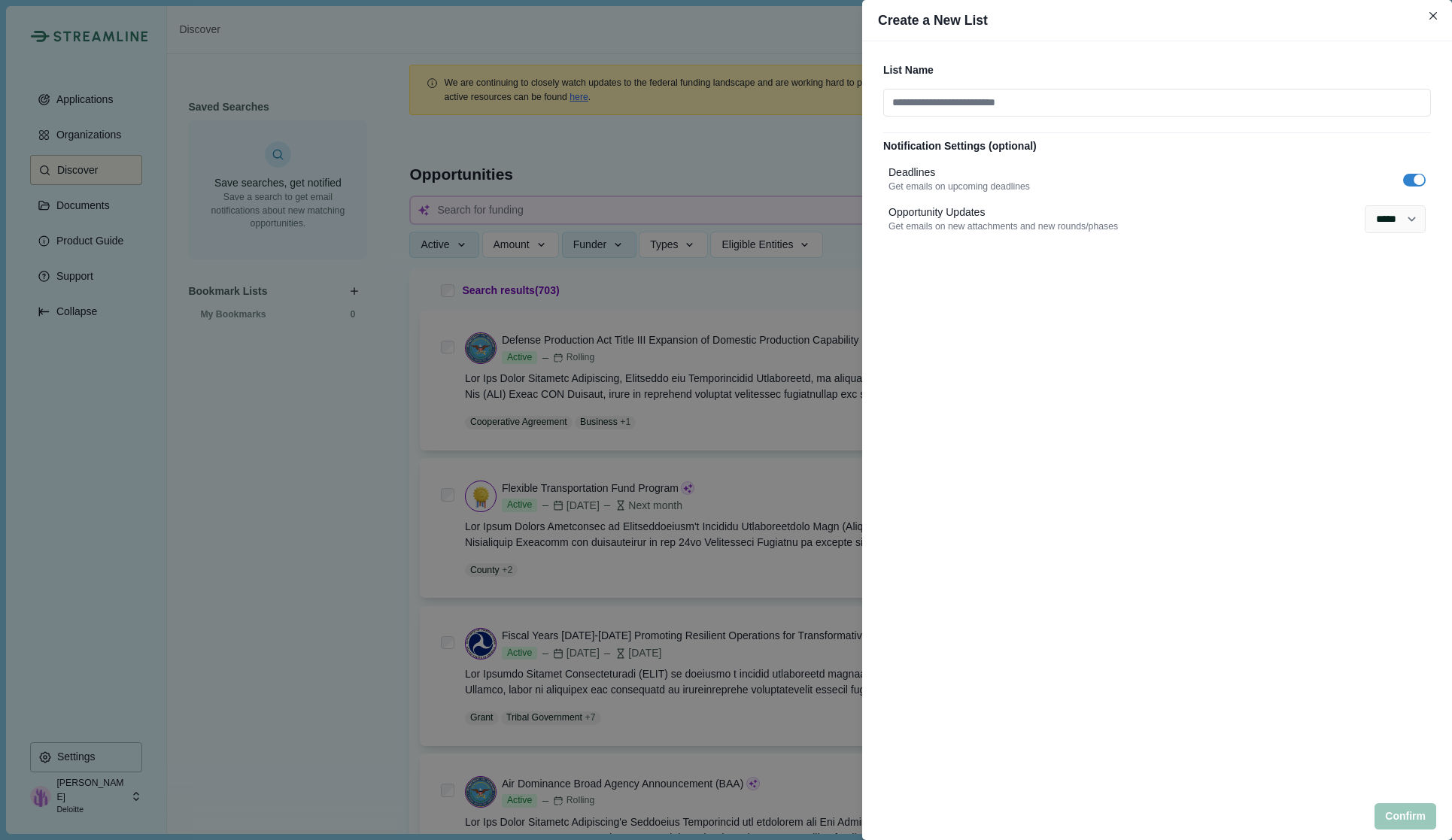
click at [353, 286] on div "Create a New List List Name Notification Settings (optional) Deadlines Get emai…" at bounding box center [726, 420] width 1452 height 840
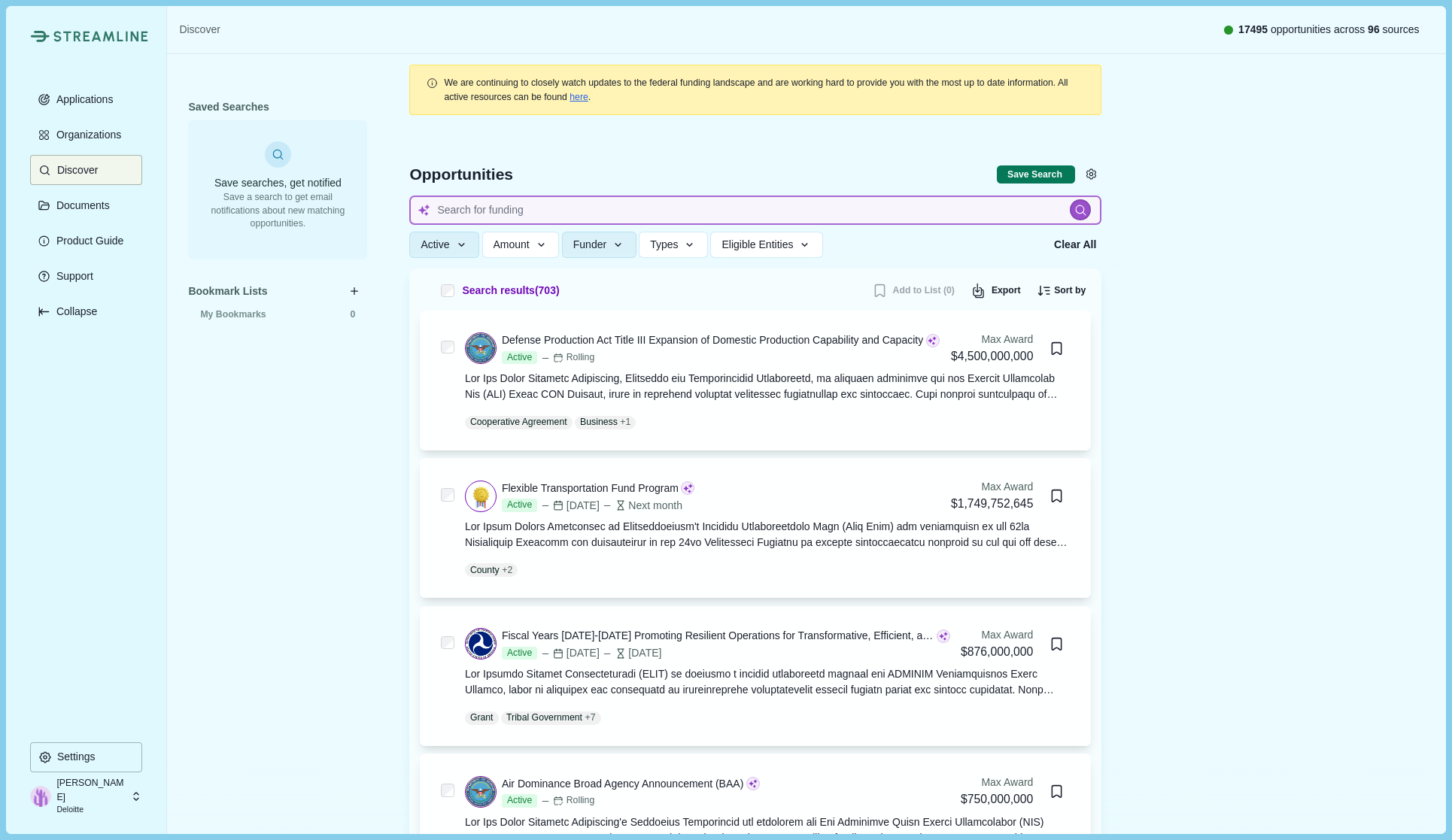
click at [741, 215] on input at bounding box center [756, 210] width 692 height 29
type input "DOE microgrid buildout"
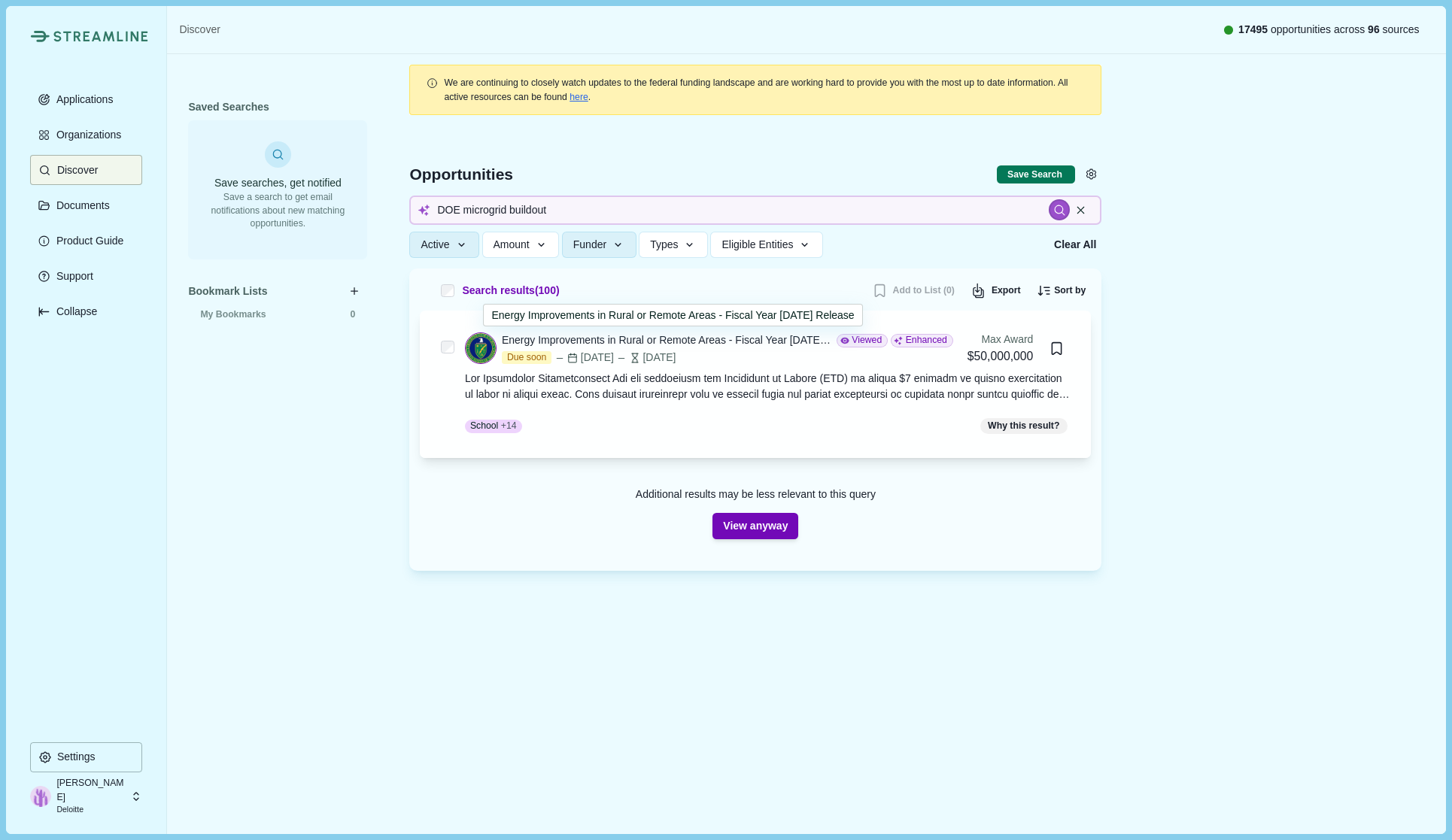
click at [748, 348] on div "Energy Improvements in Rural or Remote Areas - Fiscal Year [DATE] Release" at bounding box center [666, 340] width 330 height 16
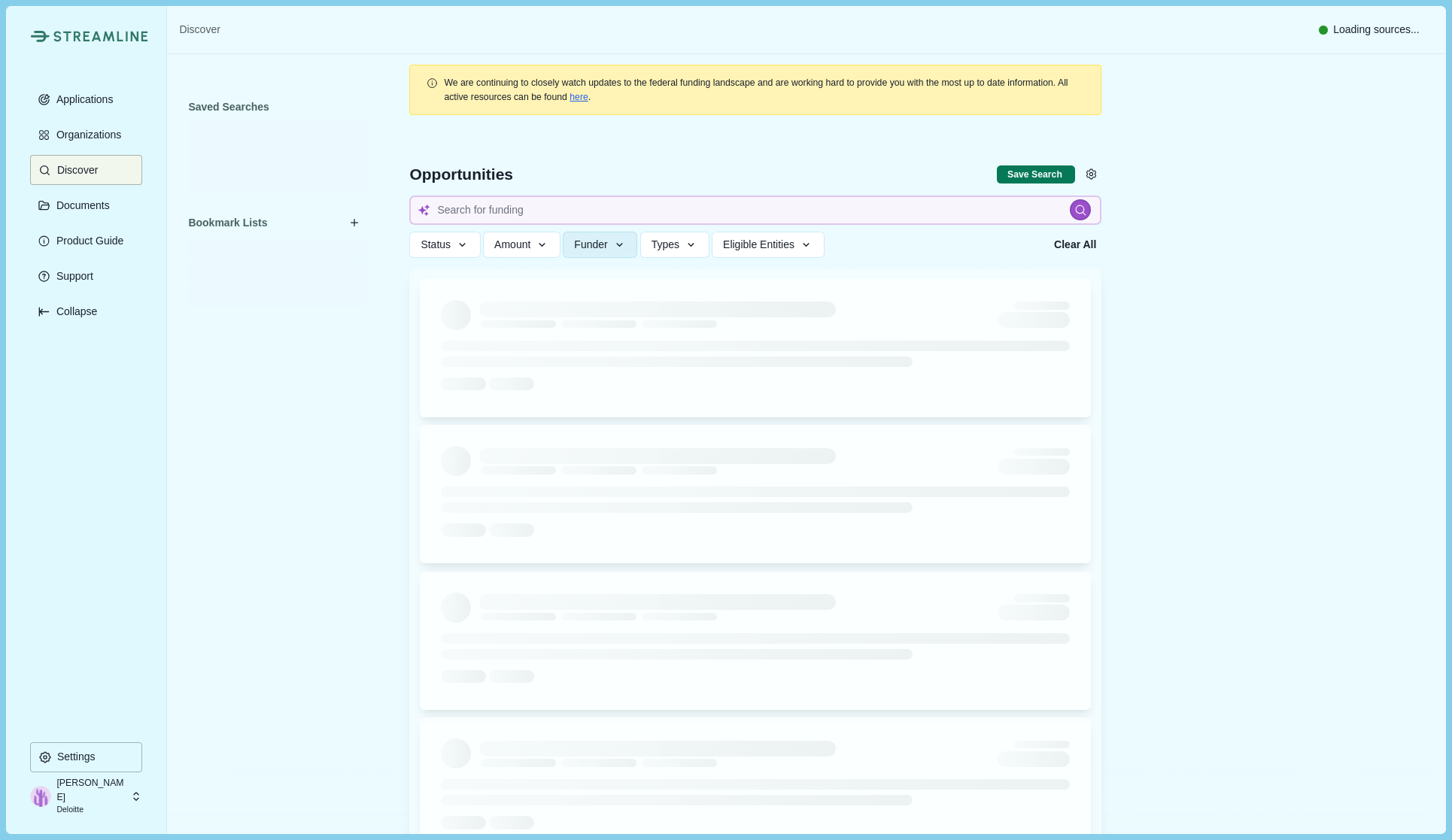
type input "DOE microgrid buildout"
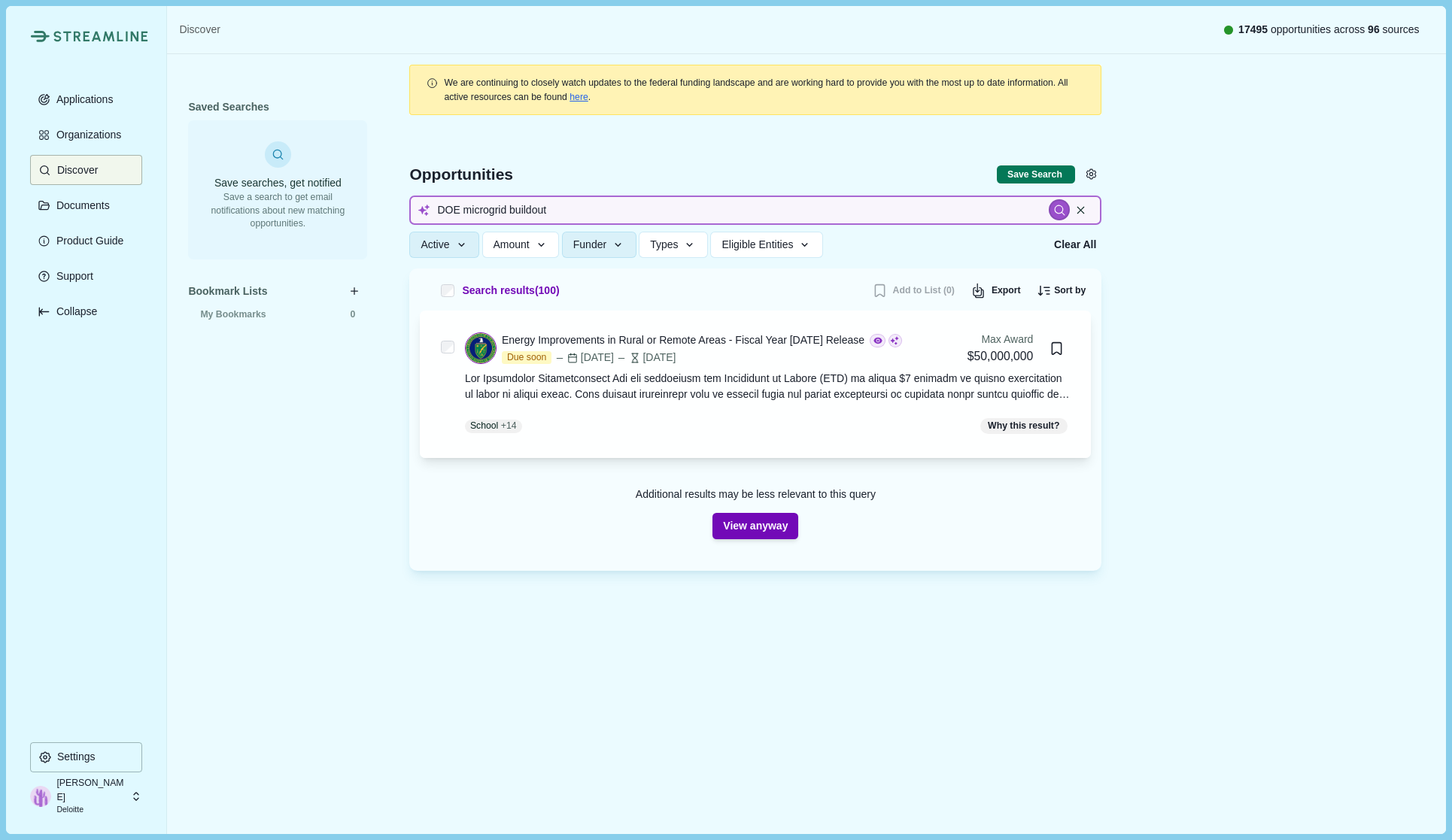
drag, startPoint x: 550, startPoint y: 207, endPoint x: 333, endPoint y: 168, distance: 220.5
click at [333, 168] on div "Saved Searches Save searches, get notified Save a search to get email notificat…" at bounding box center [806, 411] width 1279 height 714
type input "rare earth materials"
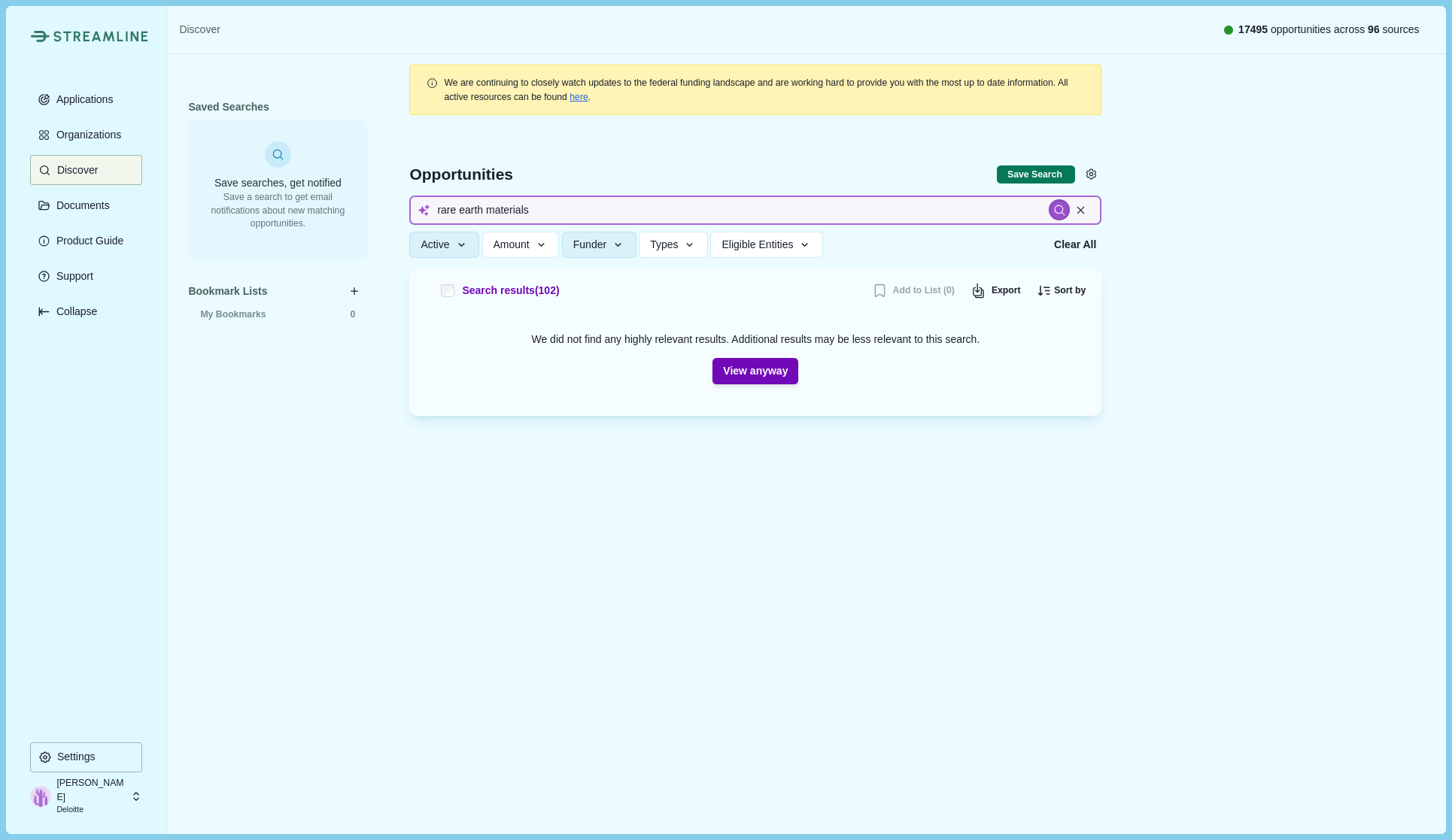
click at [546, 207] on input "rare earth materials" at bounding box center [756, 210] width 692 height 29
type input "r"
type input "mining, extraction, transportation of rare earth materials"
click at [619, 240] on icon "button" at bounding box center [618, 245] width 13 height 13
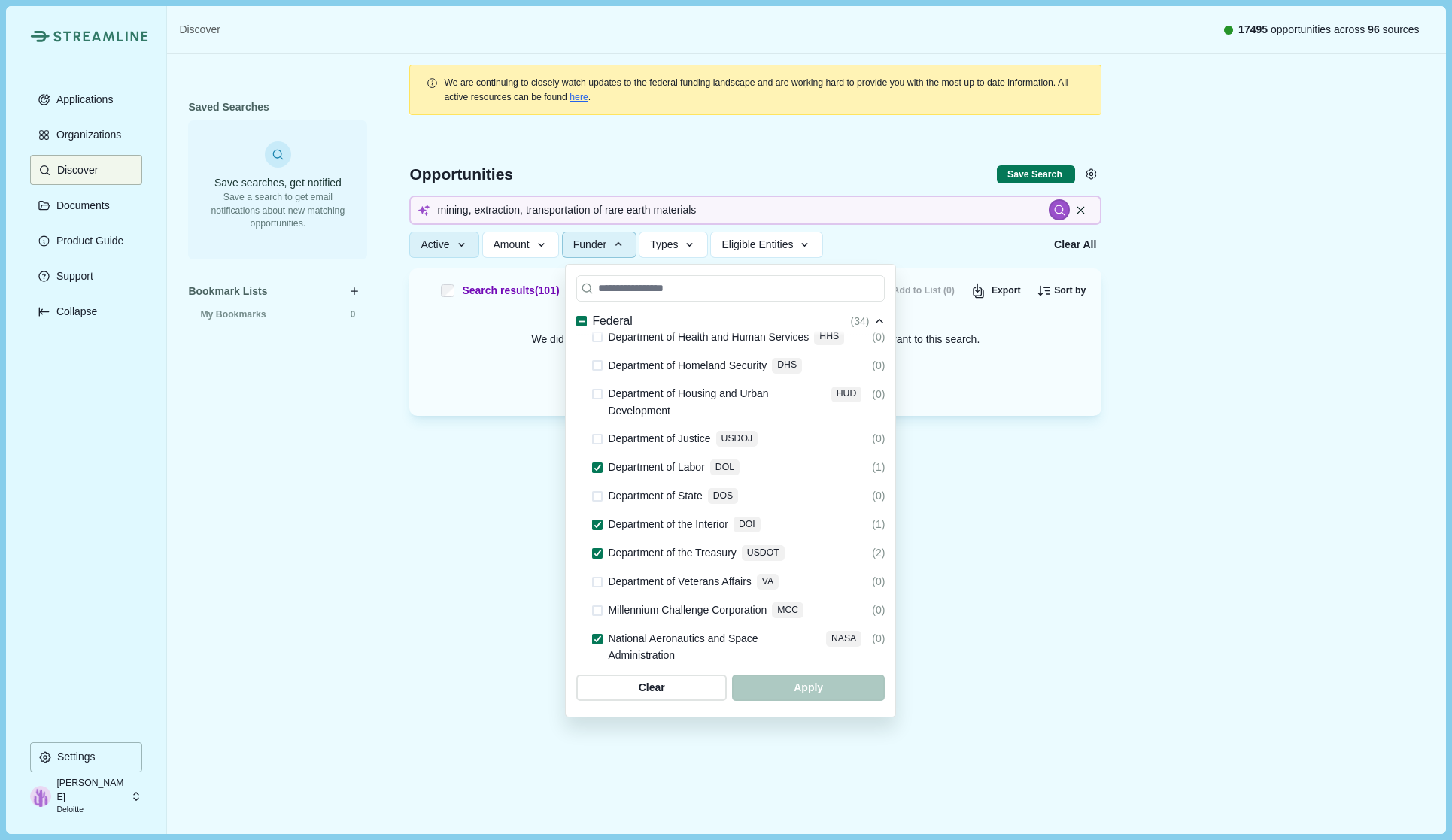
scroll to position [451, 0]
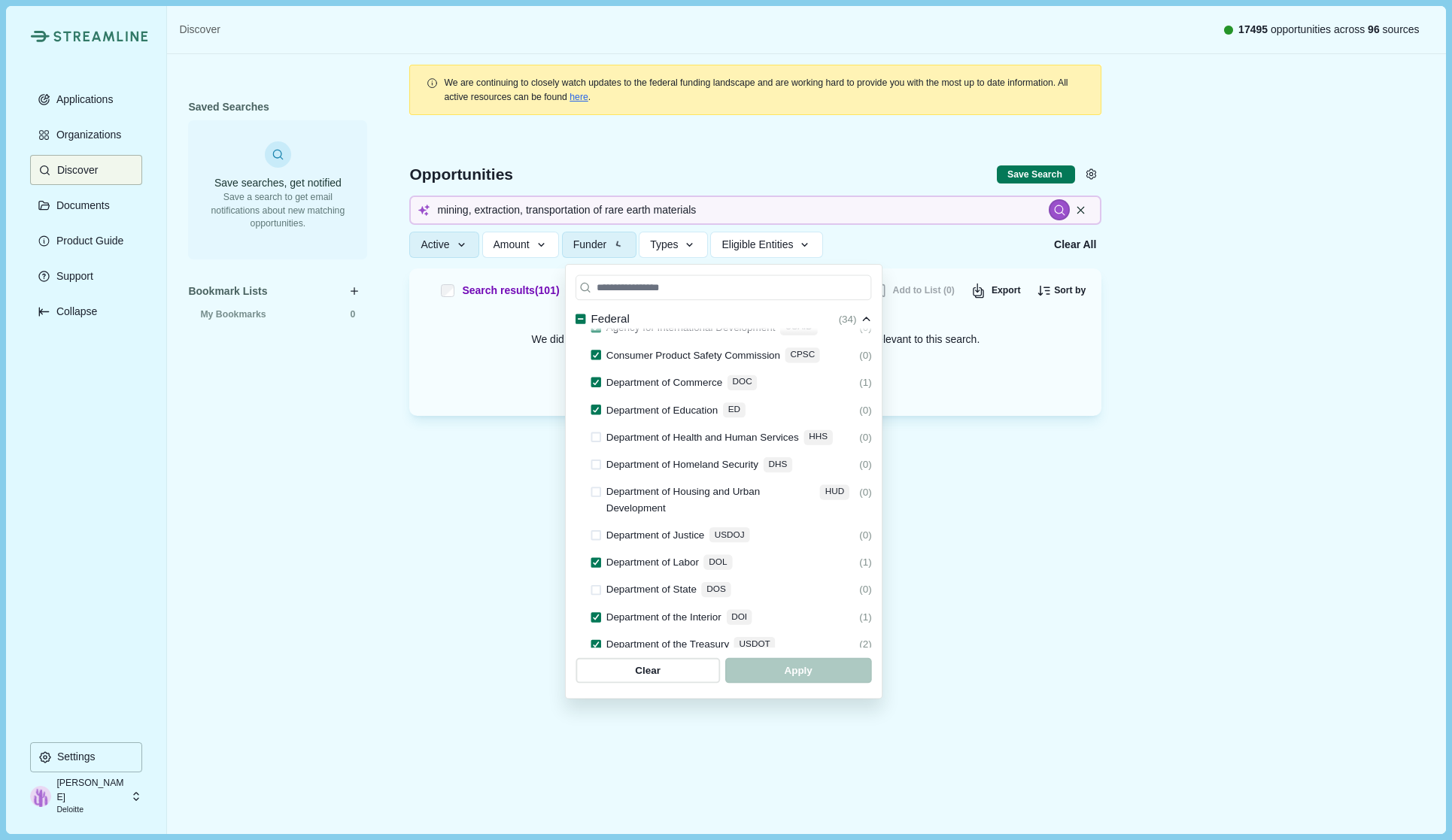
click at [689, 239] on icon "button" at bounding box center [689, 245] width 13 height 13
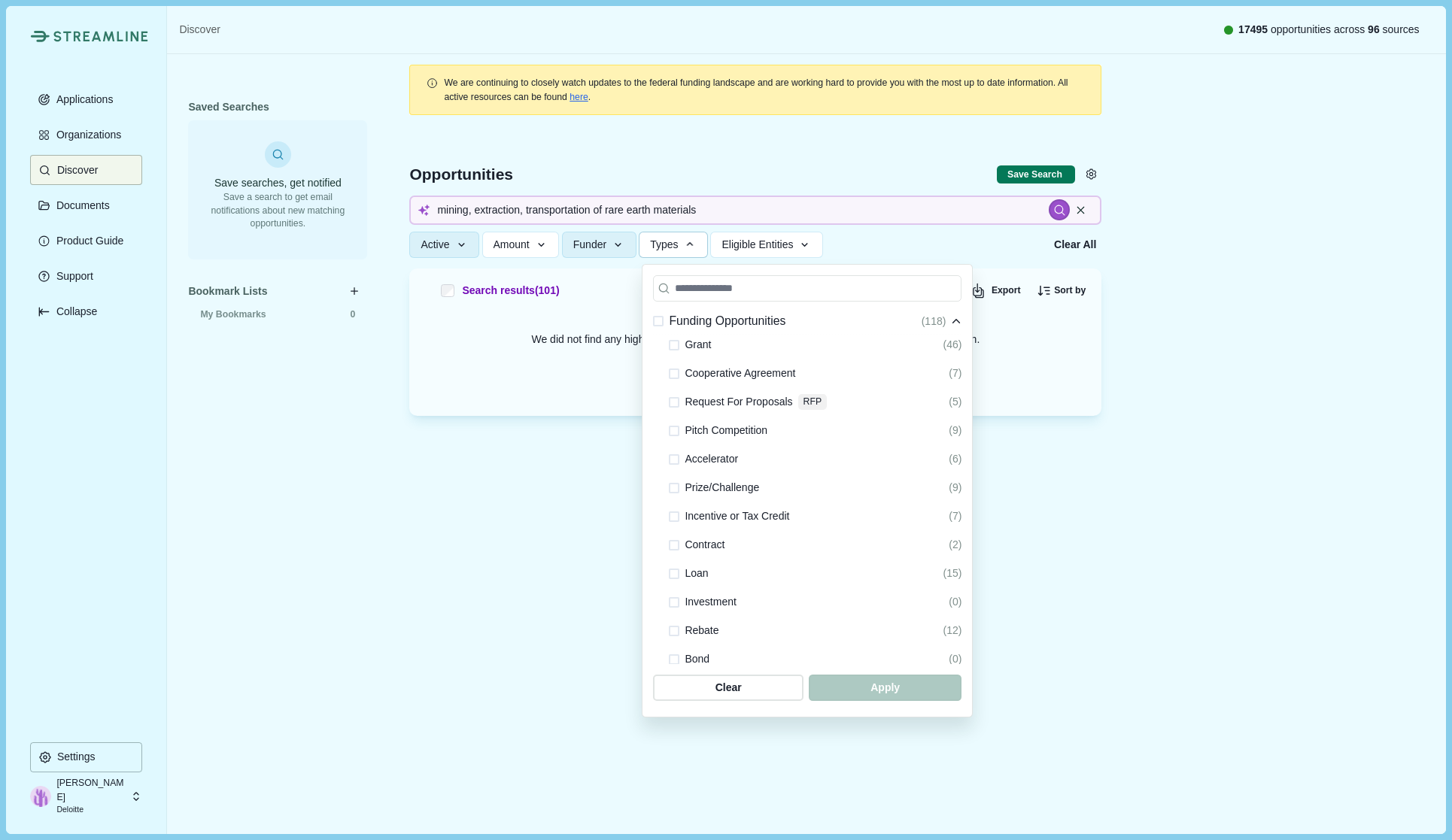
click at [663, 321] on span at bounding box center [657, 321] width 10 height 10
click at [787, 247] on span "Eligible Entities" at bounding box center [757, 245] width 71 height 13
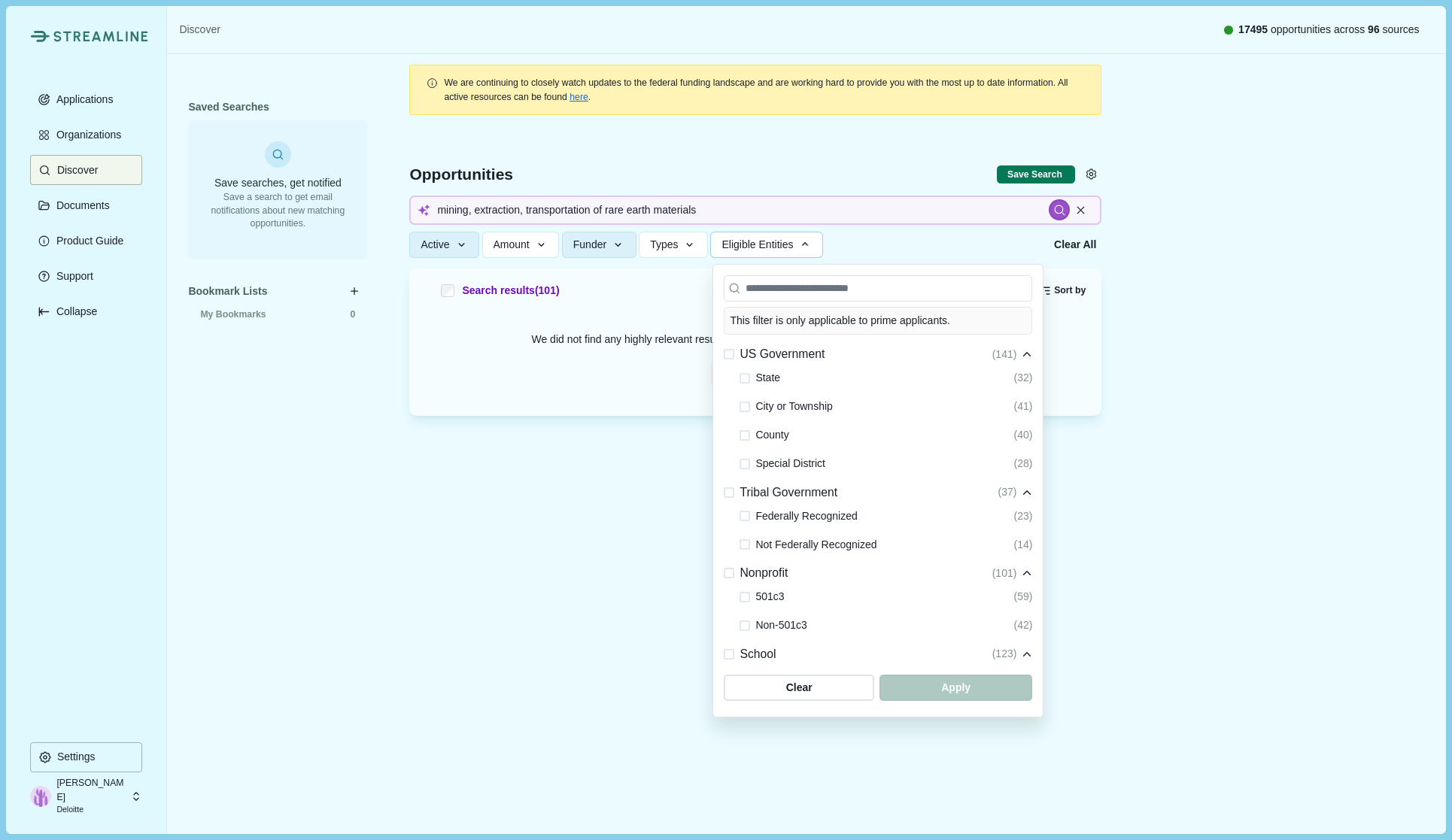
click at [737, 354] on div "US Government" at bounding box center [774, 355] width 101 height 19
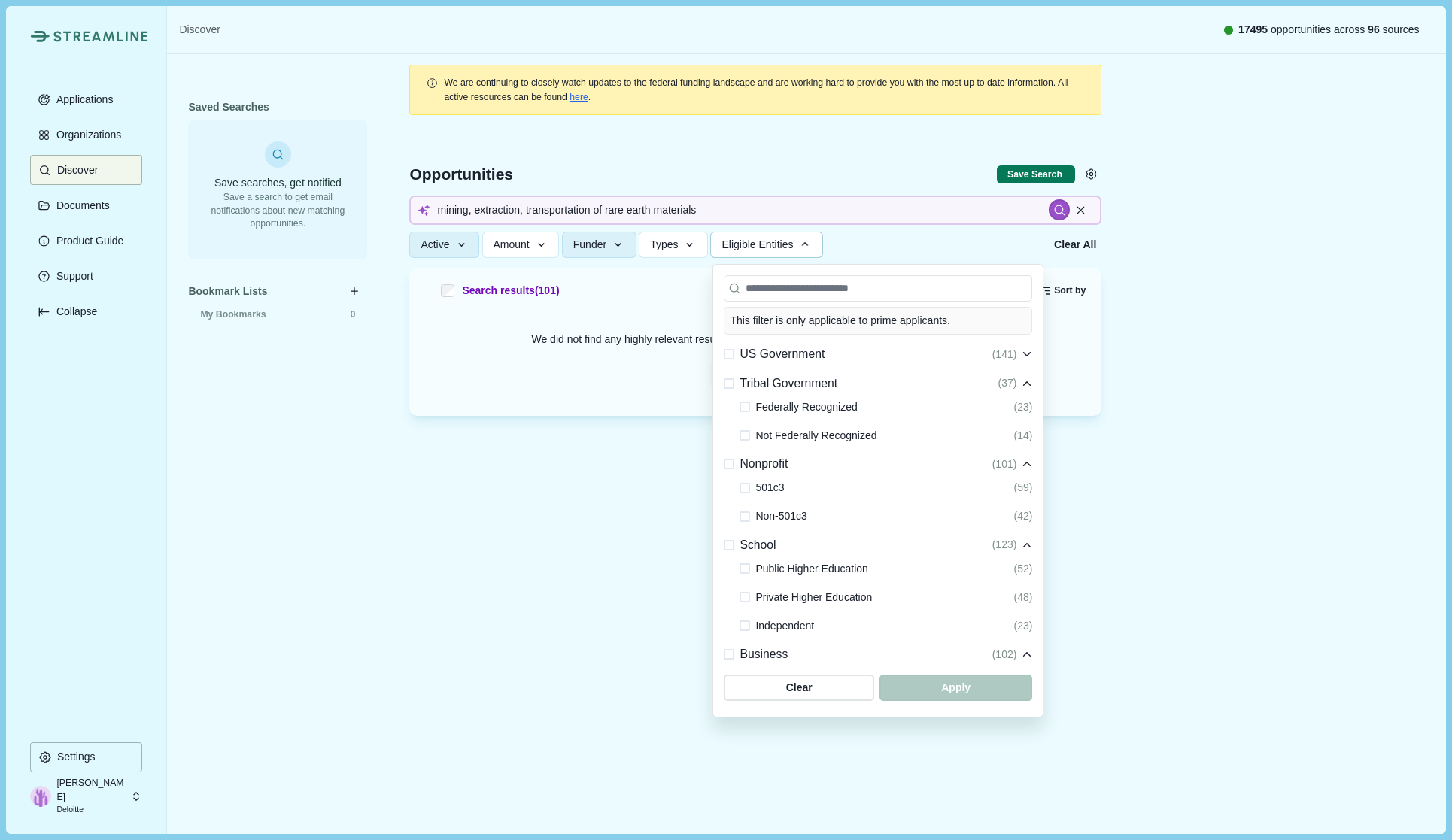
click at [731, 354] on span at bounding box center [729, 354] width 10 height 10
click at [729, 381] on span at bounding box center [729, 383] width 10 height 10
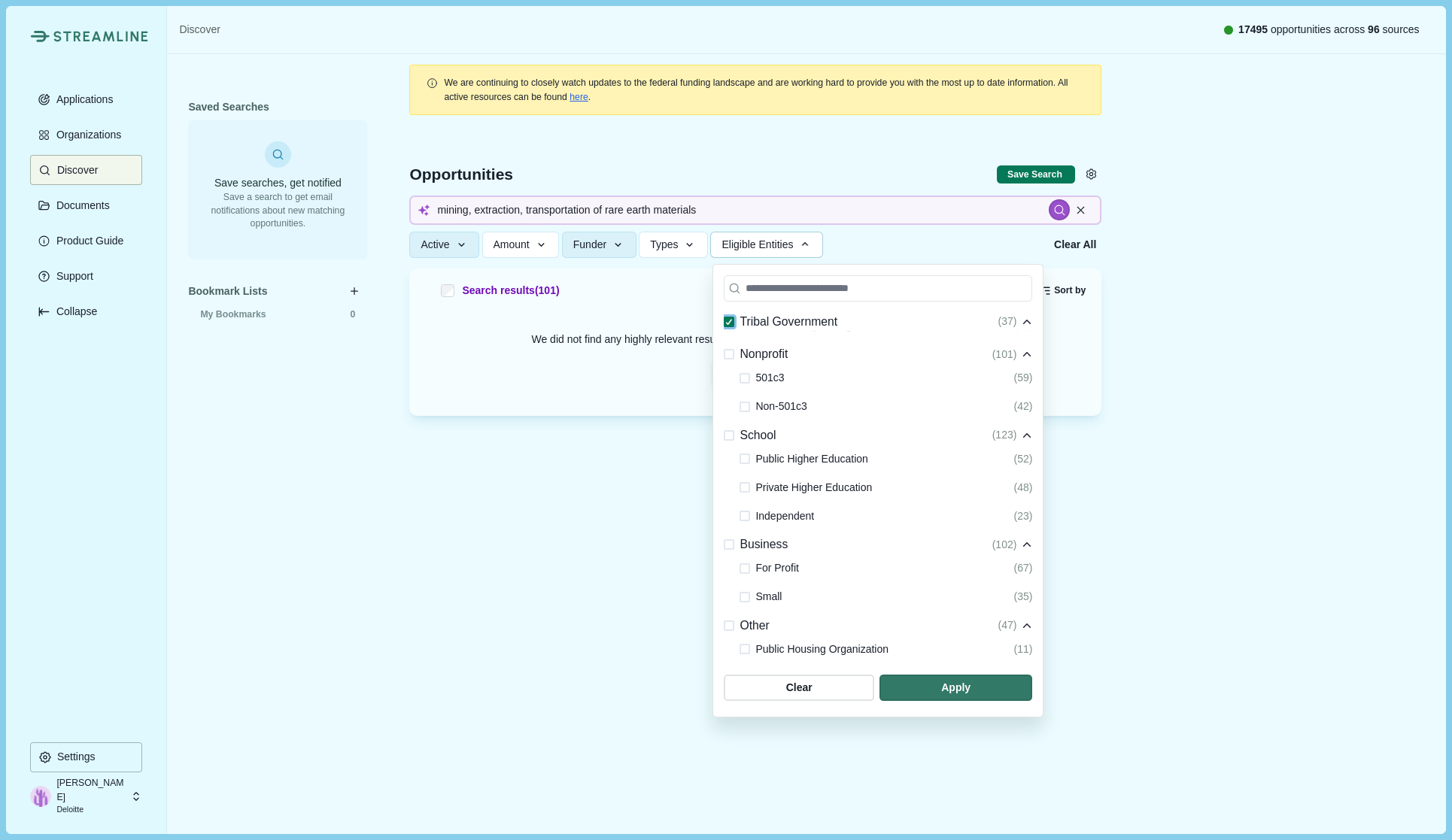
scroll to position [223, 0]
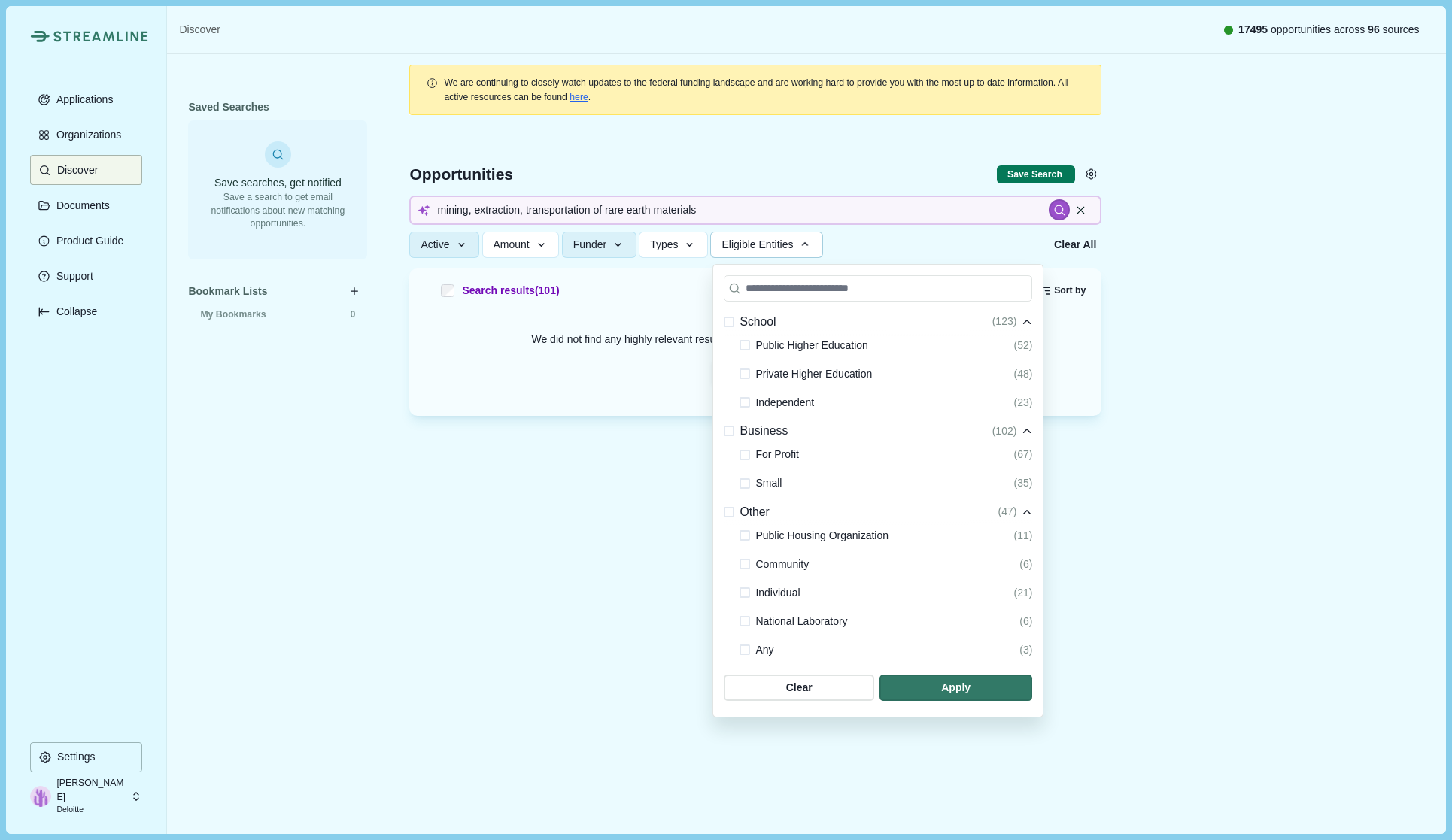
click at [730, 437] on div "Business" at bounding box center [756, 431] width 64 height 19
click at [730, 487] on span at bounding box center [729, 482] width 10 height 10
click at [730, 522] on div "Other ( 47 )" at bounding box center [878, 512] width 308 height 29
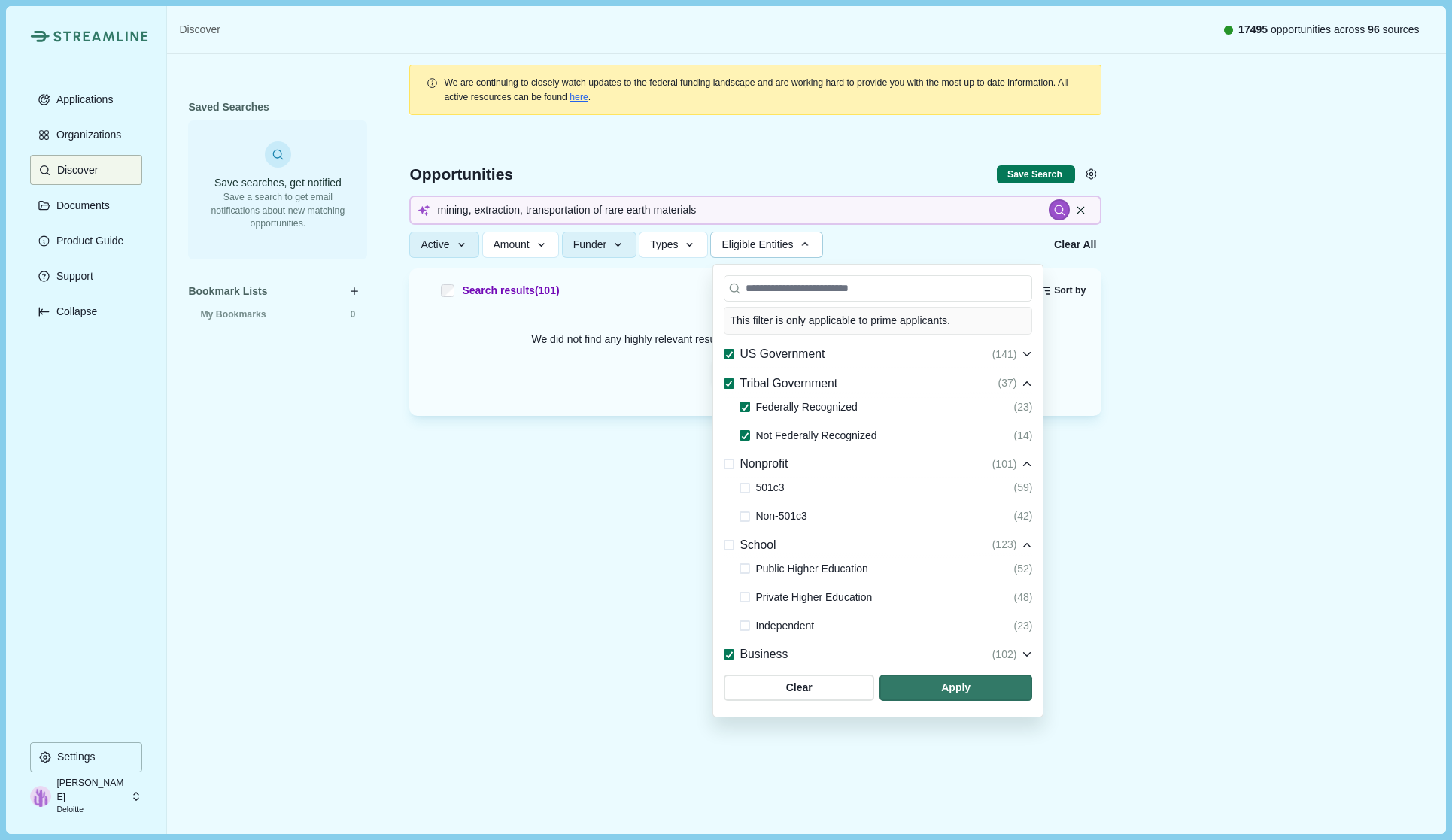
scroll to position [34, 0]
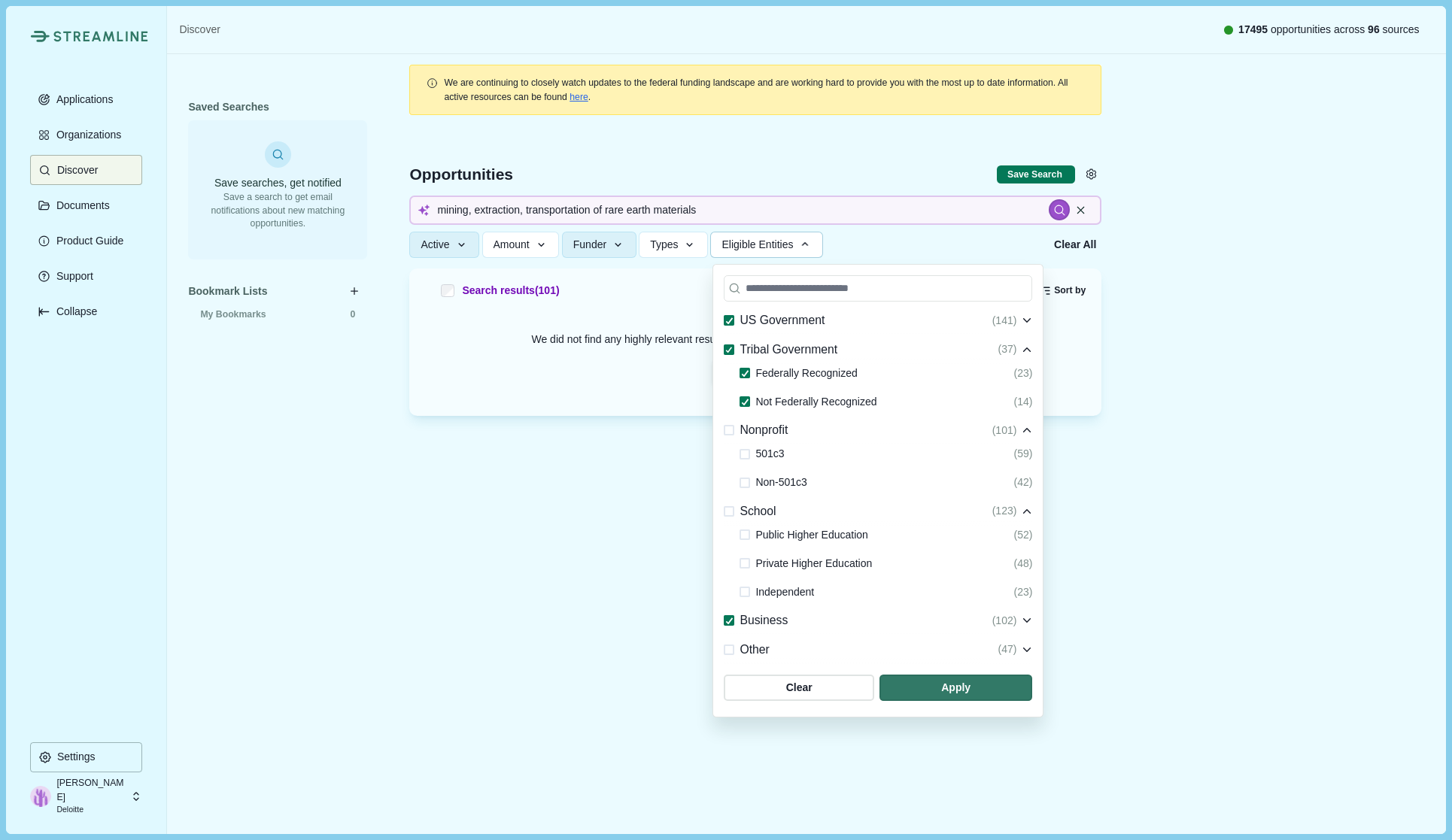
click at [732, 648] on span at bounding box center [729, 649] width 10 height 10
click at [924, 679] on span "button" at bounding box center [955, 687] width 153 height 26
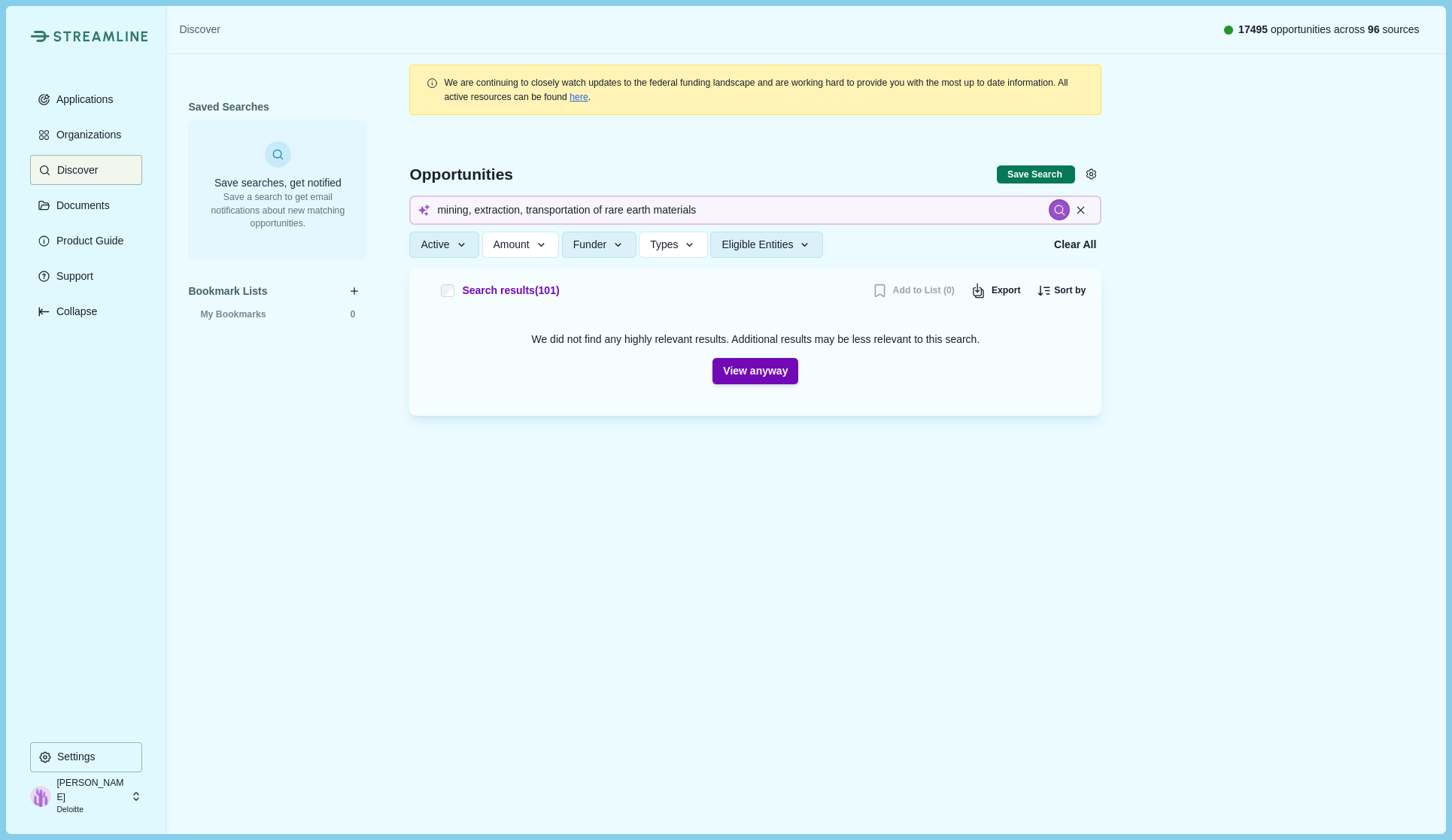
click at [603, 244] on span "Funder" at bounding box center [590, 245] width 33 height 13
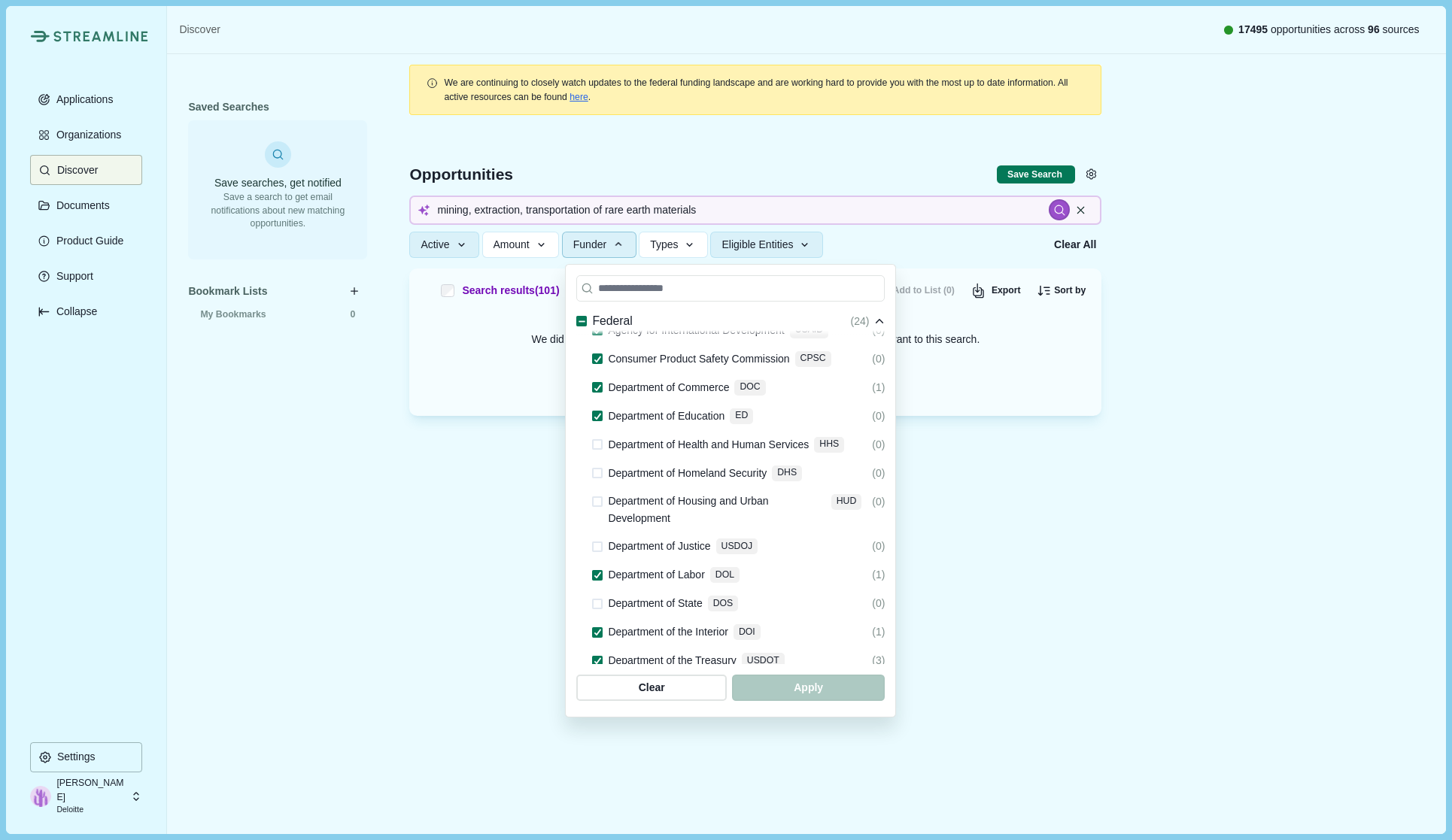
click at [602, 468] on span at bounding box center [596, 473] width 10 height 10
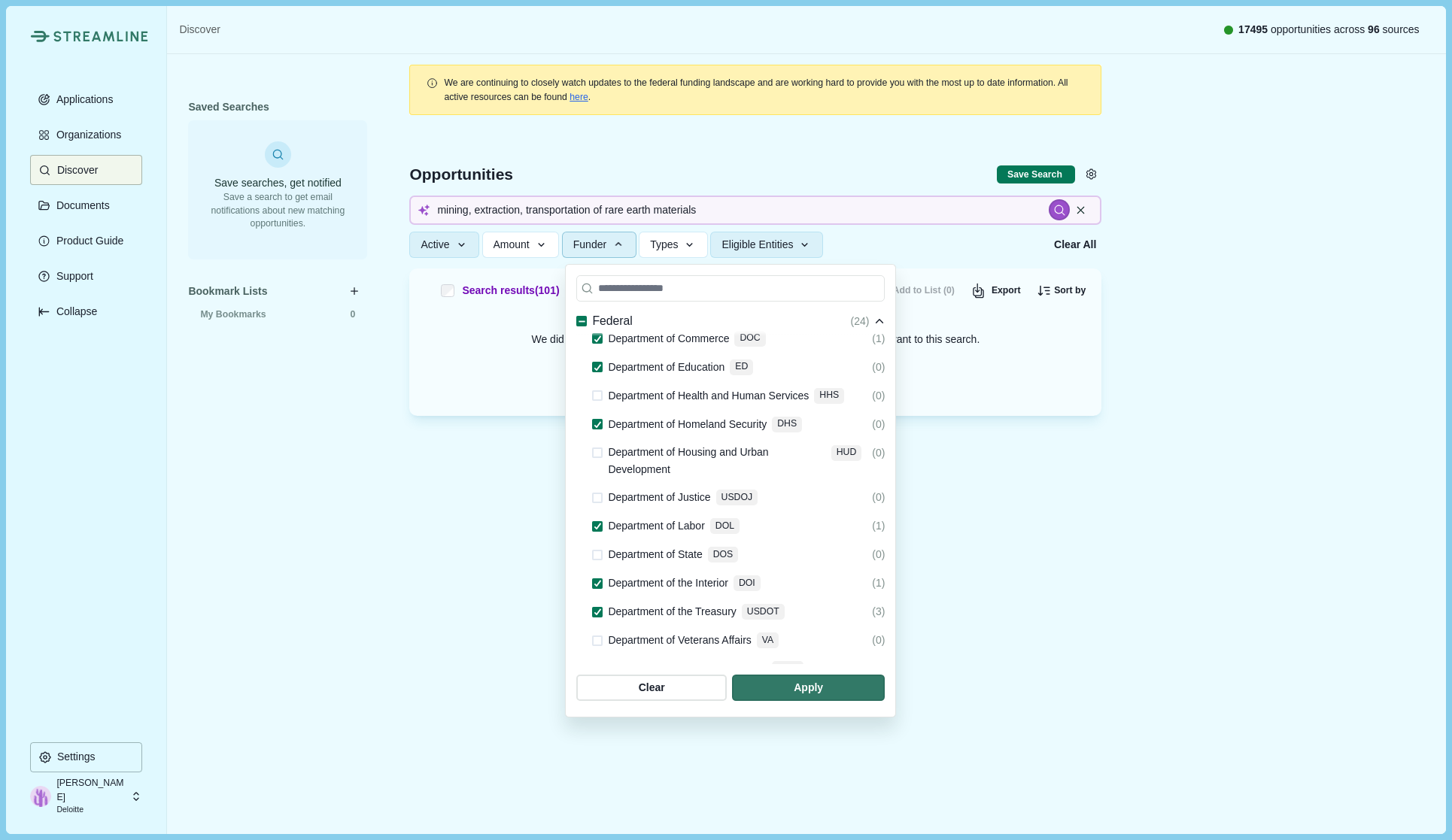
scroll to position [526, 0]
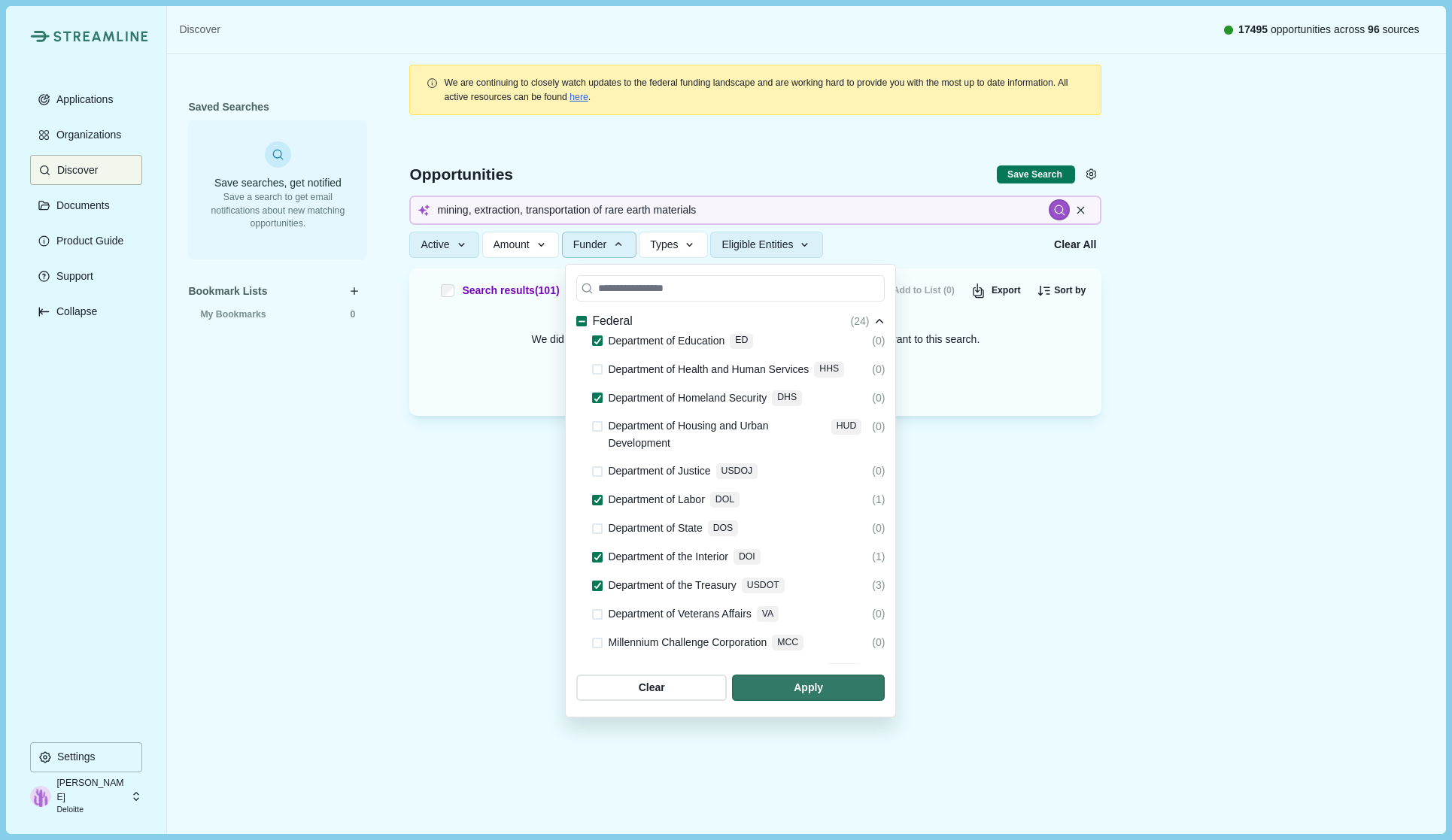
click at [600, 523] on span at bounding box center [596, 528] width 10 height 10
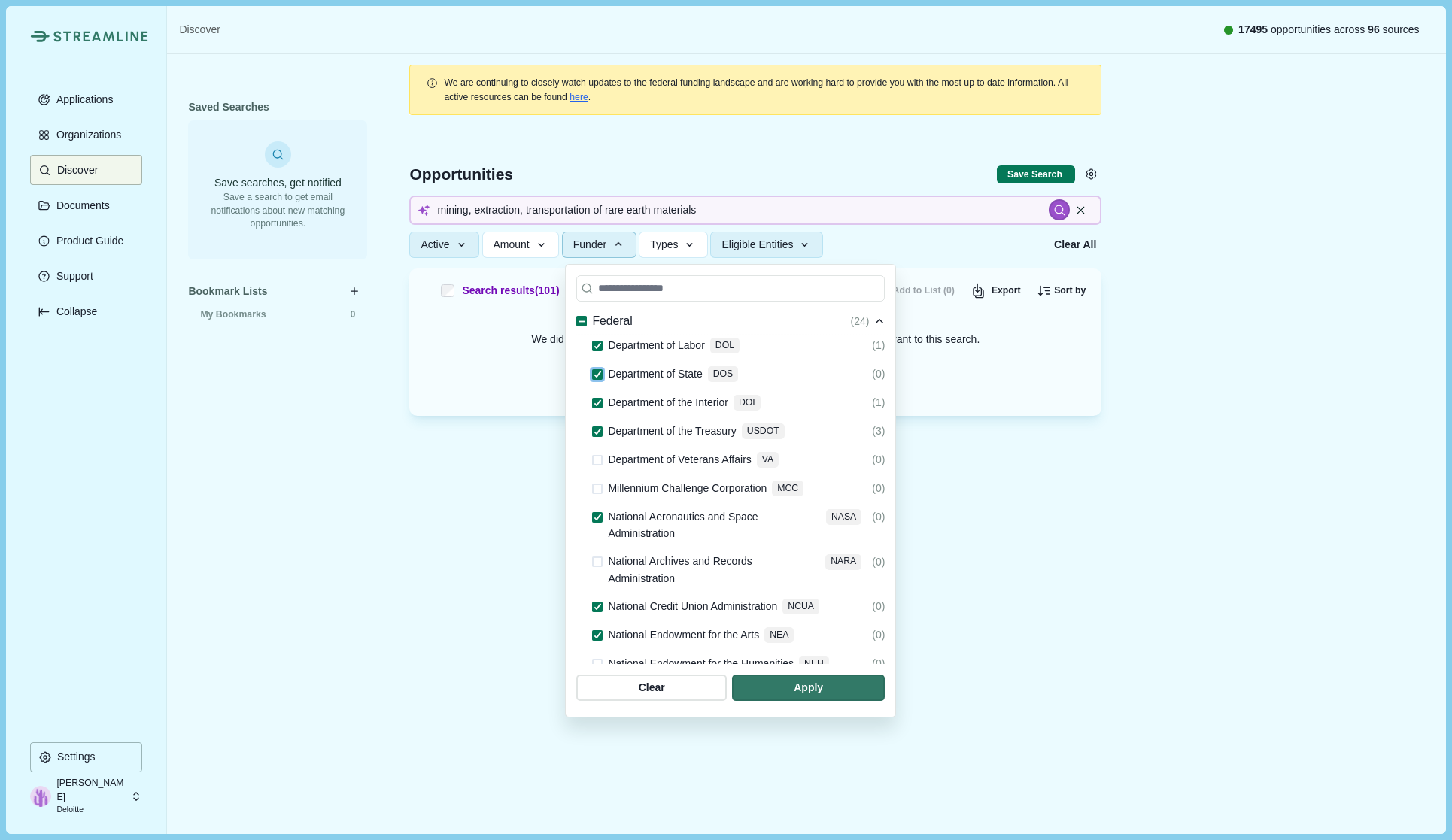
scroll to position [752, 0]
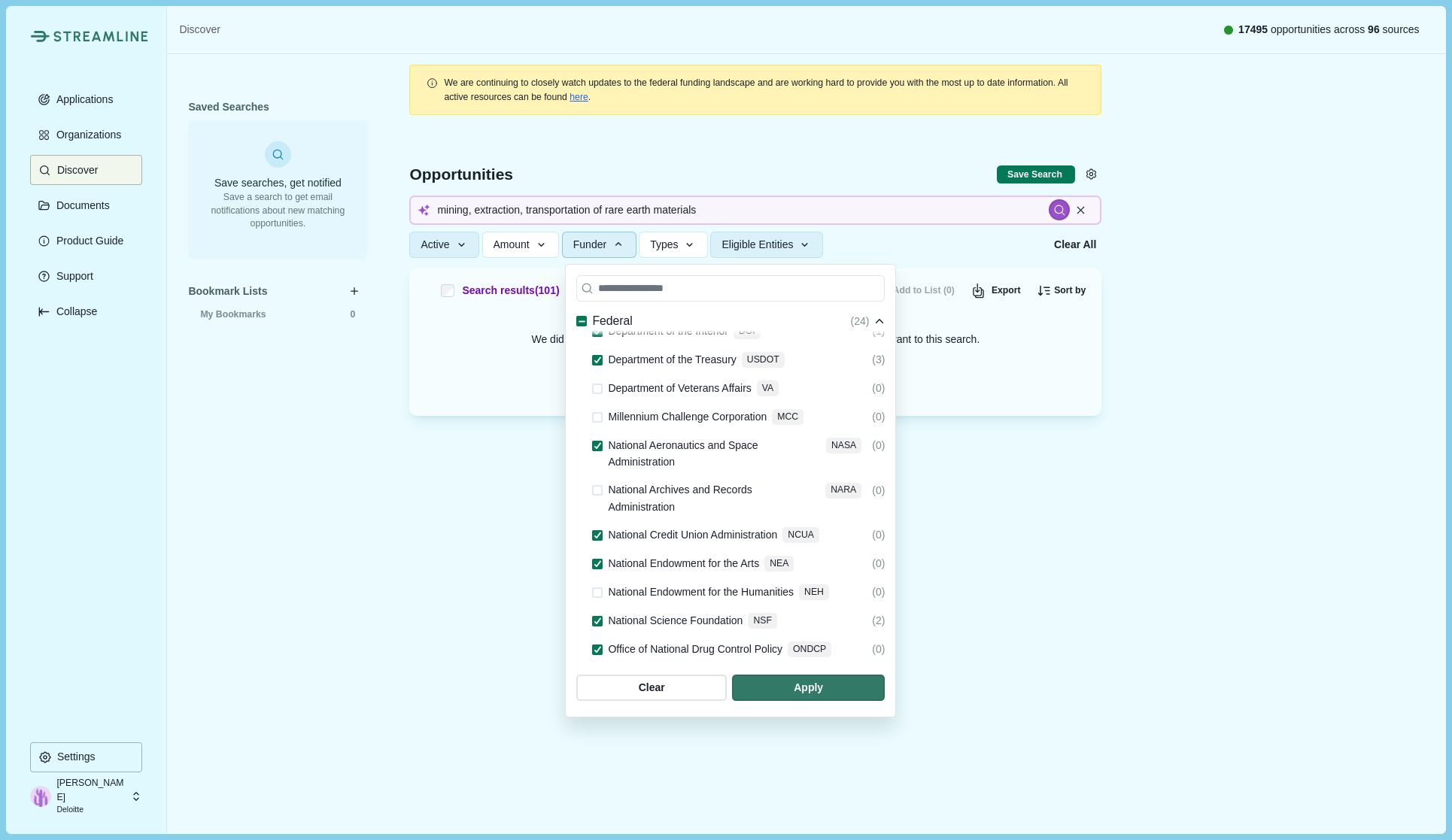
click at [601, 412] on span at bounding box center [596, 416] width 10 height 10
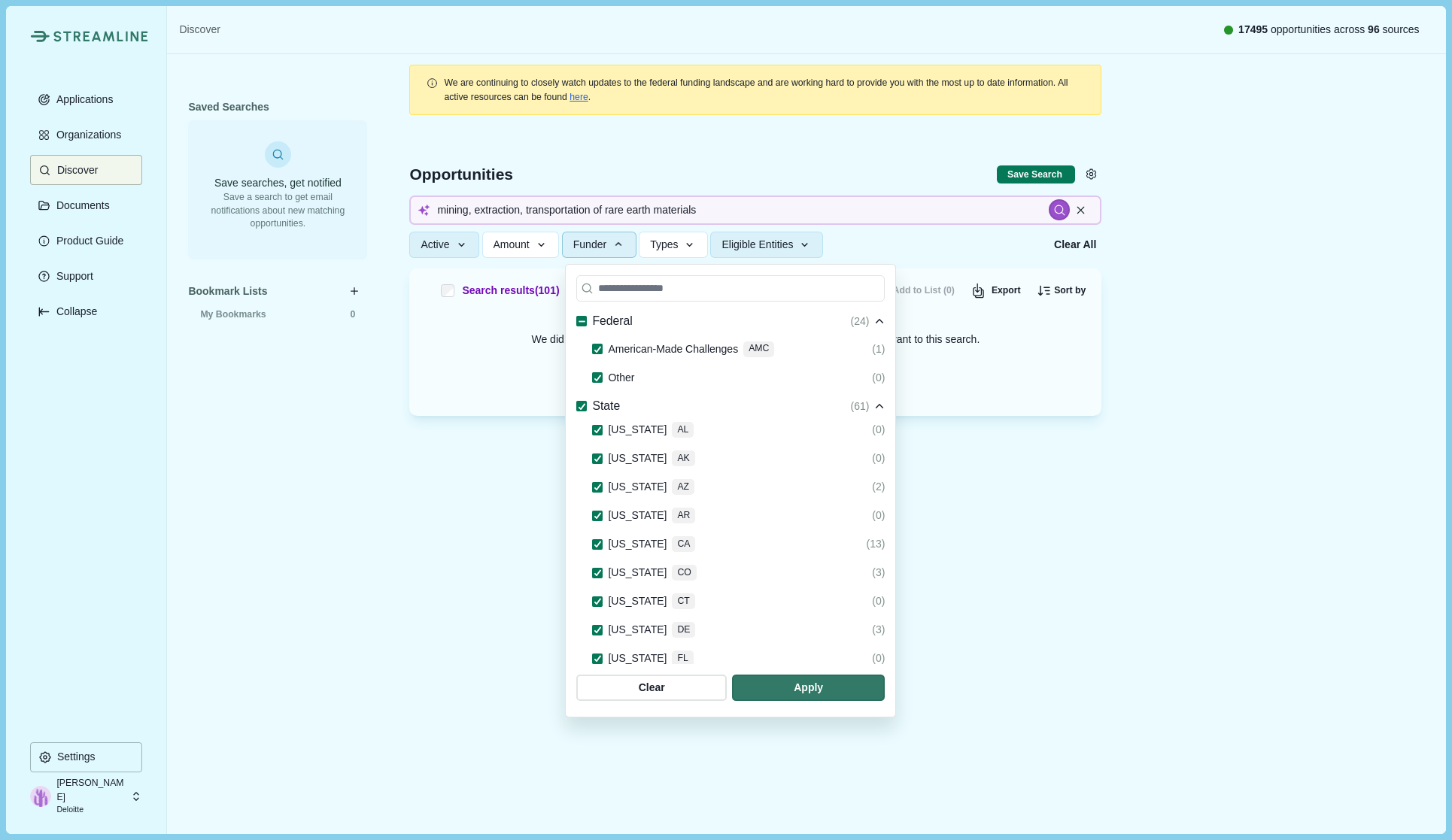
scroll to position [1579, 0]
click at [885, 681] on span "button" at bounding box center [808, 687] width 153 height 26
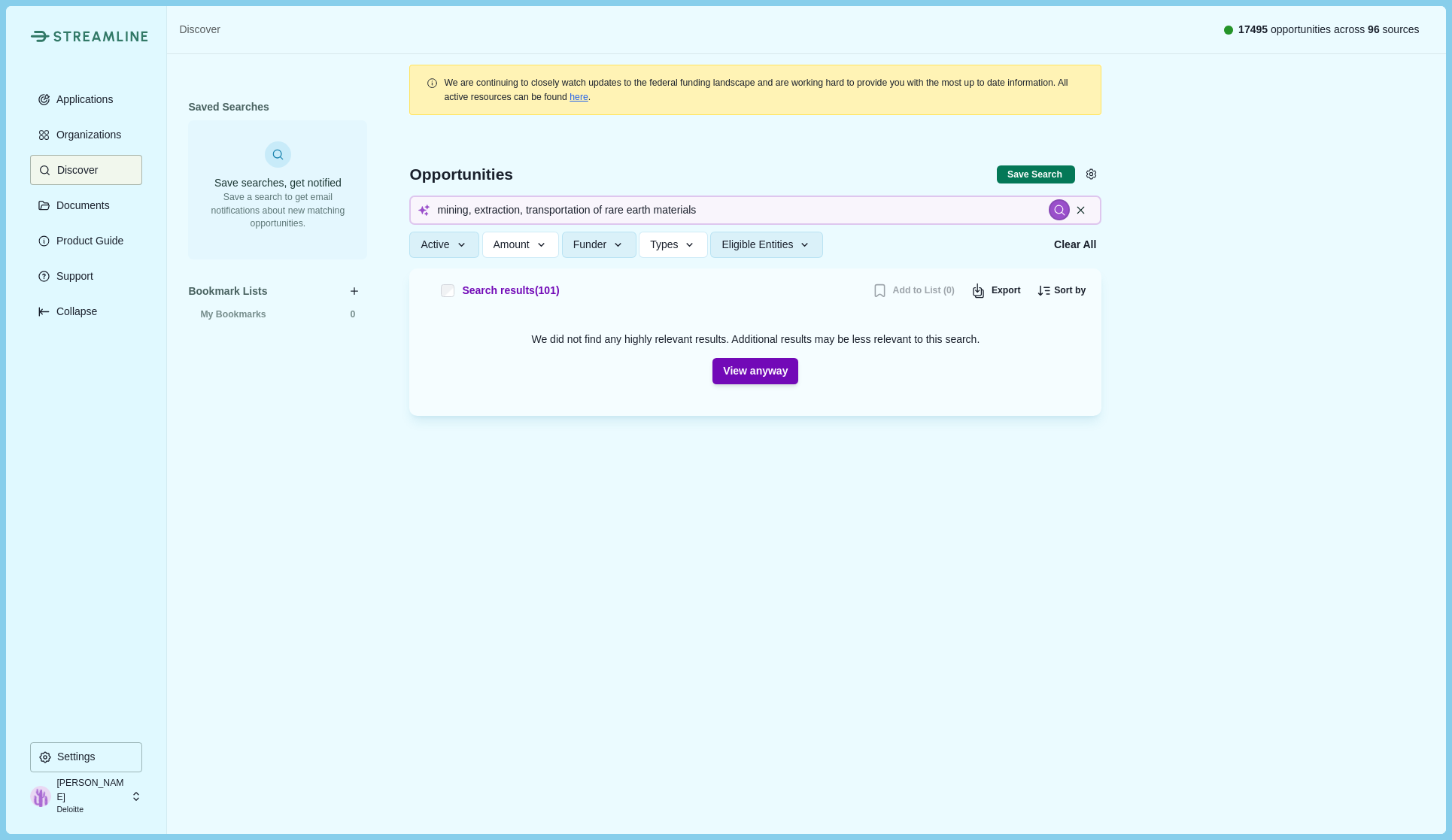
click at [444, 245] on span "Active" at bounding box center [435, 245] width 29 height 13
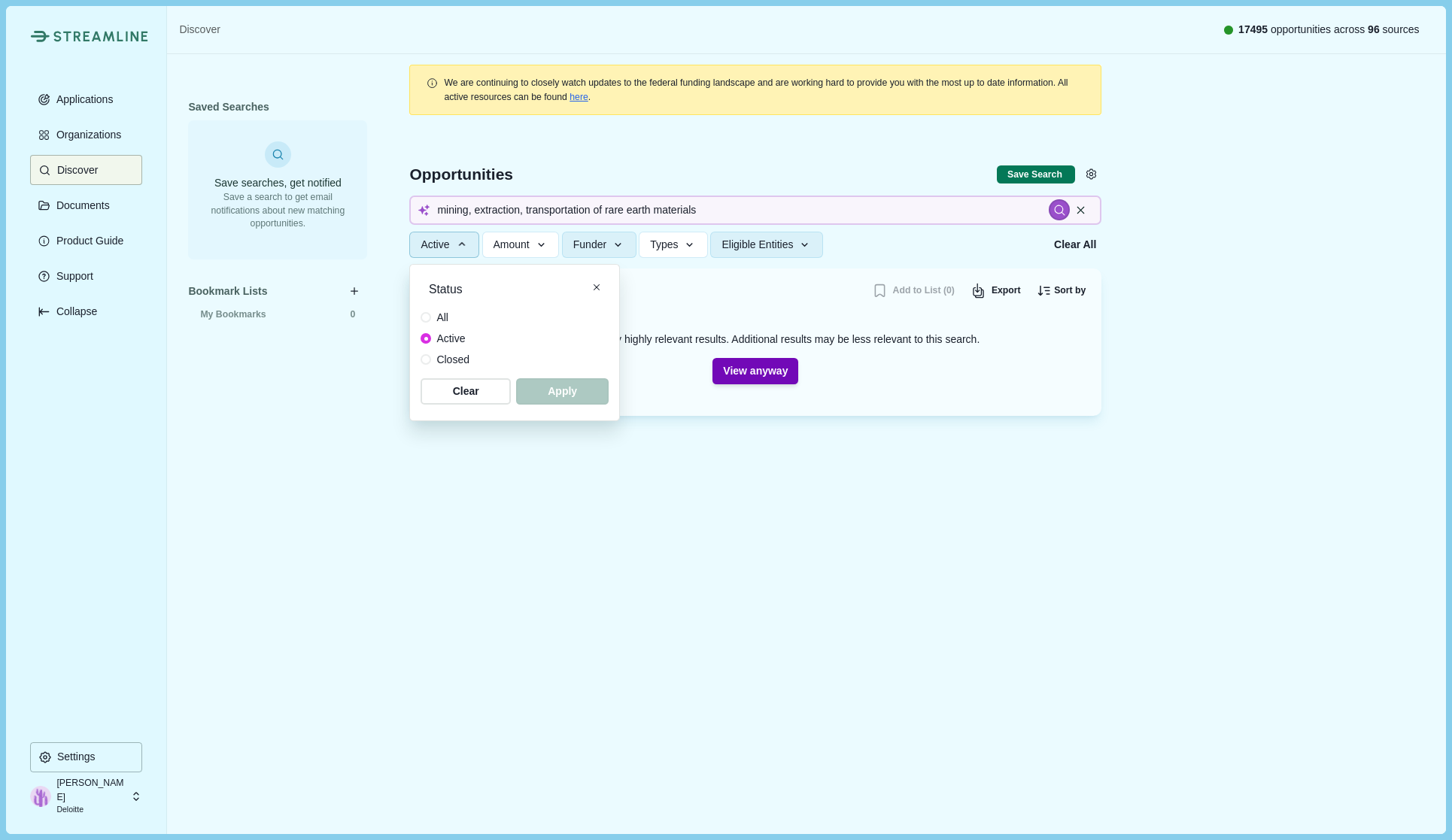
click at [446, 316] on span "All" at bounding box center [442, 317] width 12 height 16
click at [560, 398] on span "button" at bounding box center [562, 391] width 93 height 26
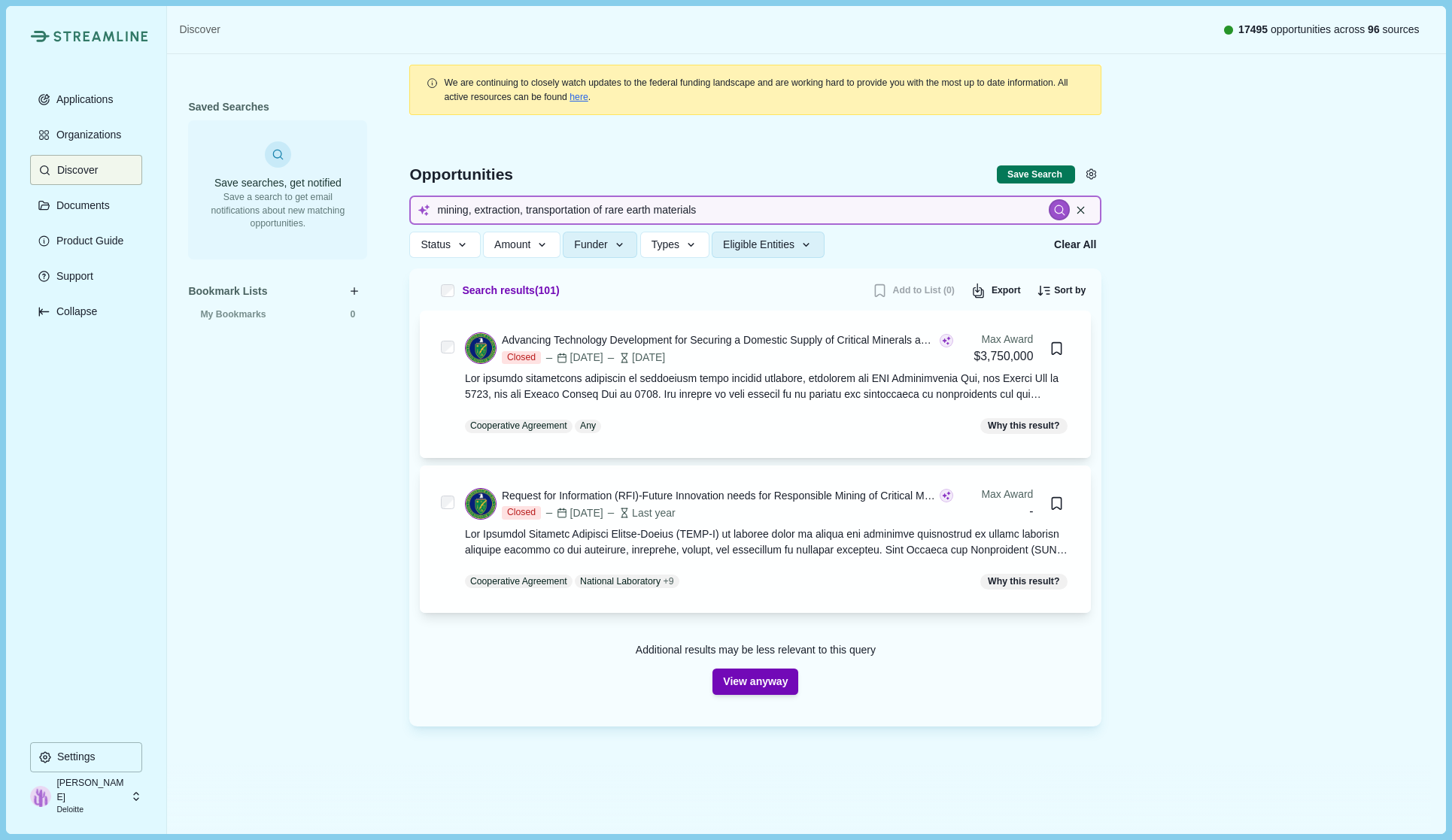
drag, startPoint x: 720, startPoint y: 212, endPoint x: 345, endPoint y: 222, distance: 375.1
click at [345, 222] on div "Saved Searches Save searches, get notified Save a search to get email notificat…" at bounding box center [806, 442] width 1279 height 777
type input "Data centers and water management"
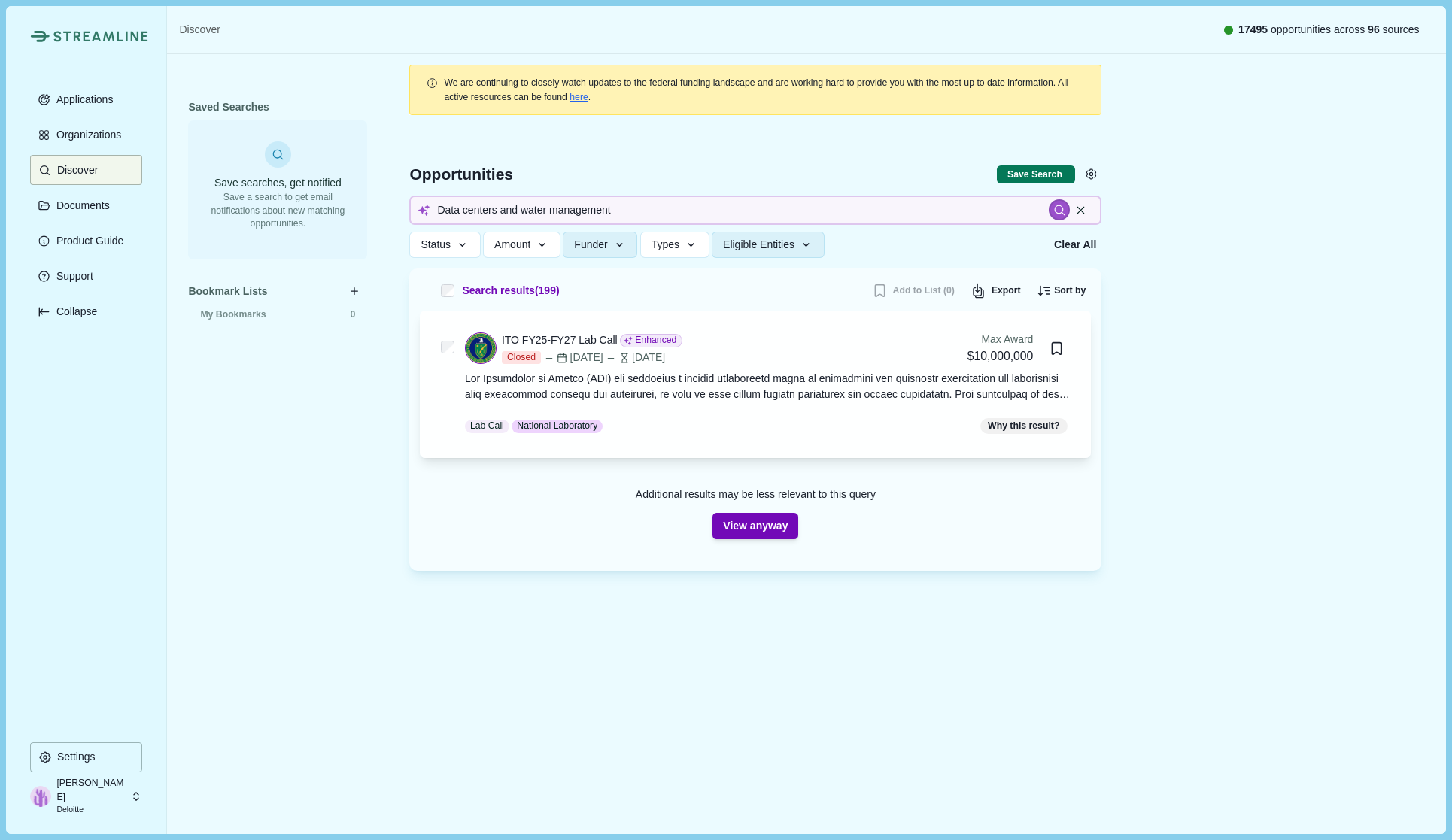
click at [738, 393] on div at bounding box center [768, 386] width 606 height 32
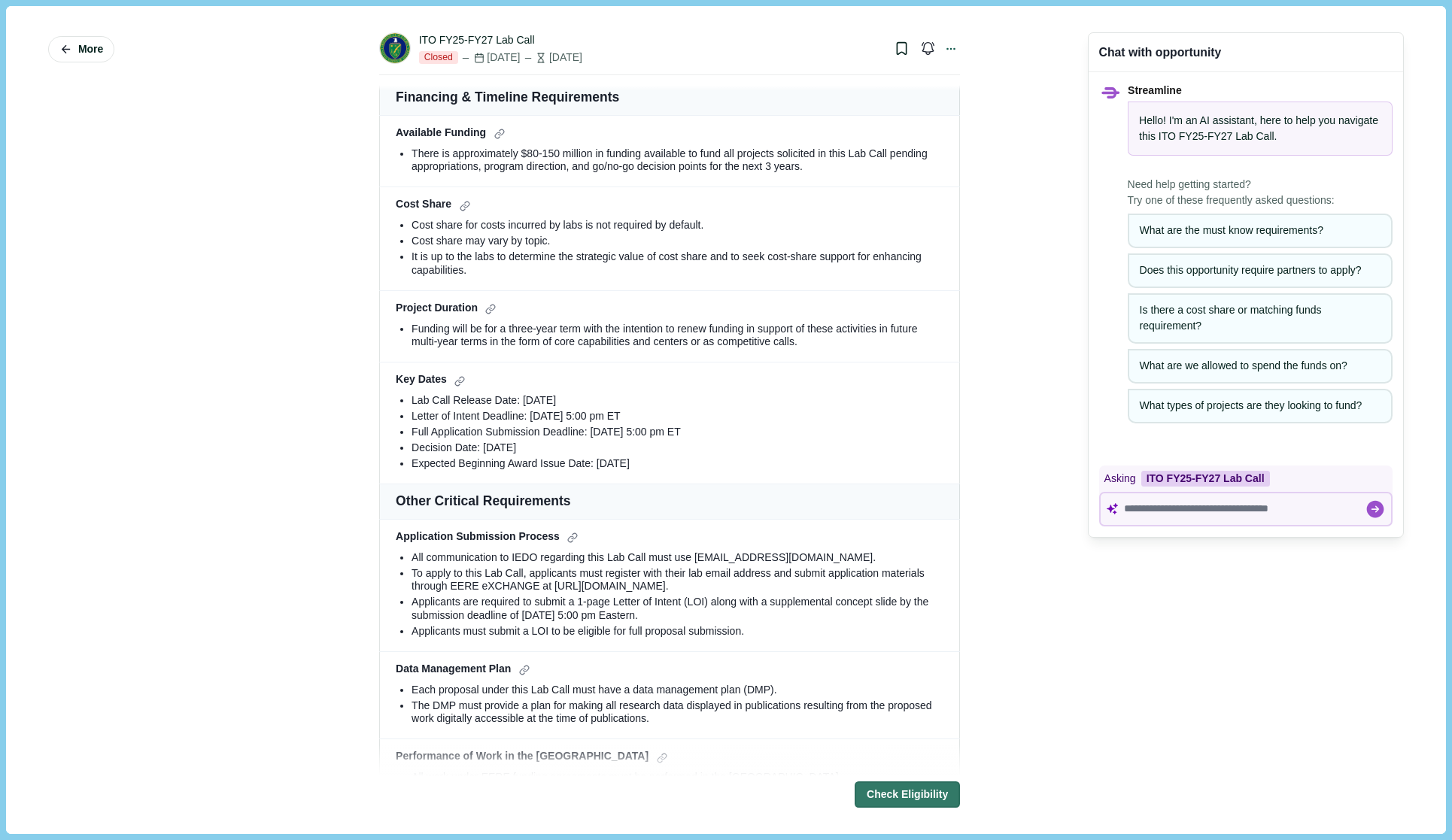
scroll to position [1128, 0]
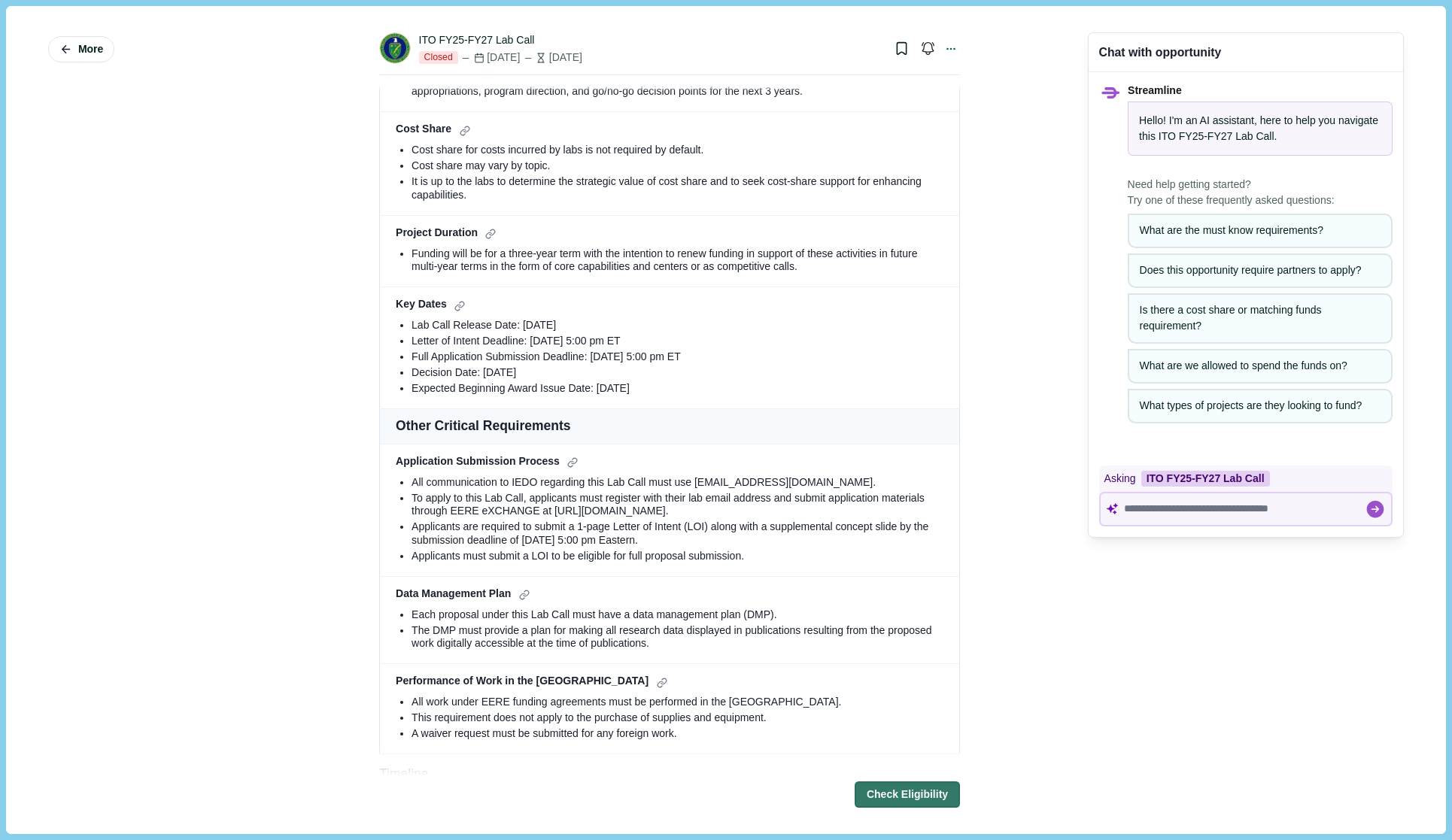
click at [1309, 238] on div "What are the must know requirements?" at bounding box center [1260, 230] width 241 height 16
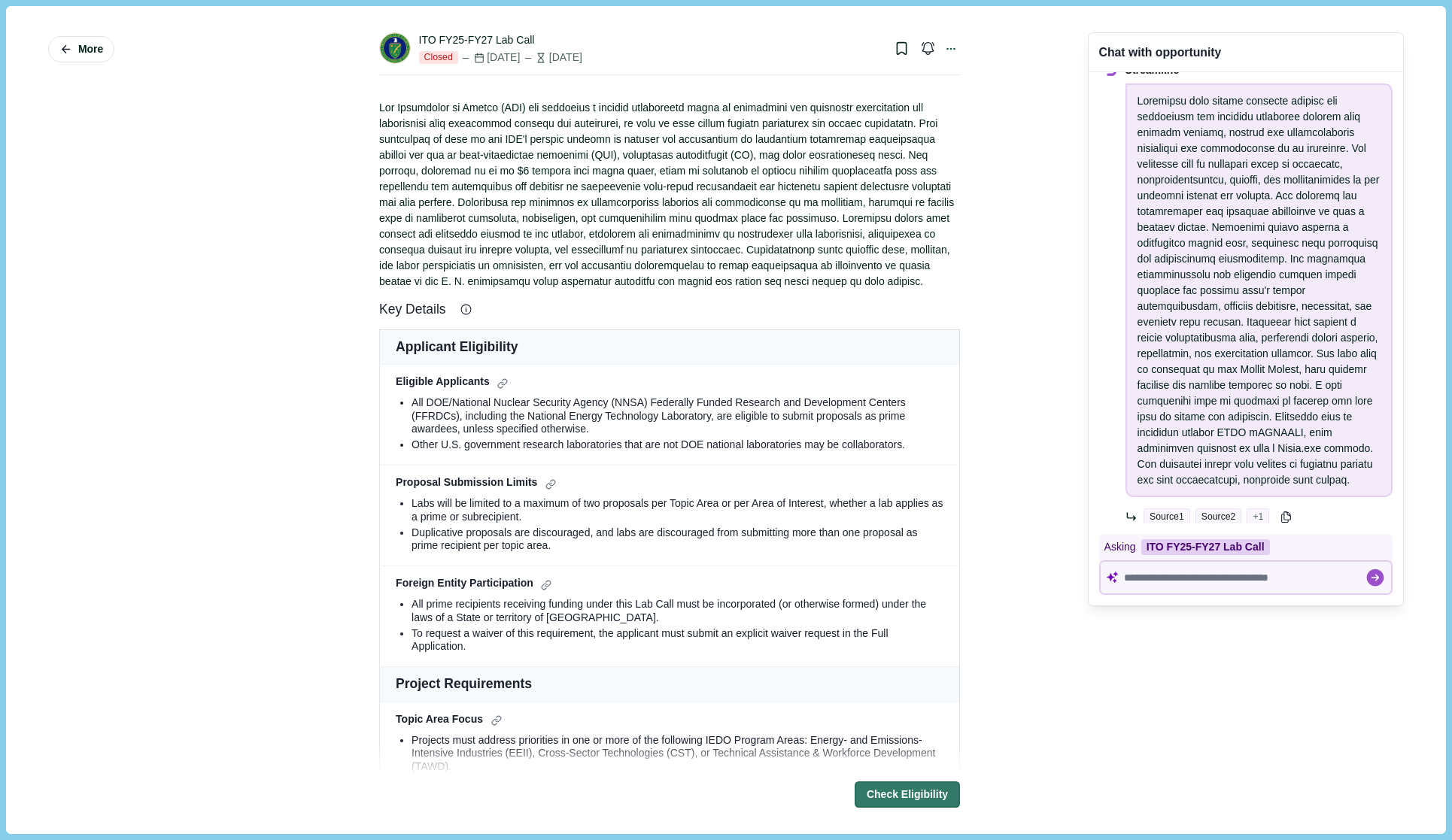
scroll to position [0, 0]
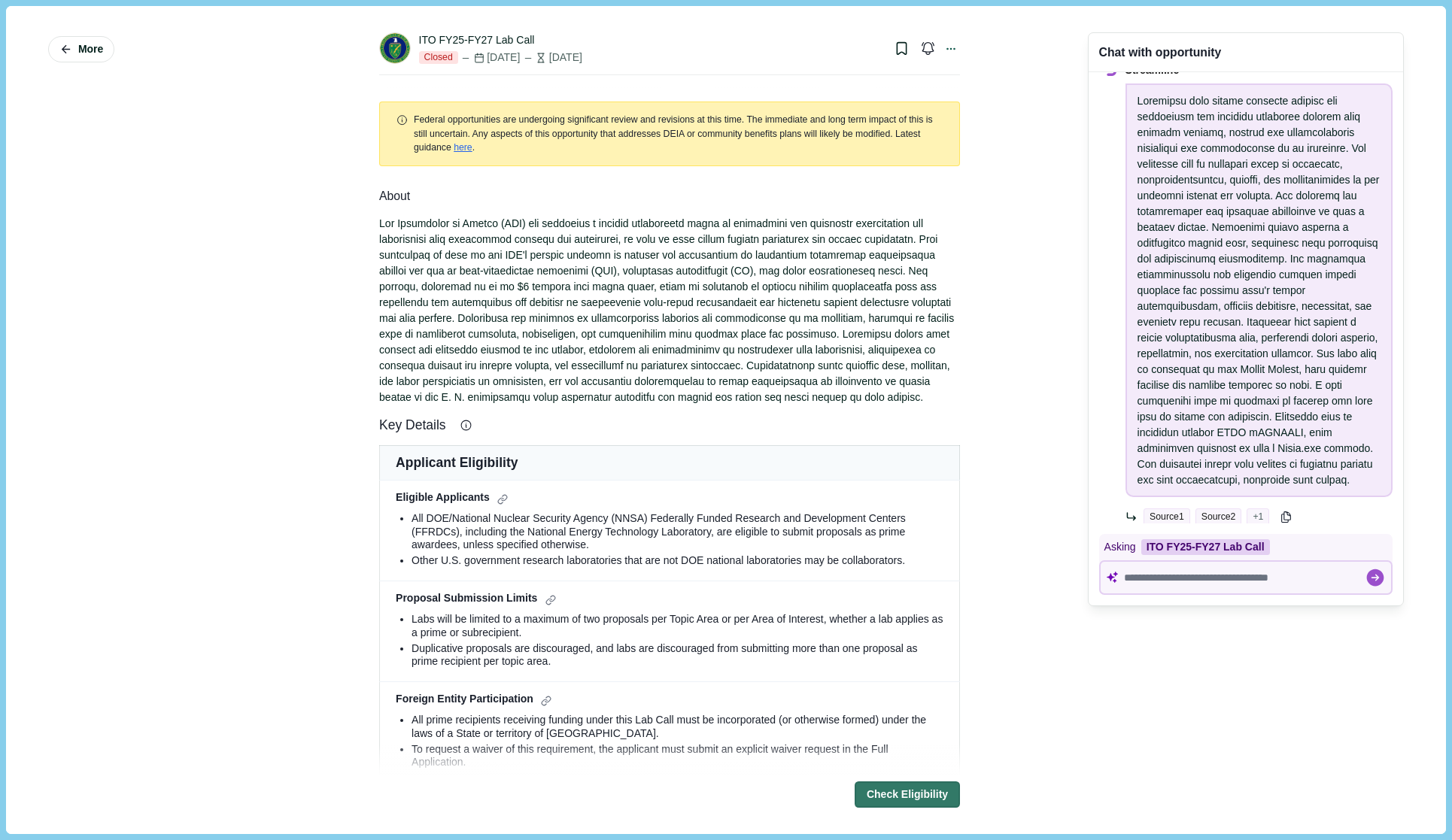
click at [894, 48] on icon "Bookmark this grant." at bounding box center [901, 48] width 16 height 16
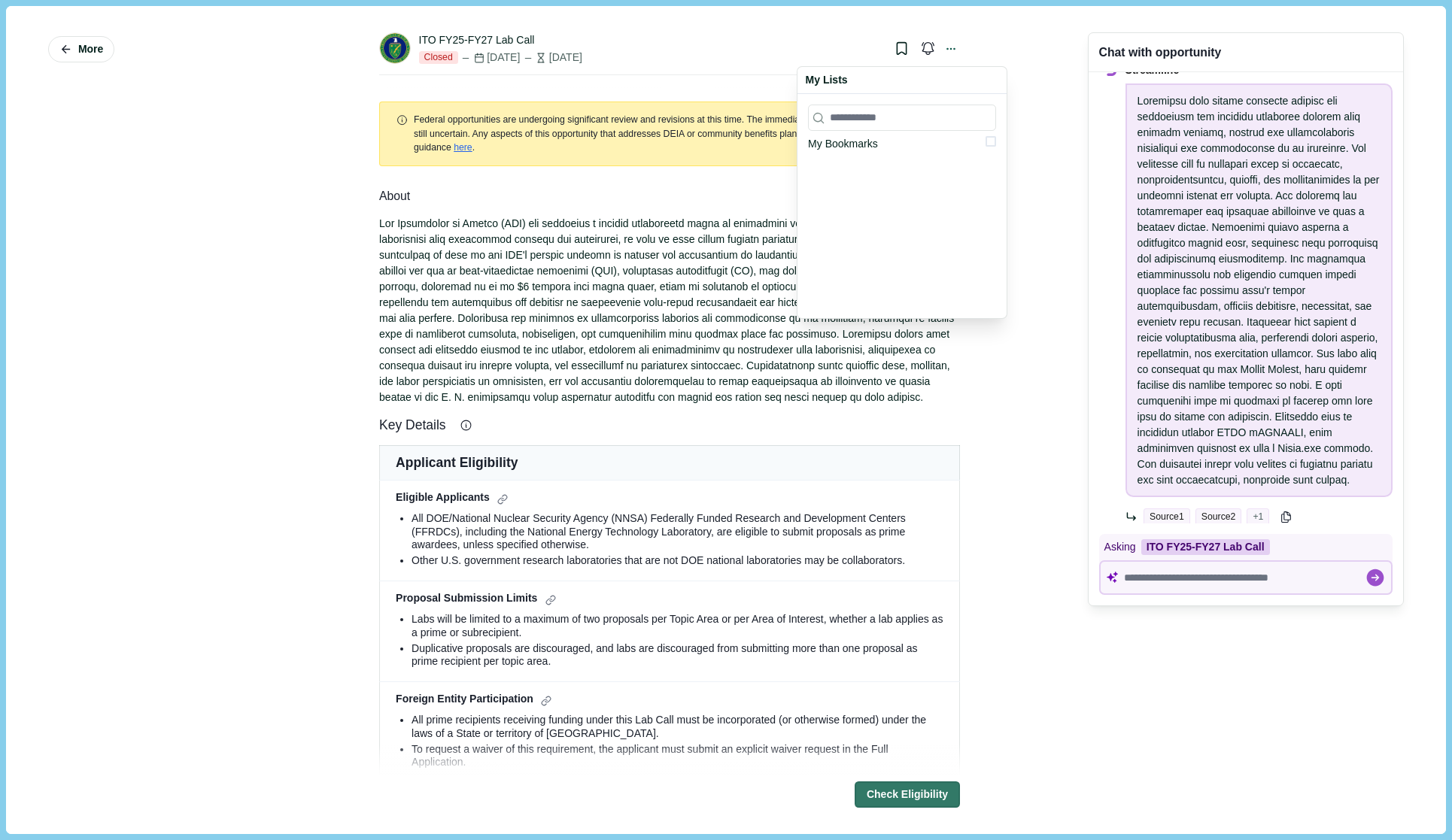
click at [883, 144] on div "My Bookmarks" at bounding box center [901, 144] width 188 height 16
click at [905, 126] on input at bounding box center [901, 117] width 188 height 26
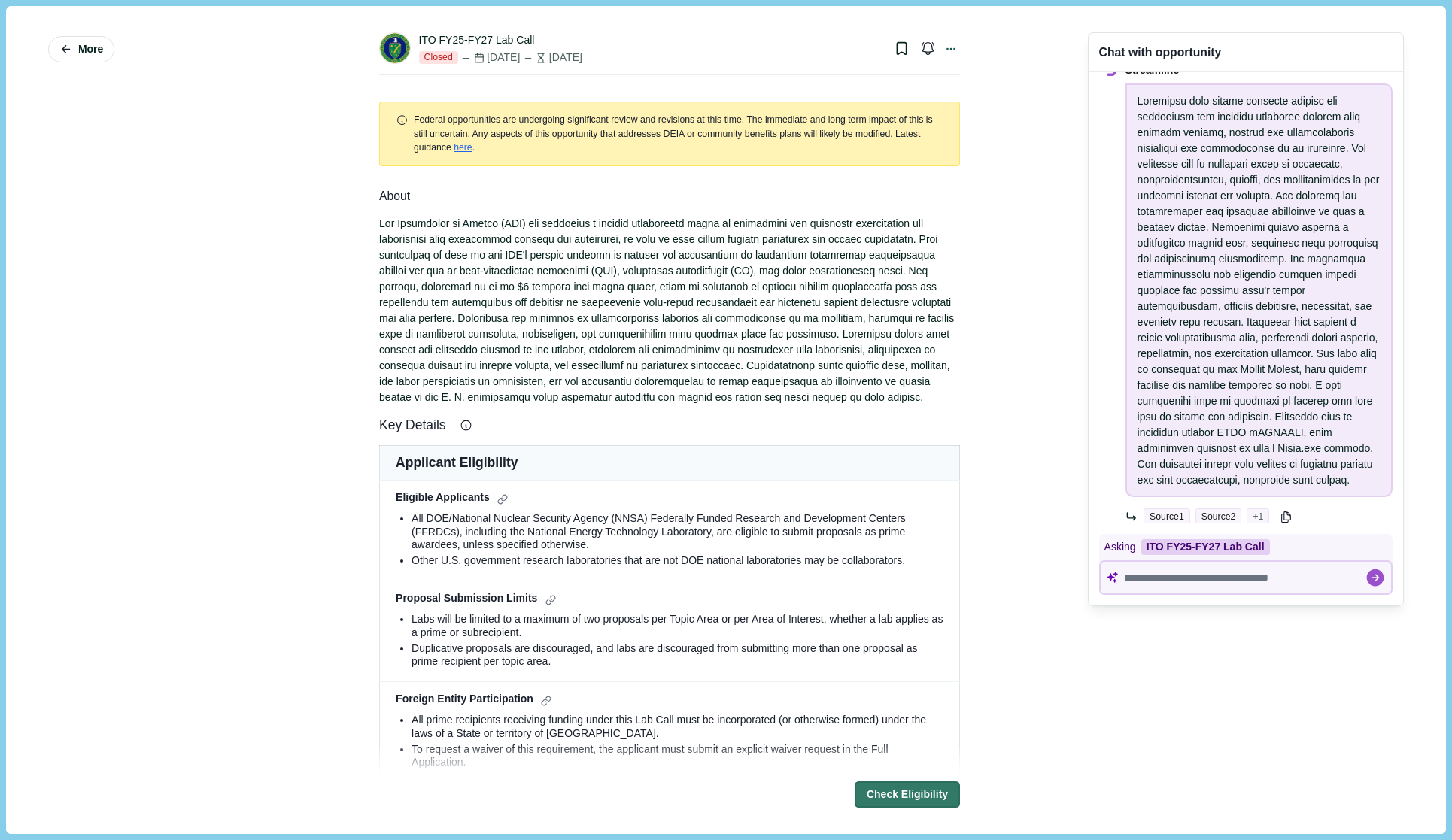
click at [1018, 40] on div "More ITO FY25-FY27 Lab Call Closed Feb 5, 2025 6 months ago My Lists My Bookmar…" at bounding box center [726, 420] width 1418 height 806
click at [953, 49] on div at bounding box center [951, 48] width 19 height 21
click at [859, 86] on button "Share" at bounding box center [886, 82] width 146 height 24
click at [227, 363] on div "More" at bounding box center [150, 420] width 203 height 806
click at [455, 147] on link "here" at bounding box center [463, 147] width 19 height 10
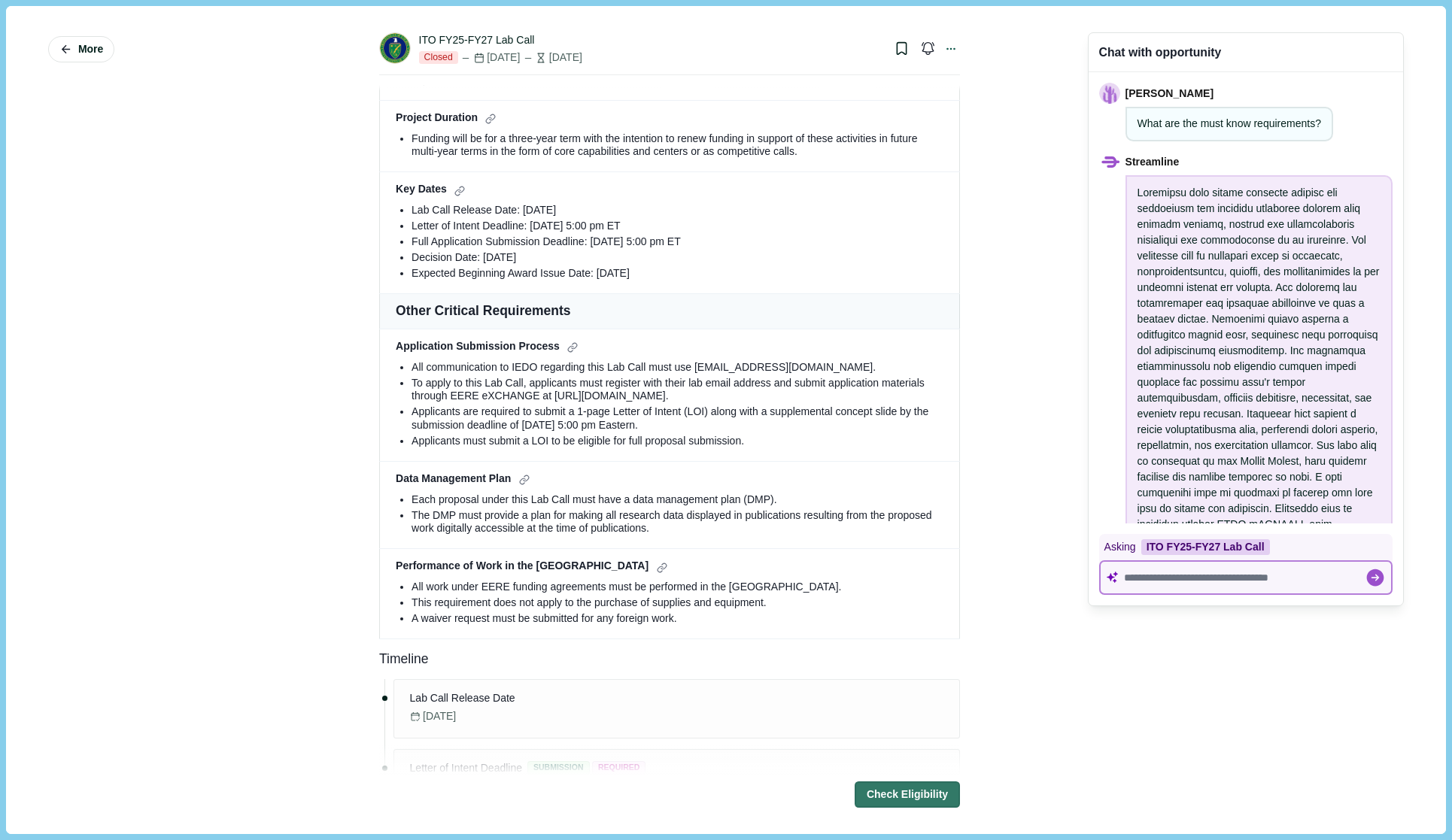
click at [1142, 577] on textarea at bounding box center [1244, 578] width 241 height 13
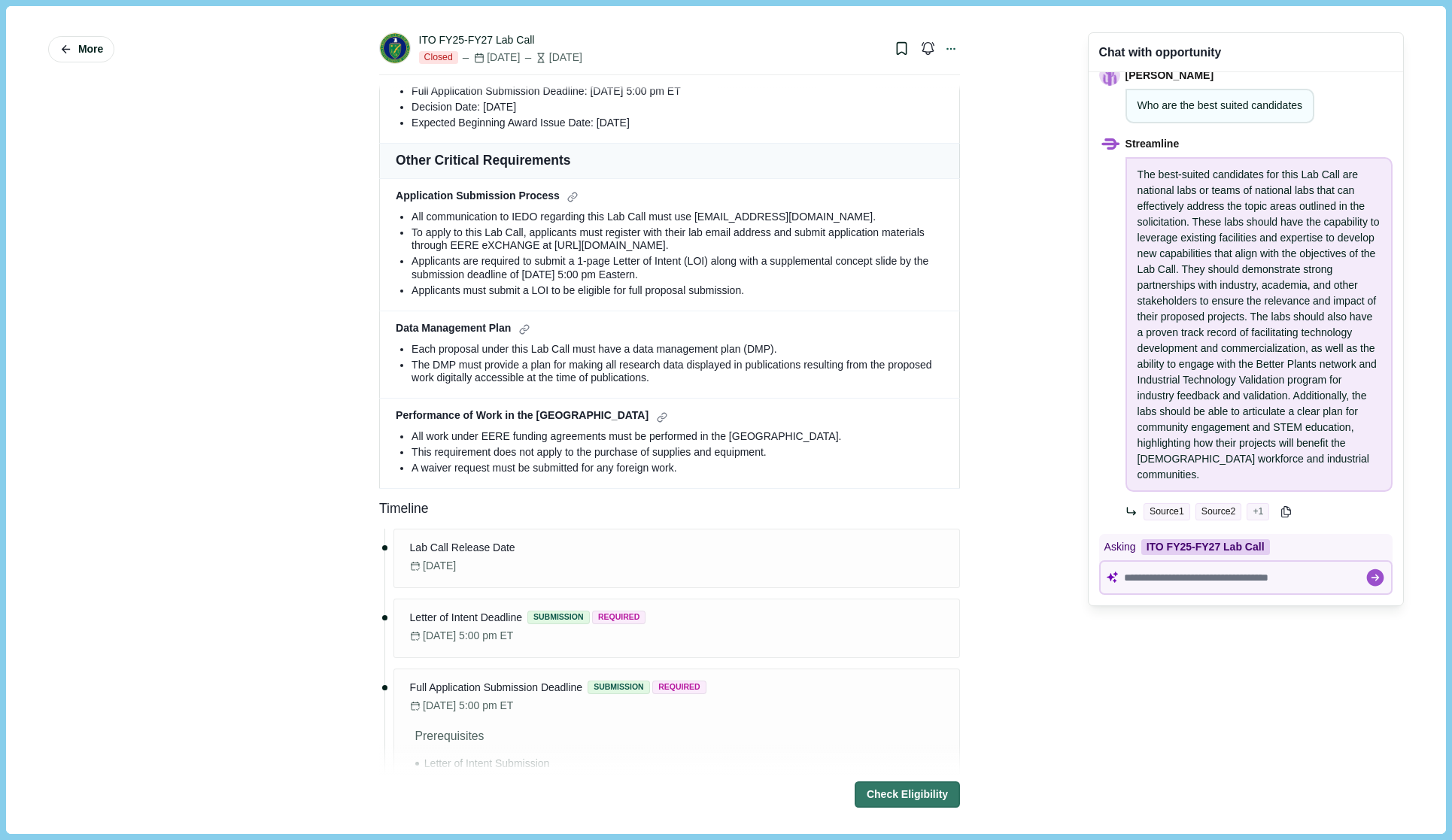
scroll to position [582, 0]
